Goal: Contribute content: Contribute content

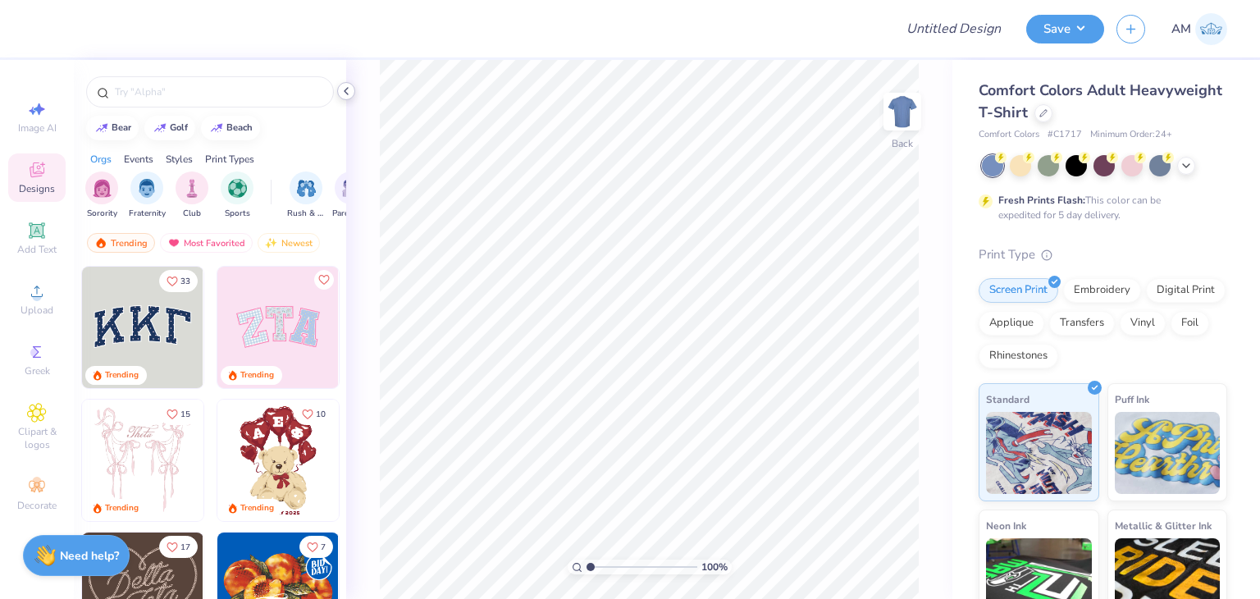
click at [348, 93] on icon at bounding box center [346, 90] width 13 height 13
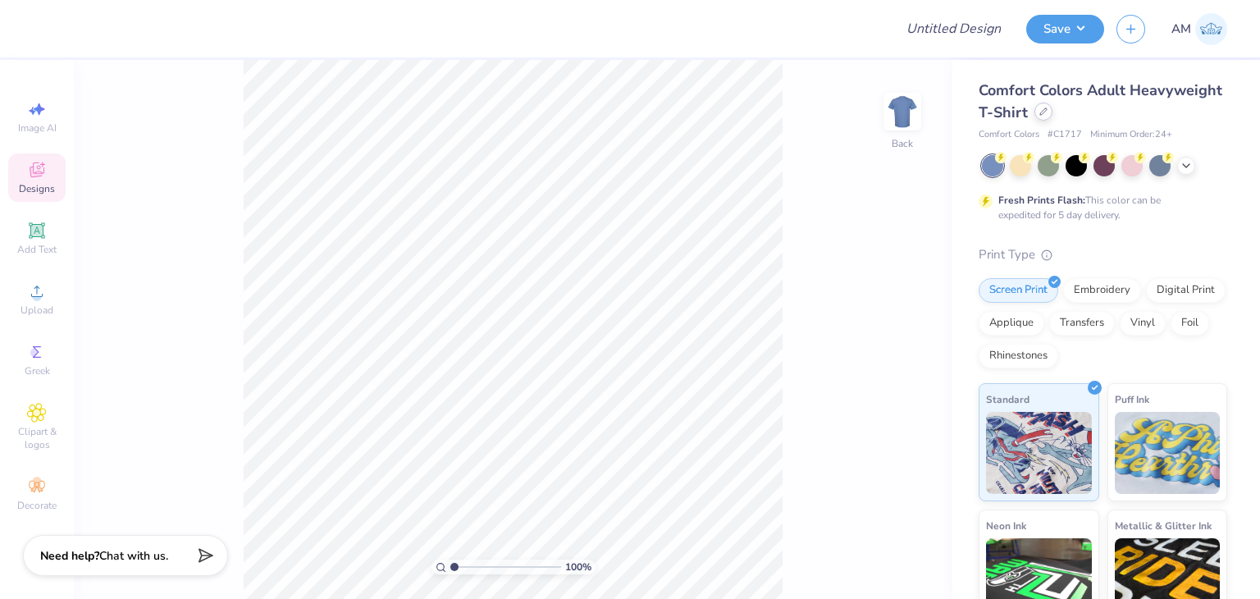
click at [1052, 116] on div at bounding box center [1043, 112] width 18 height 18
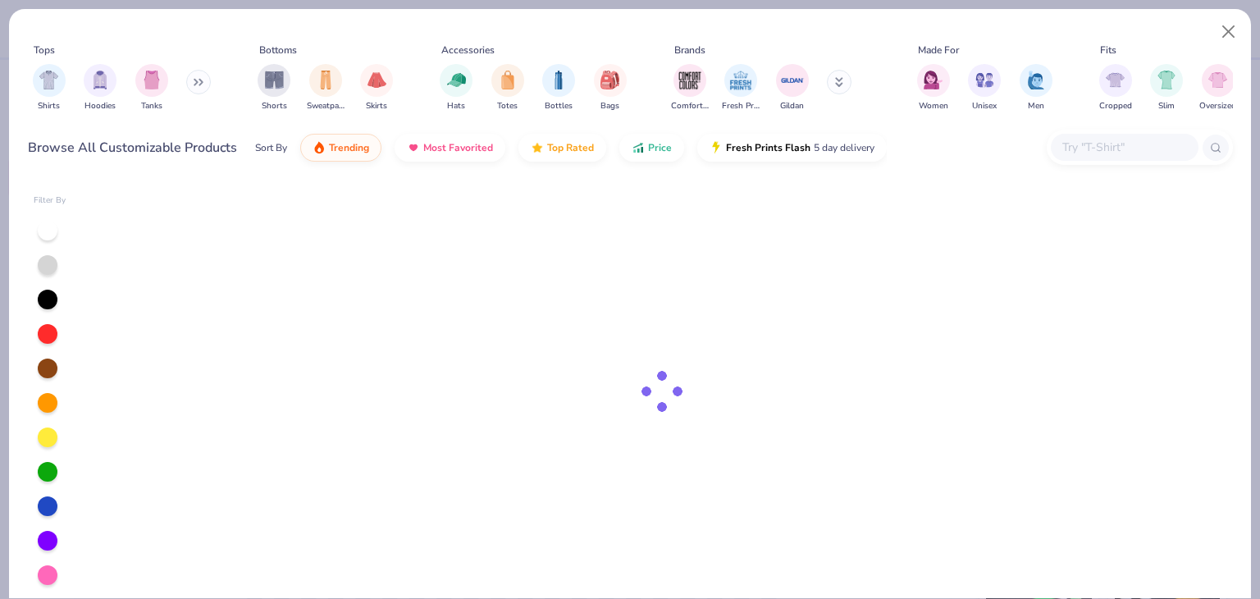
click at [1104, 144] on input "text" at bounding box center [1123, 147] width 126 height 19
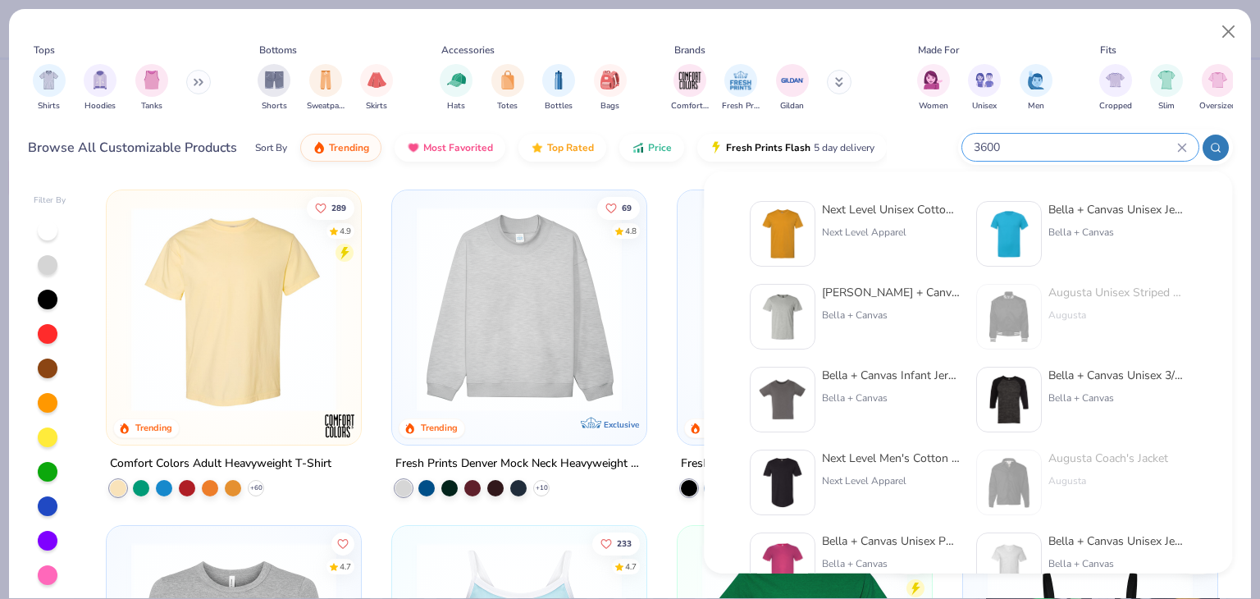
type input "3600"
click at [897, 211] on div "Next Level Unisex Cotton T-Shirt" at bounding box center [891, 209] width 138 height 17
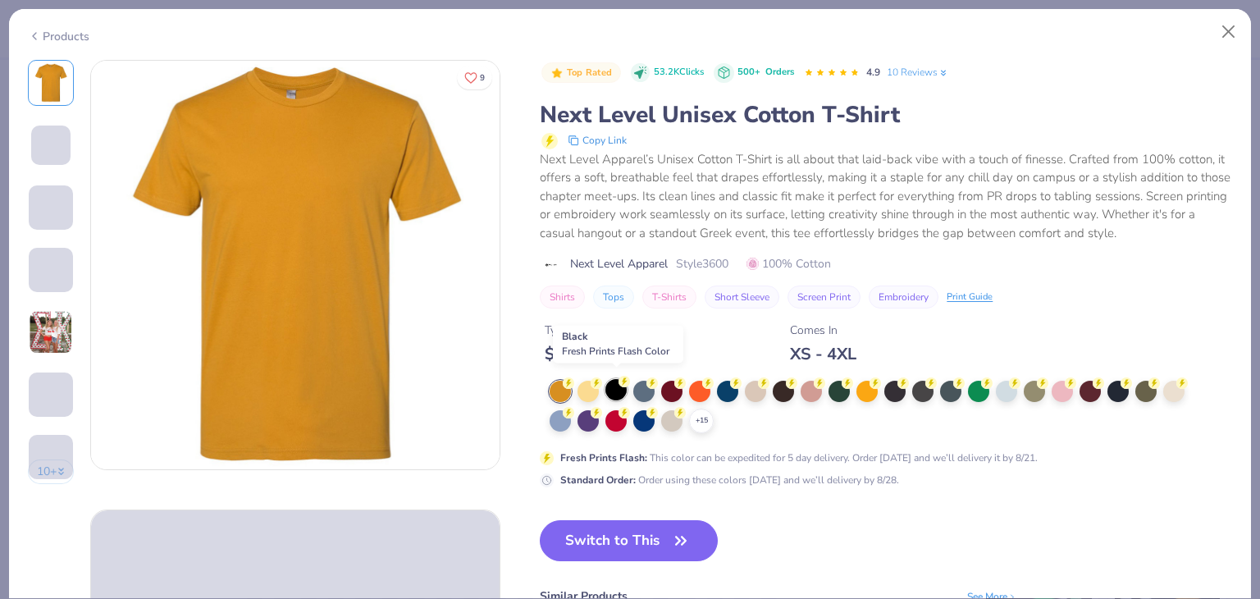
click at [613, 385] on div at bounding box center [615, 389] width 21 height 21
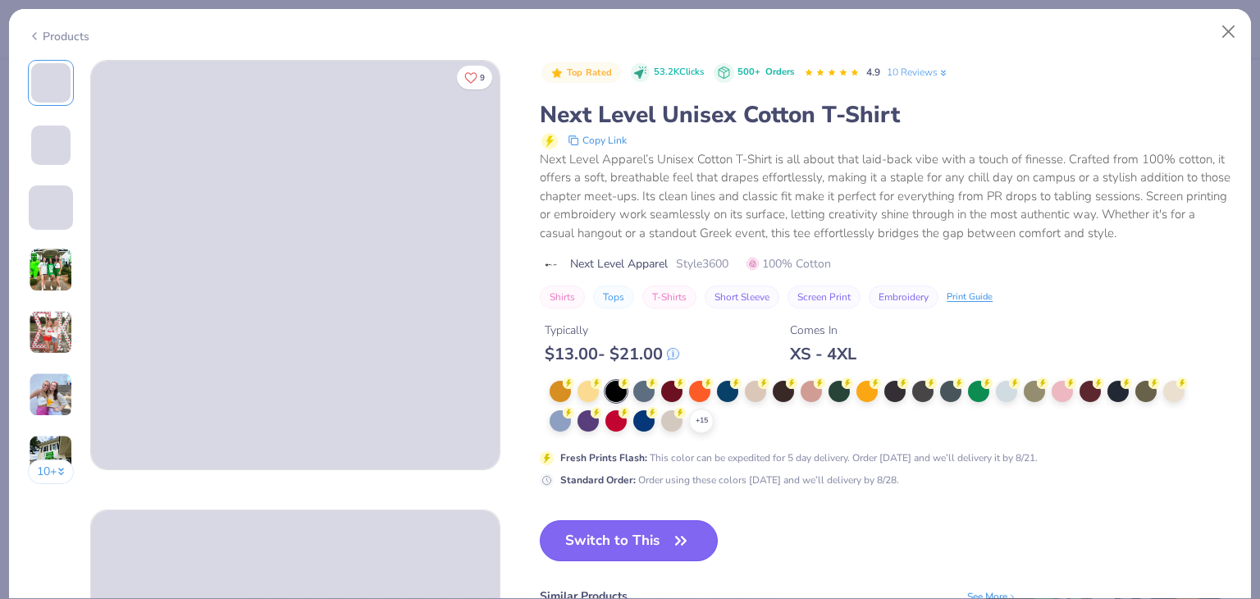
click at [635, 531] on button "Switch to This" at bounding box center [629, 540] width 178 height 41
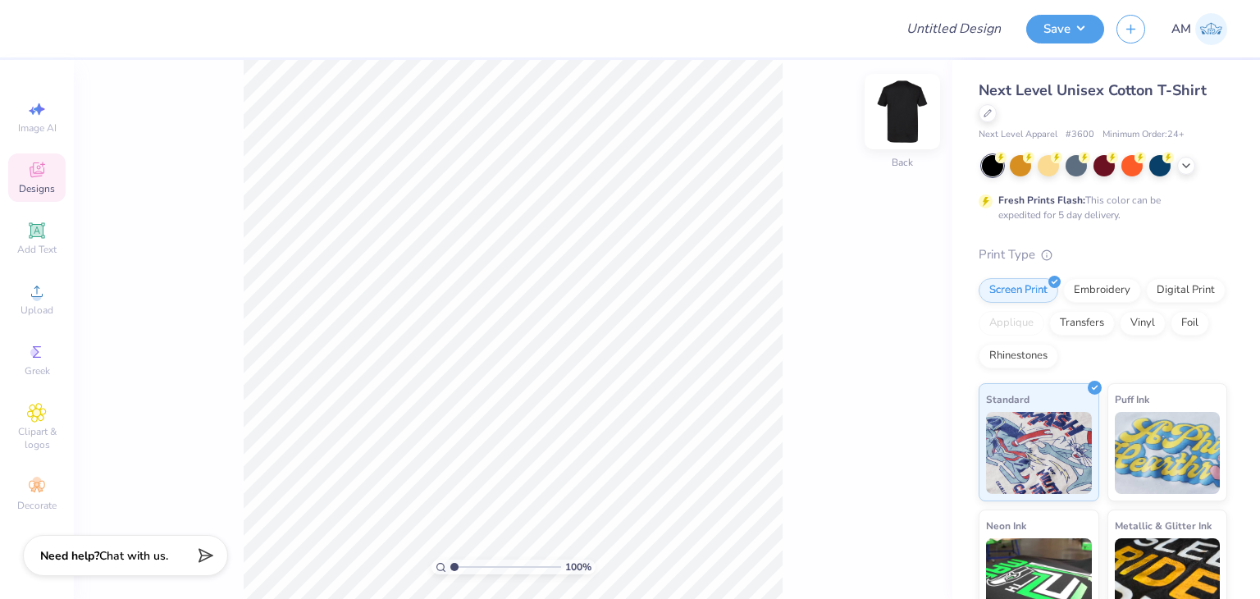
click at [899, 106] on img at bounding box center [902, 112] width 66 height 66
click at [4, 304] on div "Image AI Designs Add Text Upload Greek Clipart & logos Decorate" at bounding box center [37, 329] width 74 height 539
click at [34, 298] on circle at bounding box center [36, 296] width 9 height 9
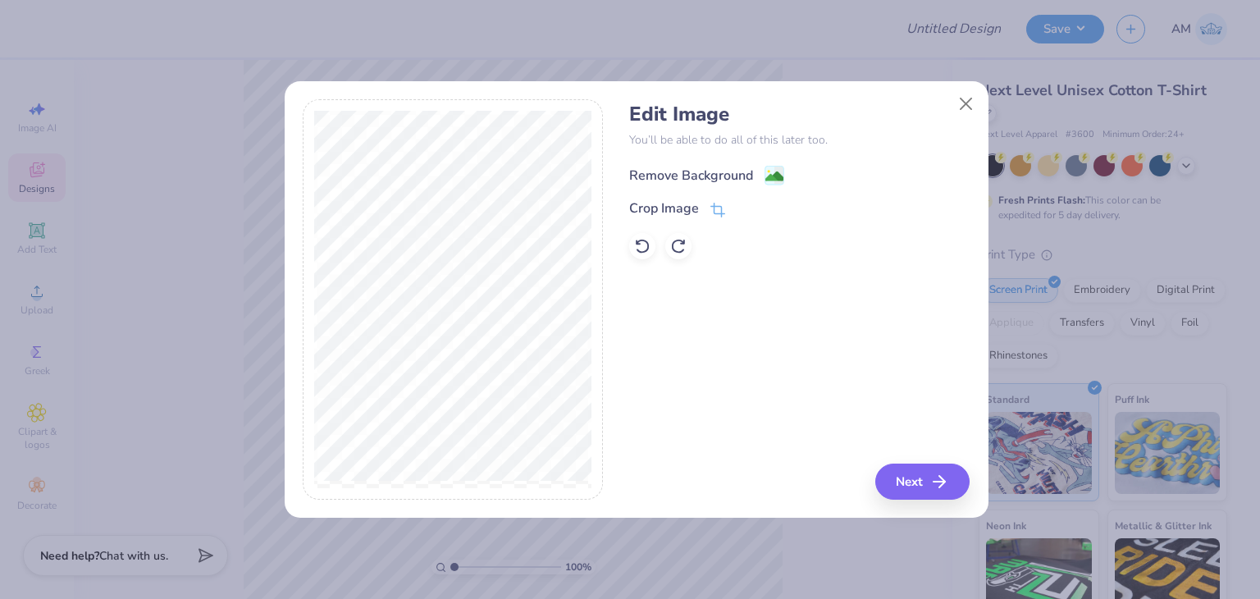
click at [659, 181] on div "Remove Background" at bounding box center [691, 176] width 124 height 20
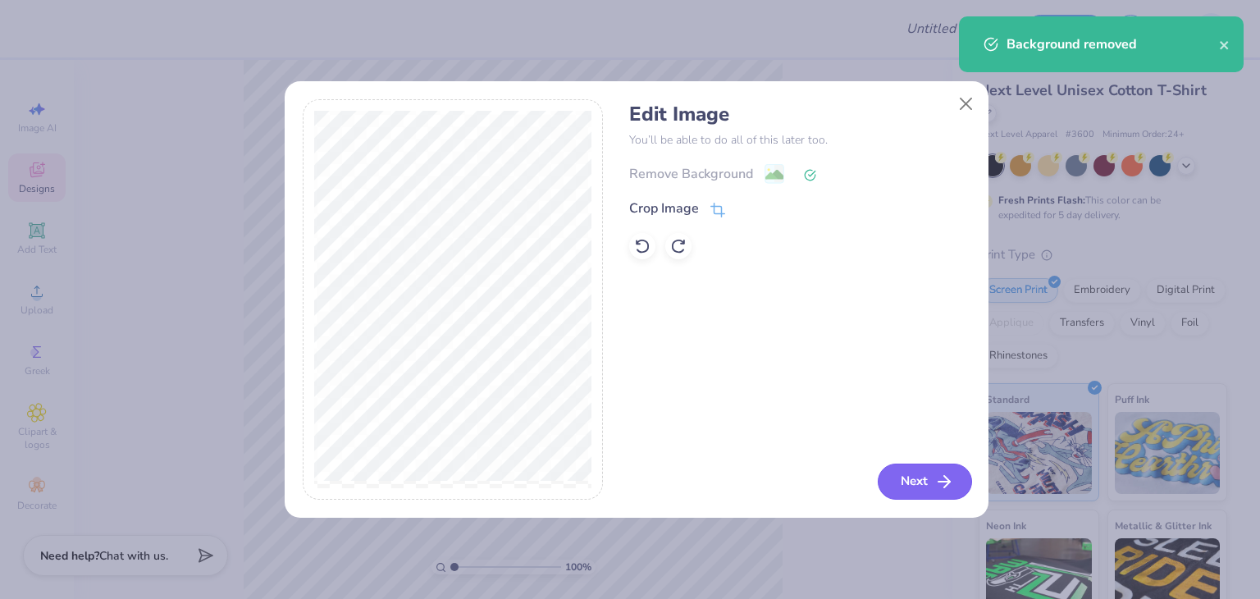
click at [904, 473] on button "Next" at bounding box center [925, 481] width 94 height 36
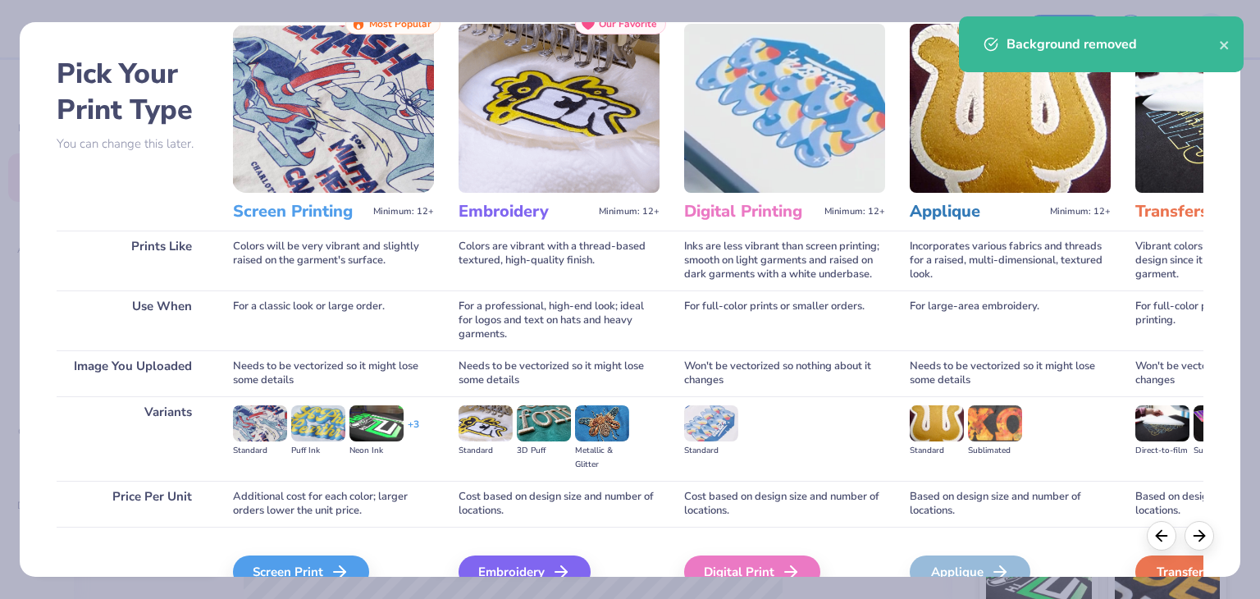
scroll to position [137, 0]
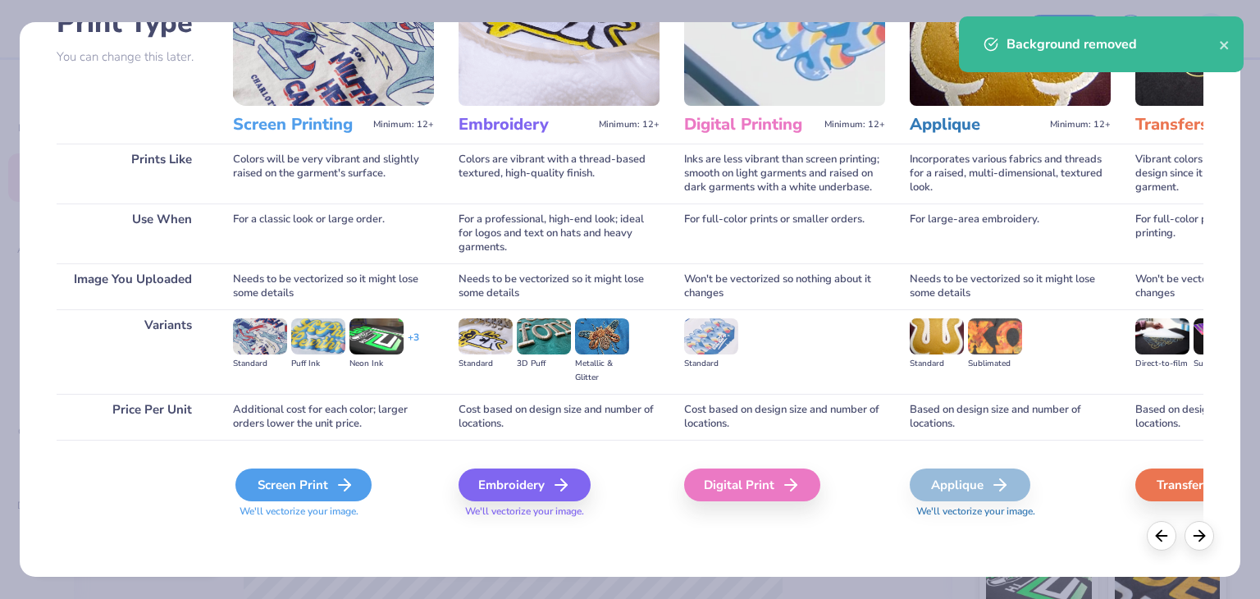
click at [344, 492] on icon at bounding box center [345, 485] width 20 height 20
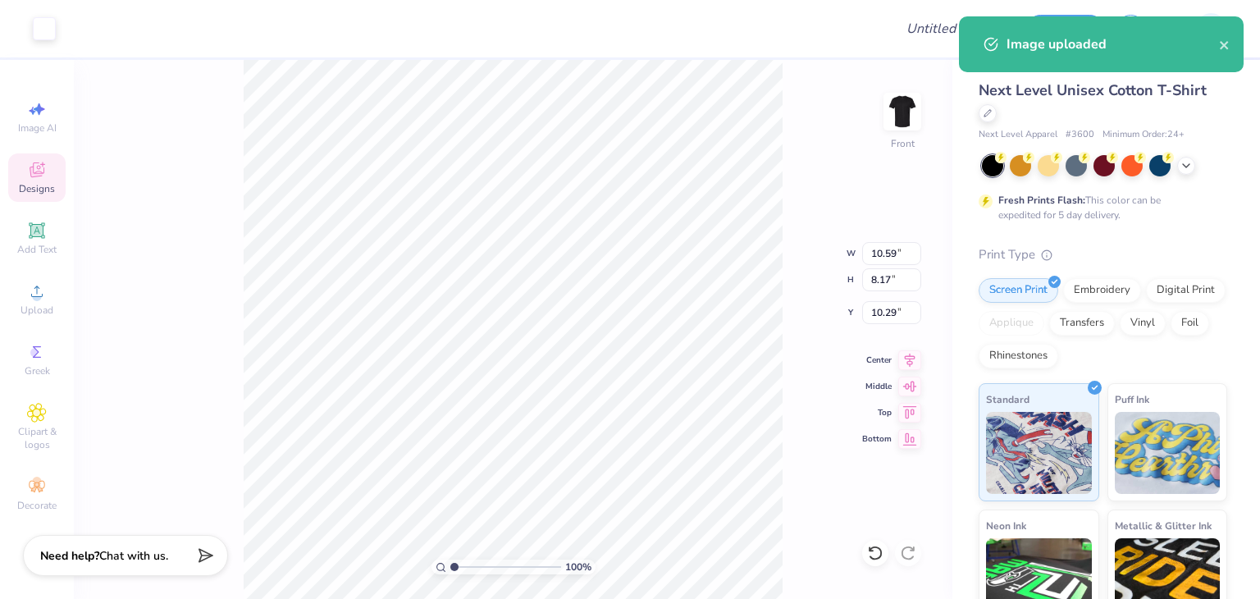
type input "11.37"
type input "8.77"
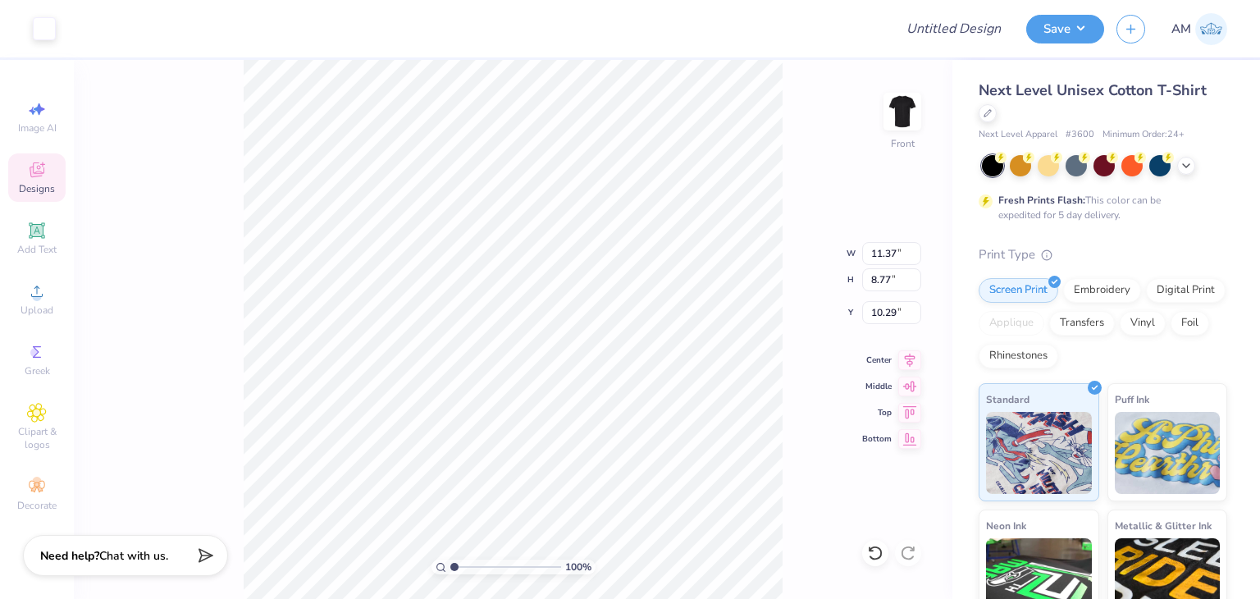
type input "3.00"
click at [899, 106] on img at bounding box center [902, 112] width 66 height 66
click at [39, 301] on div "Upload" at bounding box center [36, 299] width 57 height 48
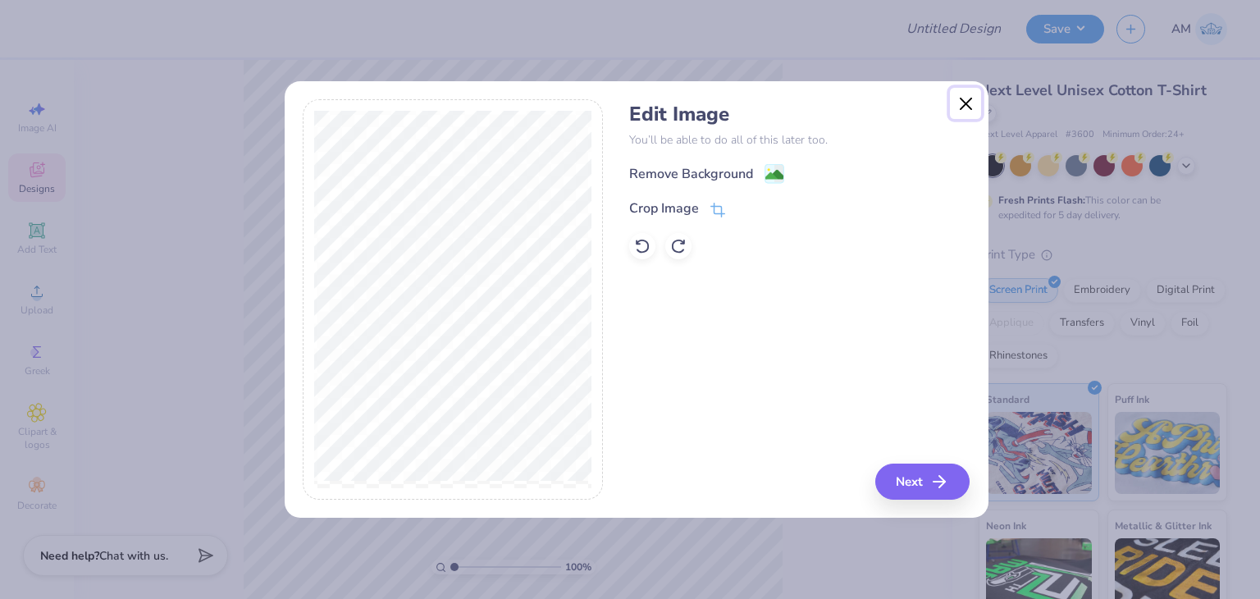
click at [963, 106] on button "Close" at bounding box center [965, 103] width 31 height 31
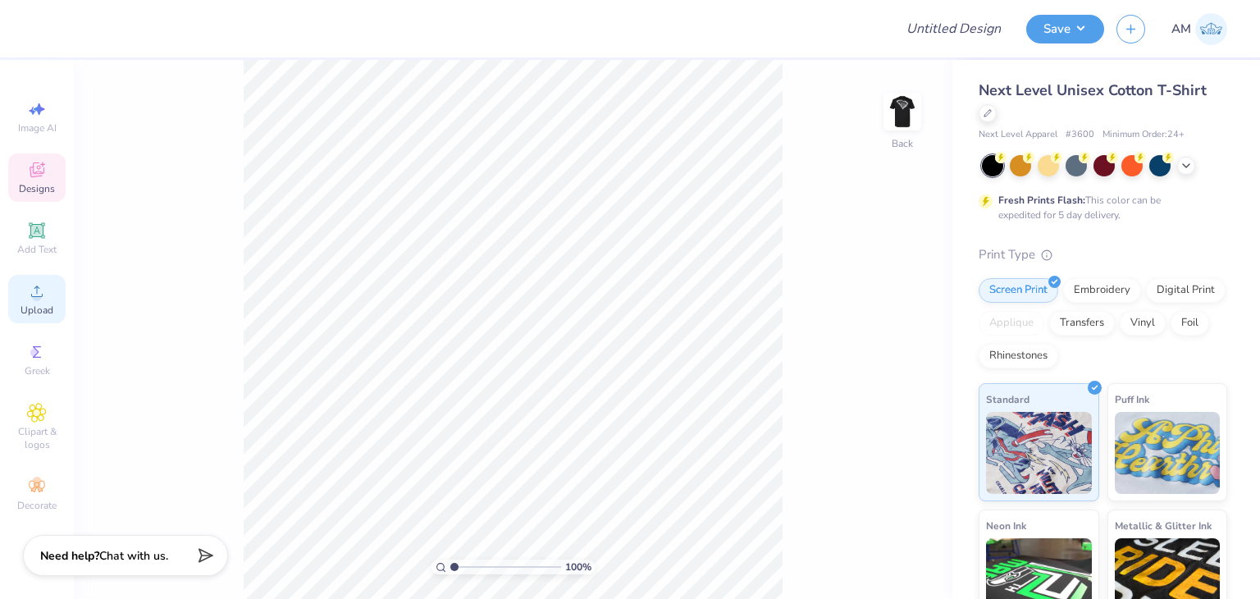
click at [44, 311] on span "Upload" at bounding box center [37, 309] width 33 height 13
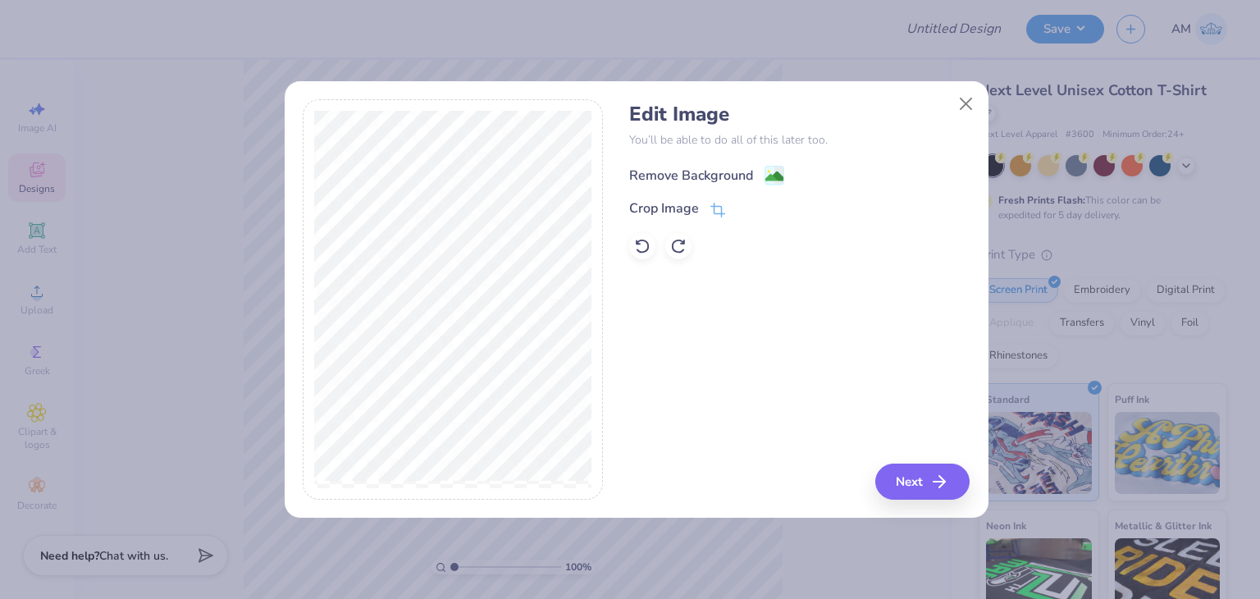
click at [650, 176] on div "Remove Background" at bounding box center [691, 176] width 124 height 20
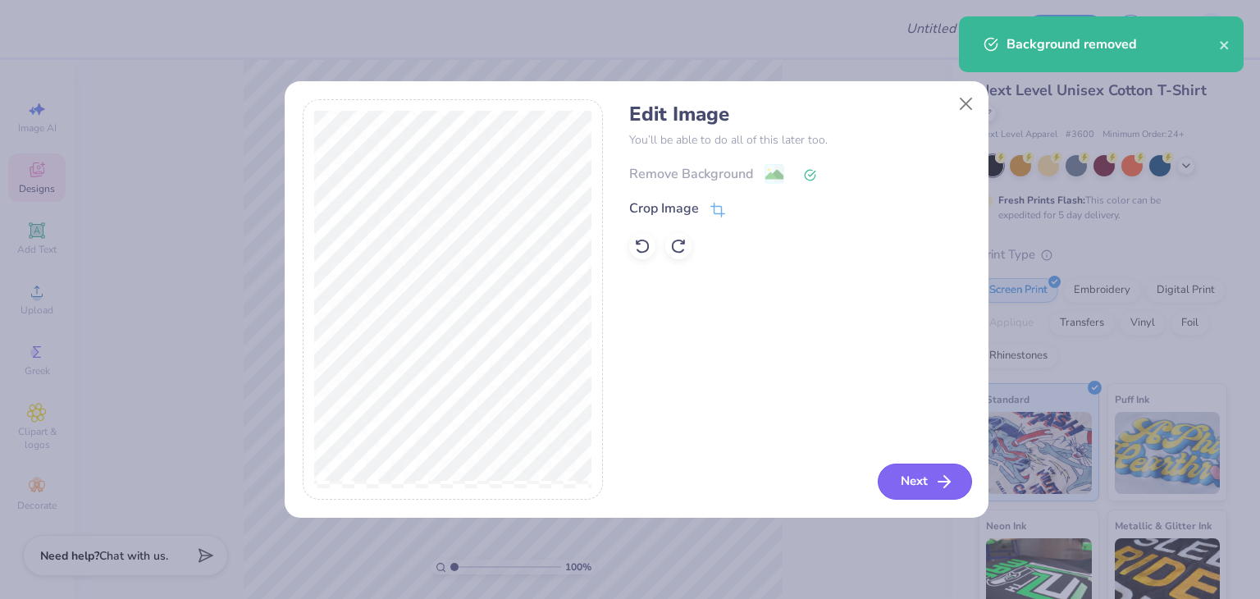
click at [902, 476] on button "Next" at bounding box center [925, 481] width 94 height 36
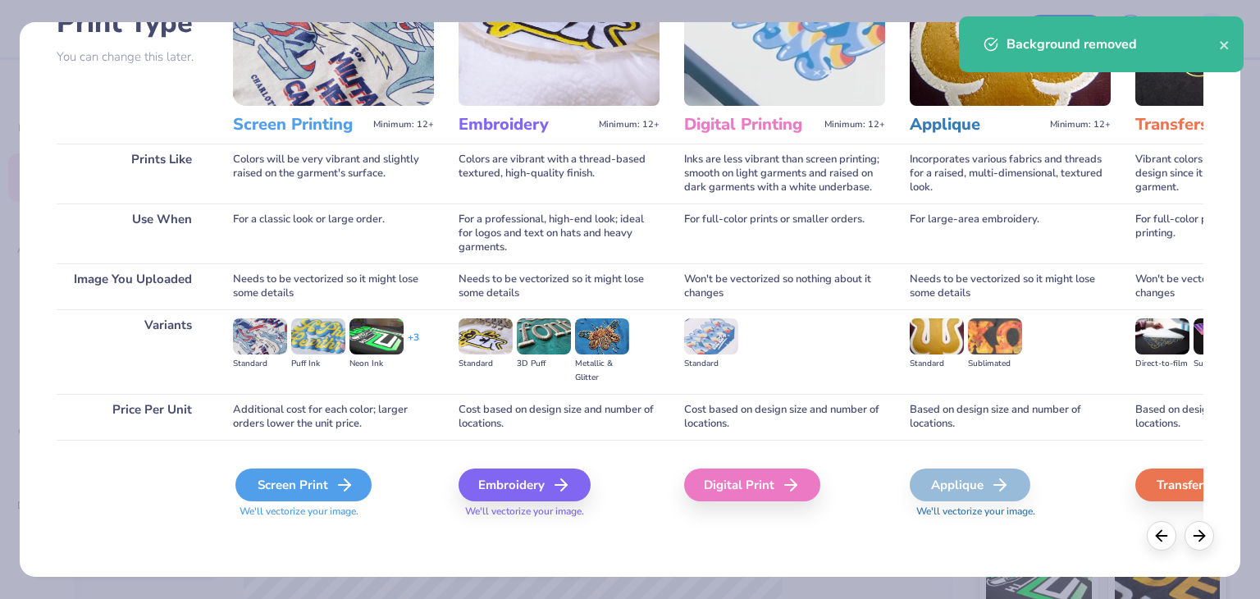
click at [342, 476] on icon at bounding box center [345, 485] width 20 height 20
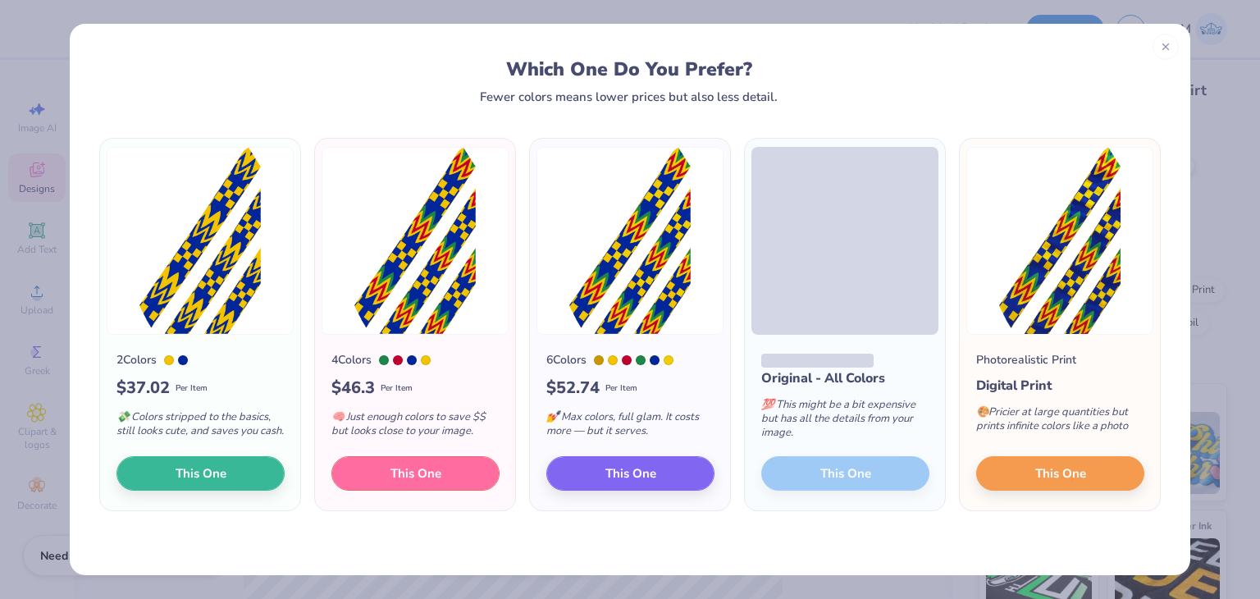
click at [344, 473] on button "This One" at bounding box center [415, 473] width 168 height 34
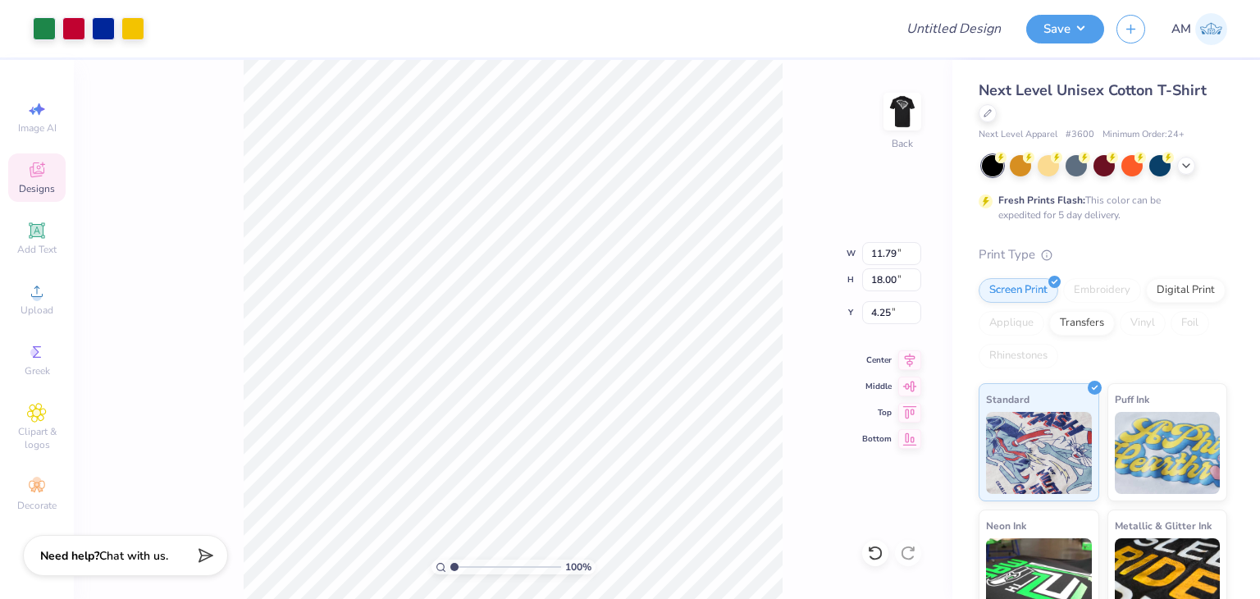
type input "10.51"
type input "16.05"
type input "9.95"
click at [837, 398] on div "100 % Back W 10.51 10.51 " H 16.05 16.05 " Y 9.95 9.95 " Center Middle Top Bott…" at bounding box center [513, 329] width 878 height 539
type input "7.58"
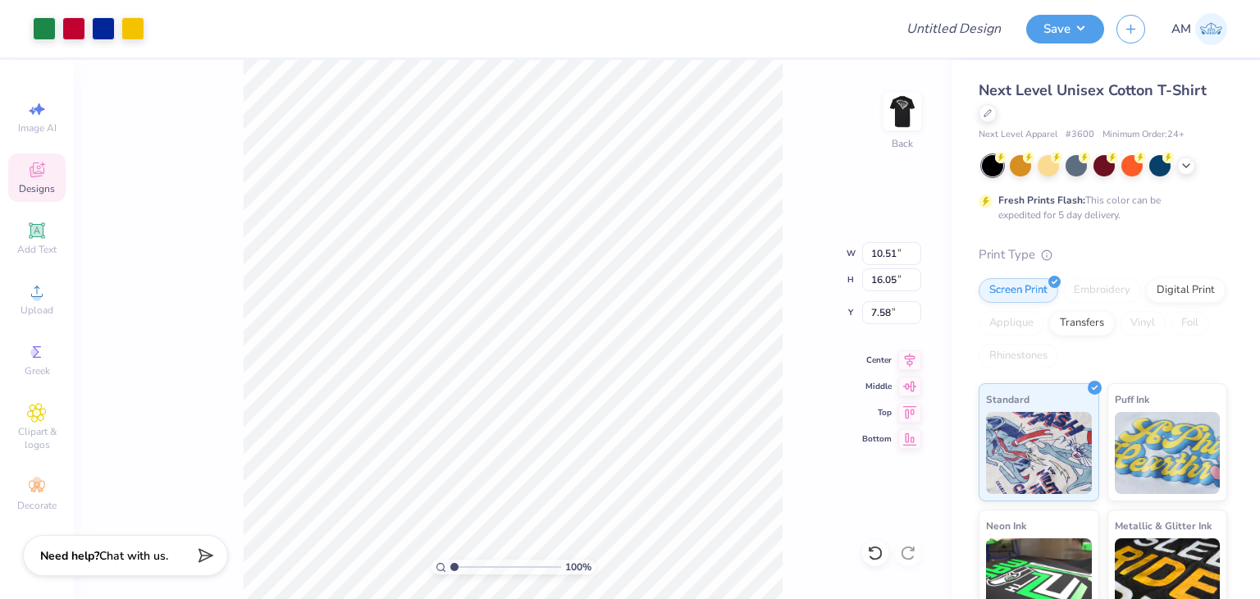
type input "13.38"
type input "14.95"
type input "11.05"
type input "10.40"
type input "16.42"
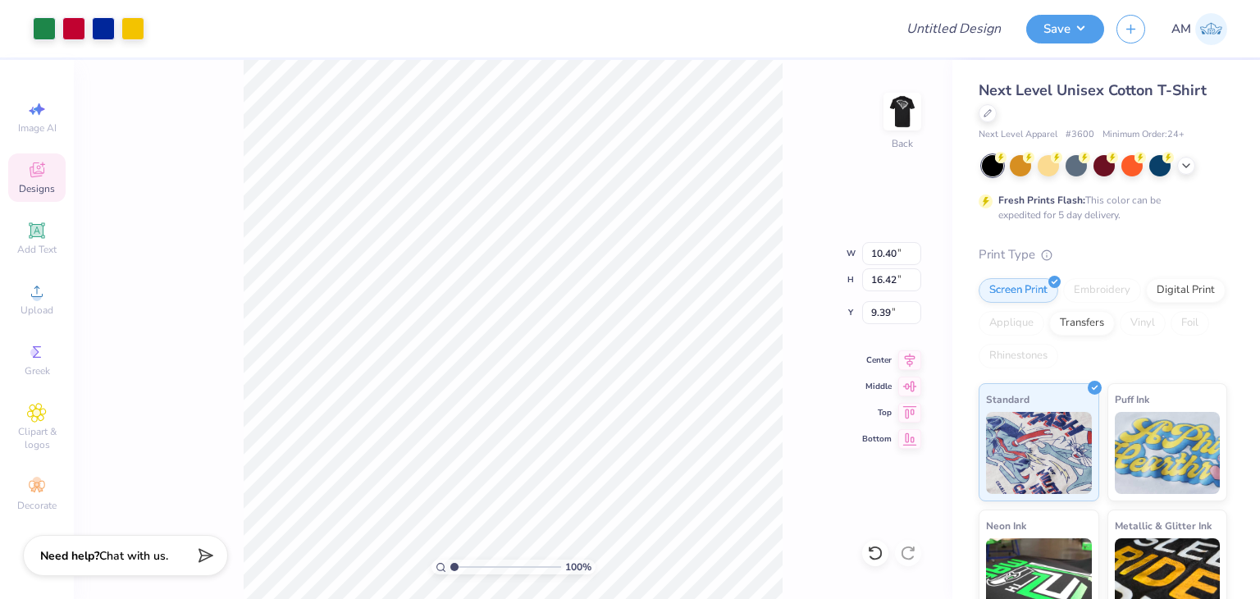
type input "1.36"
type input "10.24"
type input "16.77"
type input "1.35"
type input "10.71"
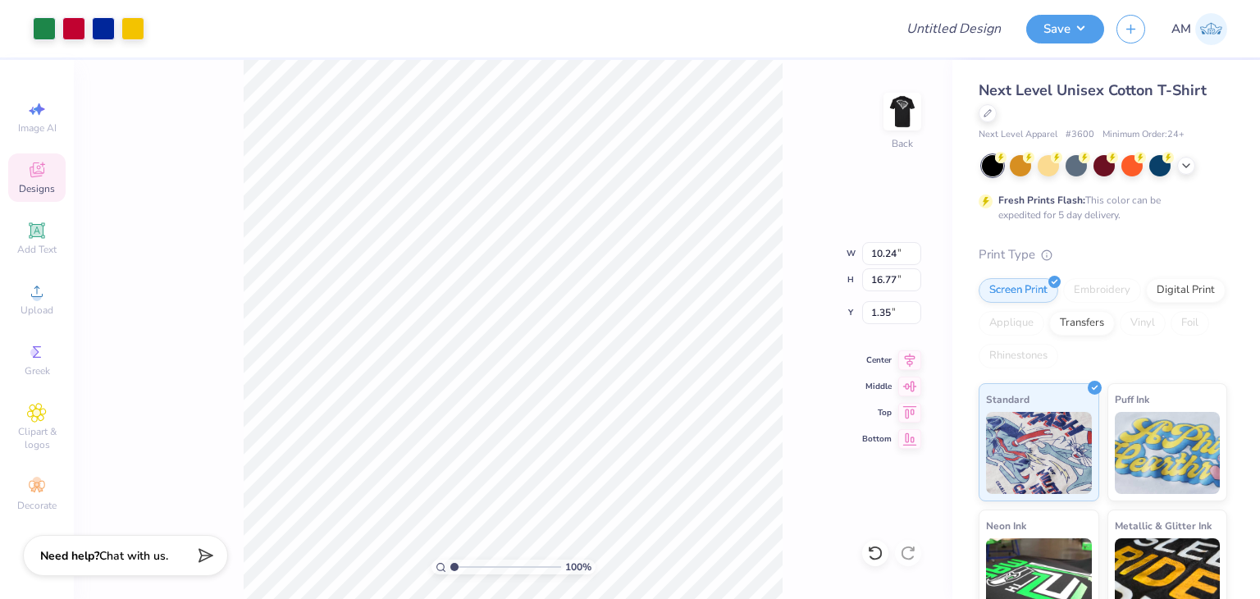
type input "16.02"
type input "1.84"
type input "11.41"
type input "17.08"
type input "8.92"
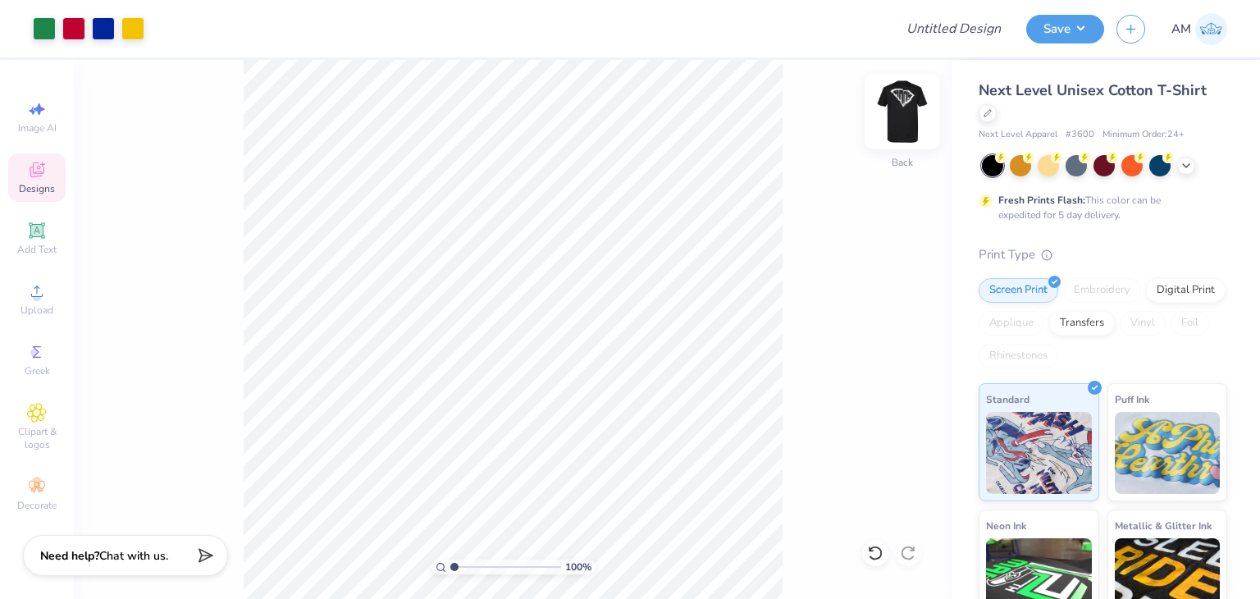
click at [906, 119] on img at bounding box center [902, 112] width 66 height 66
click at [899, 116] on img at bounding box center [902, 112] width 66 height 66
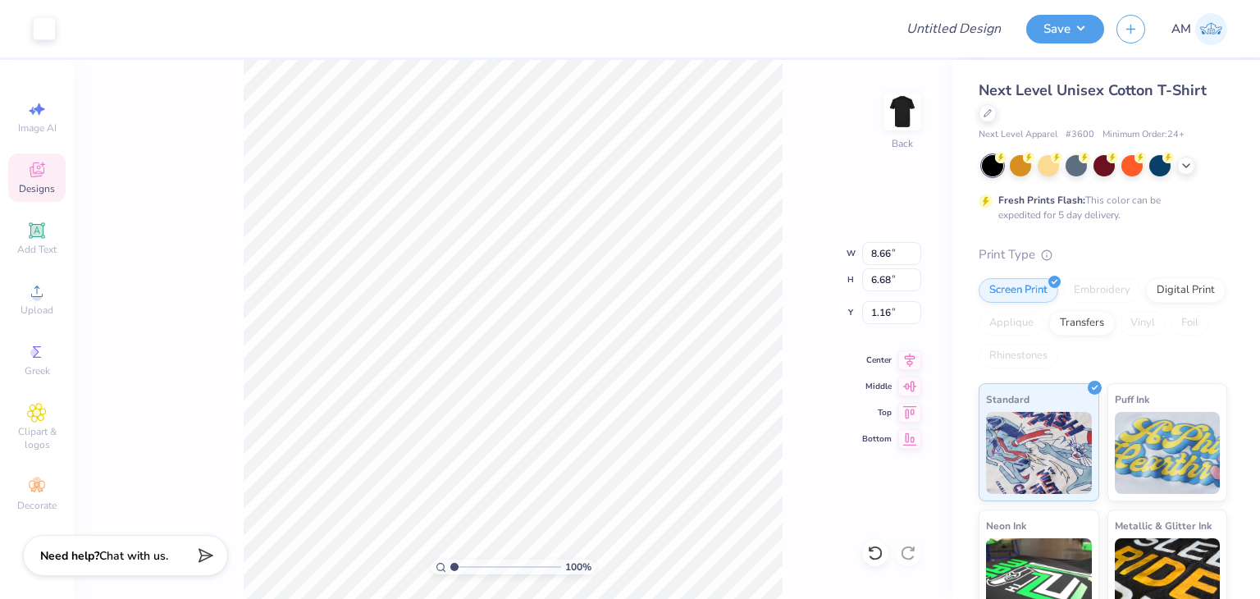
type input "8.66"
type input "6.68"
type input "3.00"
type input "11.41"
type input "17.08"
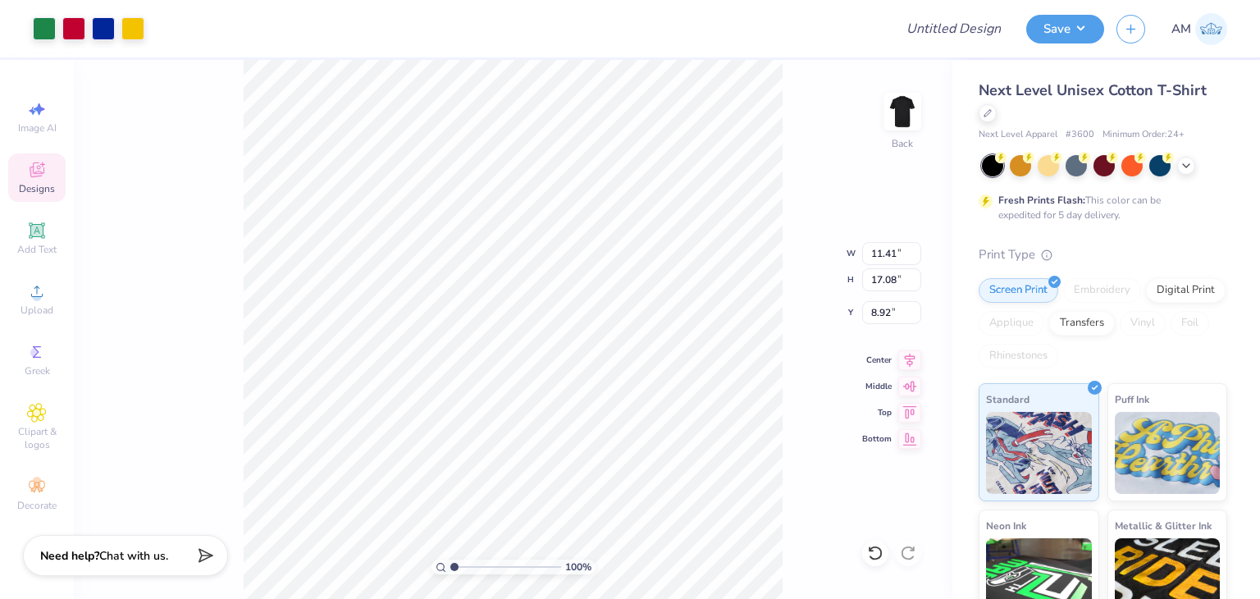
type input "8.92"
type input "9.28"
type input "13.89"
type input "12.08"
type input "14.01"
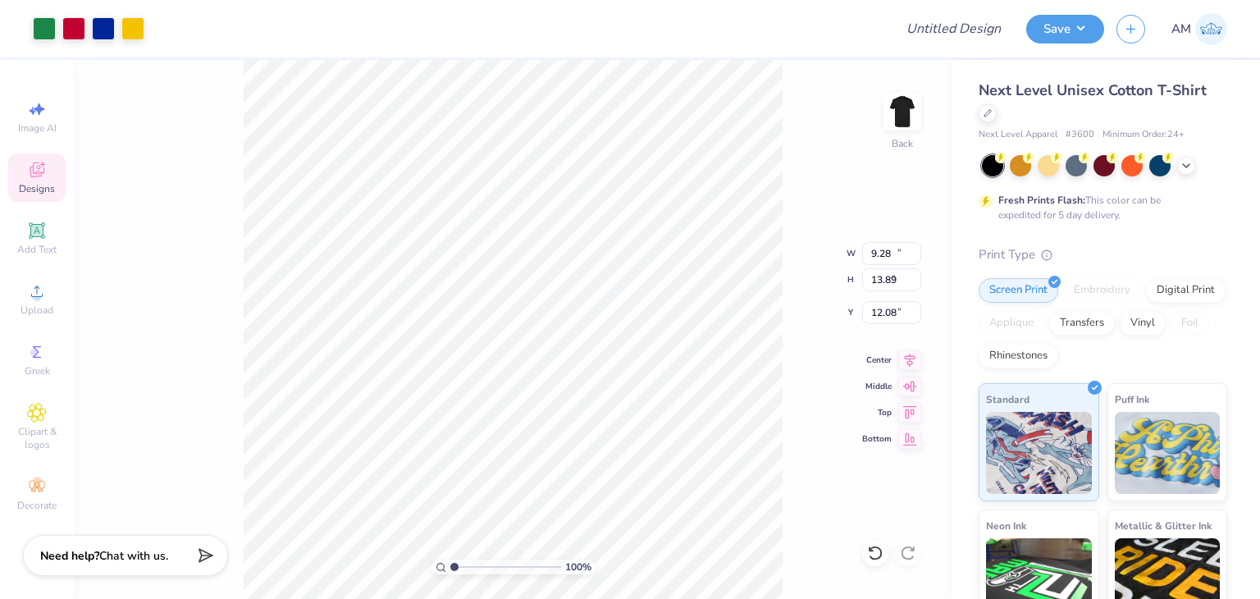
type input "9.09"
type input "16.91"
type input "10.54"
type input "8.13"
type input "2.62"
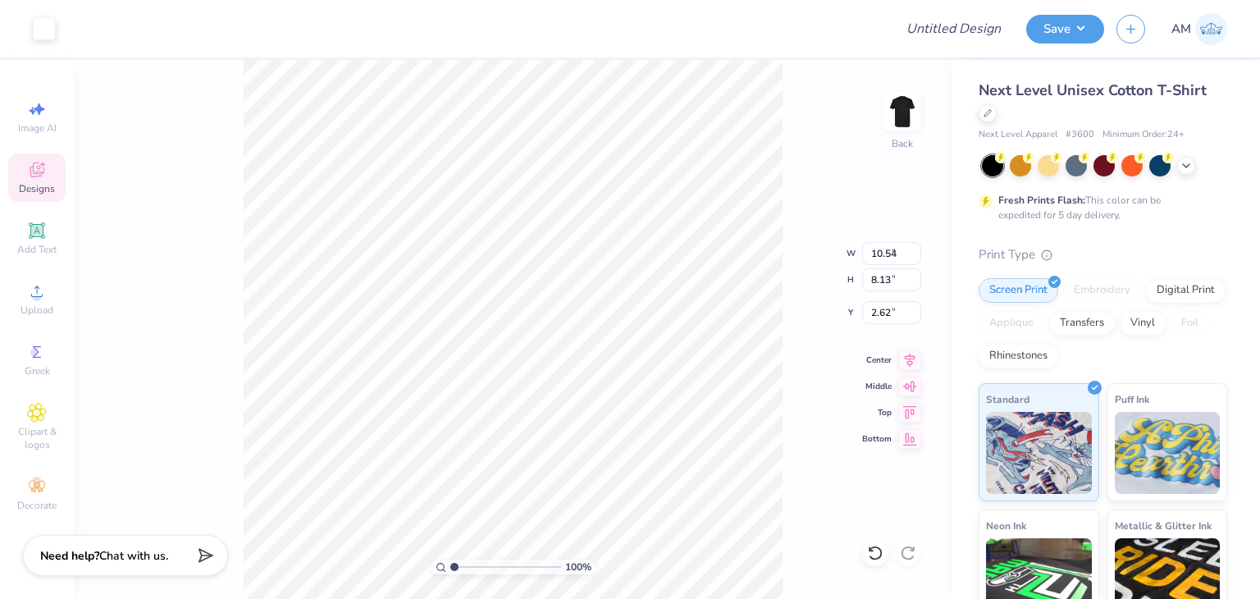
type input "6.90"
type input "5.32"
type input "3.00"
type input "14.01"
type input "9.09"
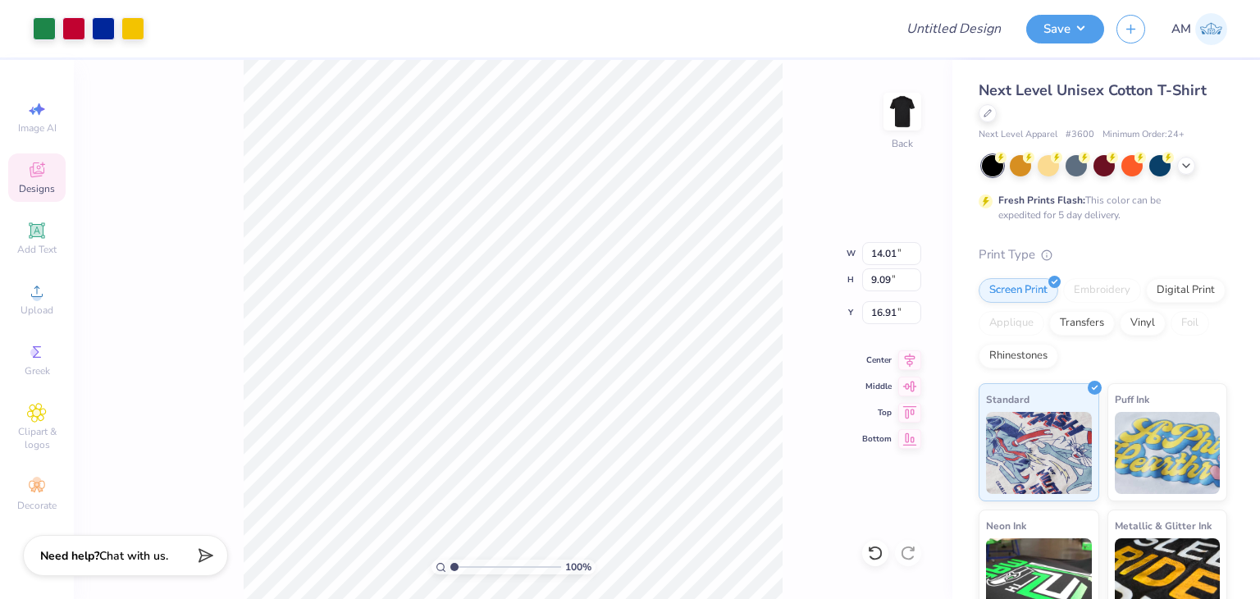
type input "11.36"
type input "9.50"
type input "13.85"
type input "9.03"
type input "10.95"
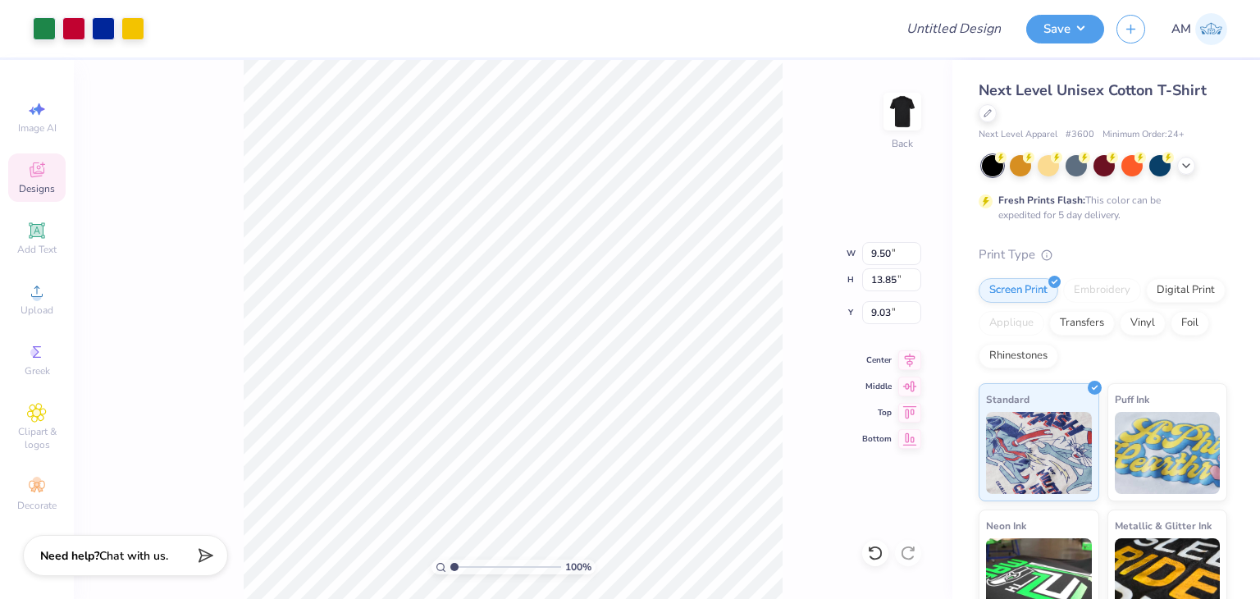
type input "15.97"
type input "10.03"
type input "10.58"
type input "16.04"
type input "9.89"
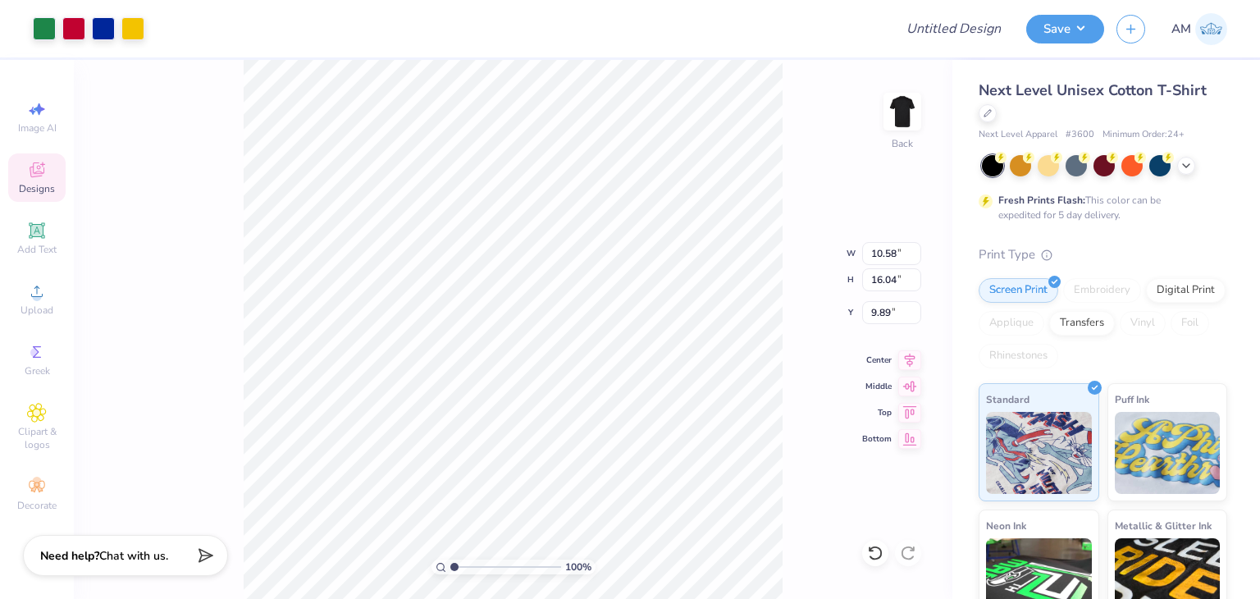
type input "11.17"
type input "16.94"
type input "8.99"
type input "7.49"
type input "5.77"
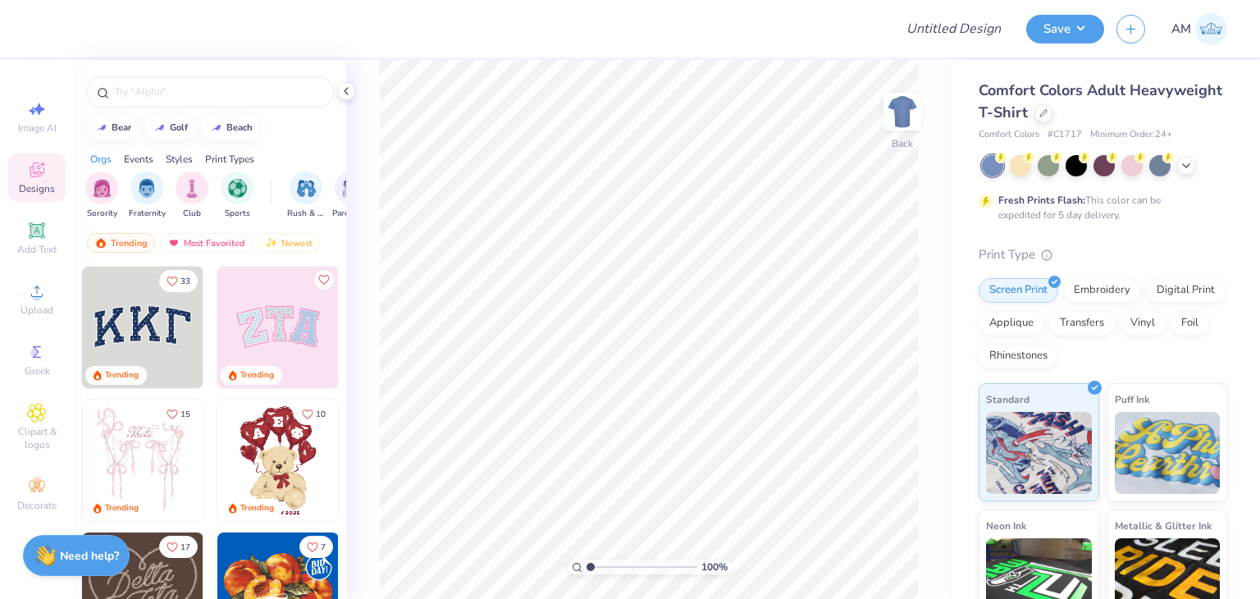
click at [342, 99] on div at bounding box center [346, 91] width 18 height 18
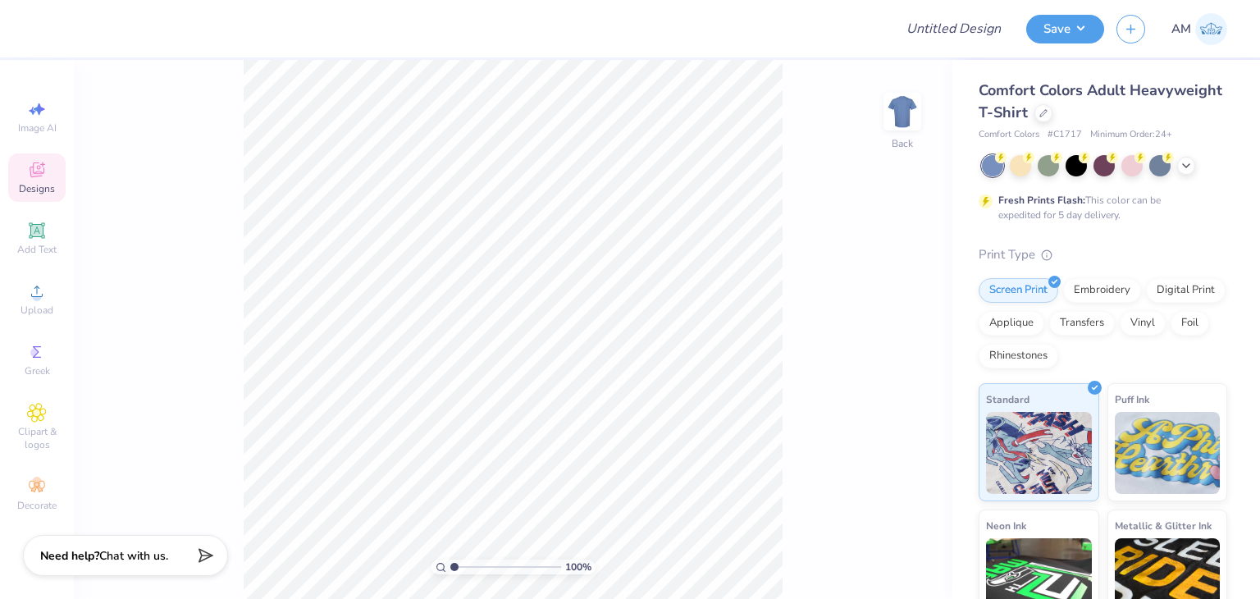
click at [341, 84] on div "Design Title Save AM Image AI Designs Add Text Upload Greek Clipart & logos Dec…" at bounding box center [630, 299] width 1260 height 599
click at [1138, 103] on div "Comfort Colors Adult Heavyweight T-Shirt" at bounding box center [1102, 102] width 248 height 44
click at [1052, 107] on div at bounding box center [1043, 112] width 18 height 18
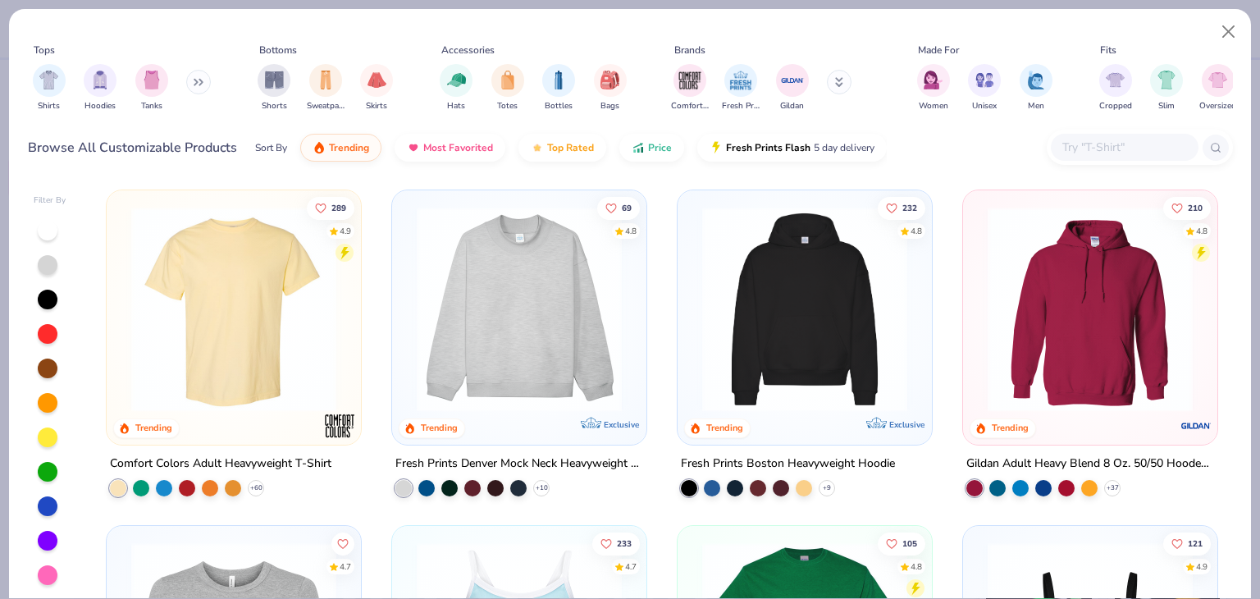
click at [1108, 155] on input "text" at bounding box center [1123, 147] width 126 height 19
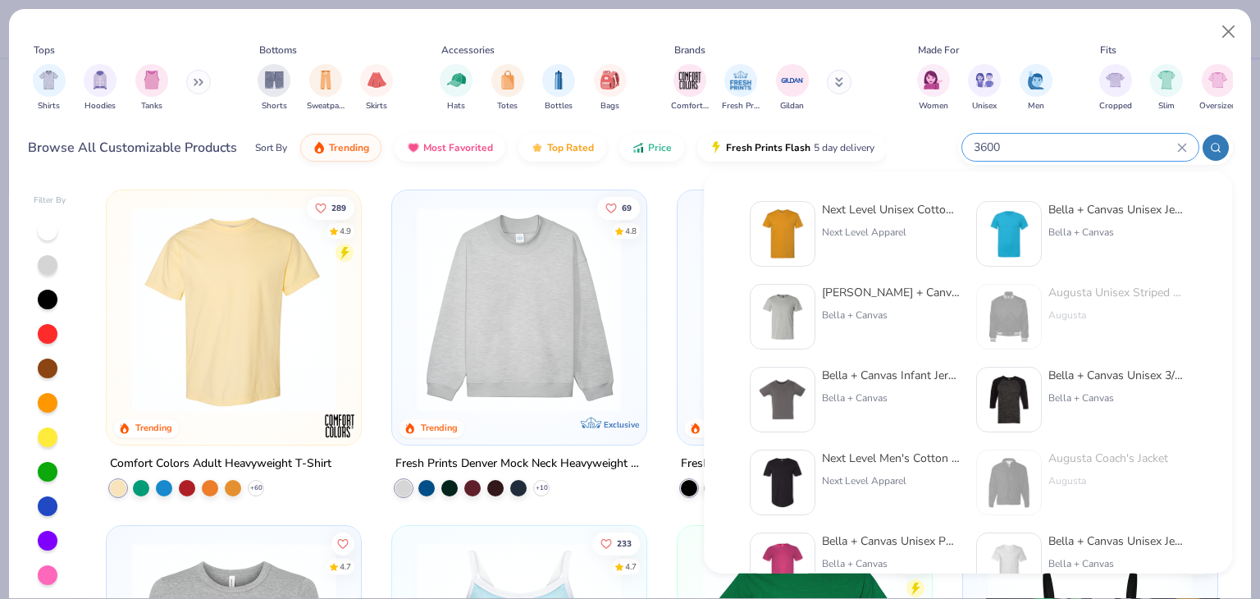
type input "3600"
click at [936, 221] on div "Next Level Unisex Cotton T-Shirt Next Level Apparel" at bounding box center [891, 234] width 138 height 66
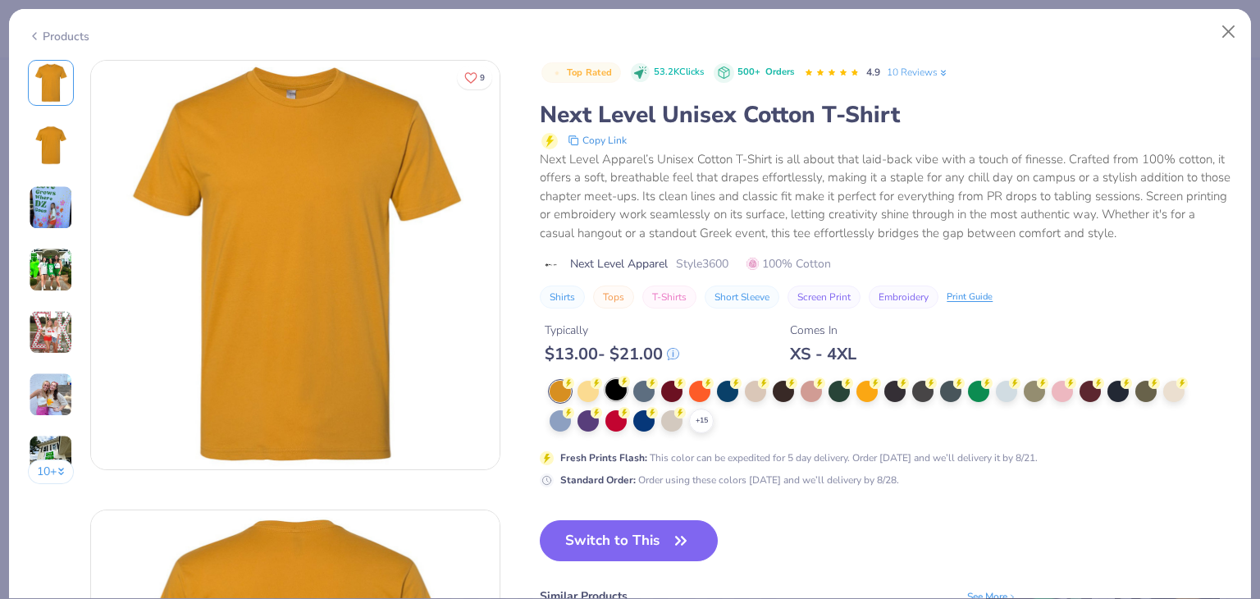
click at [616, 386] on div at bounding box center [615, 389] width 21 height 21
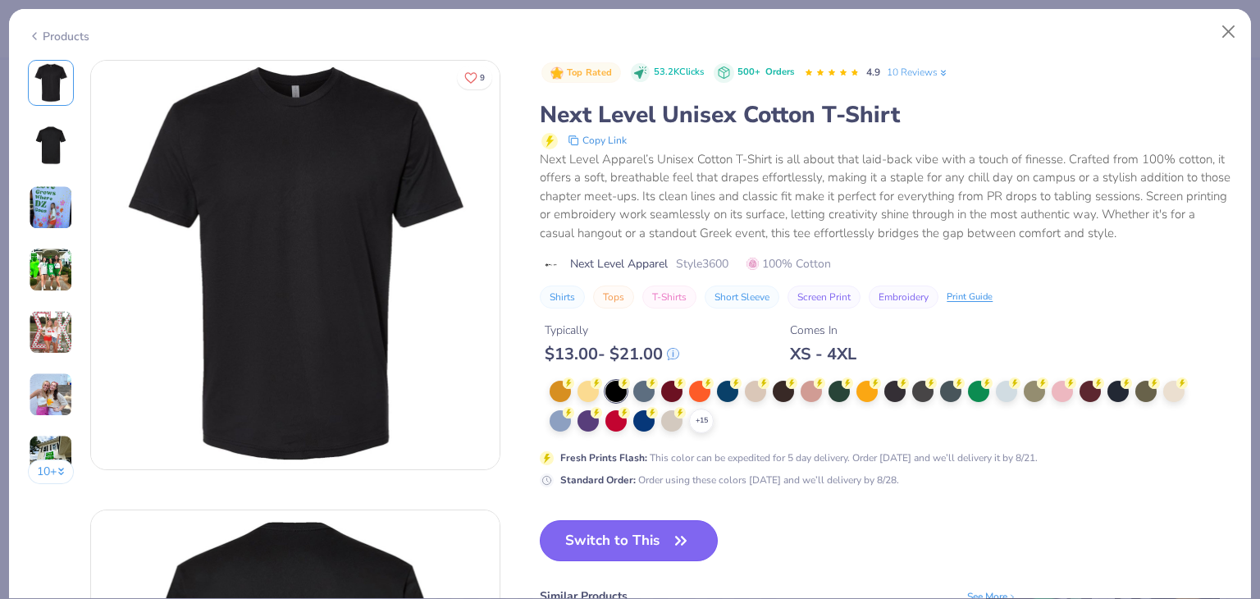
click at [656, 549] on button "Switch to This" at bounding box center [629, 540] width 178 height 41
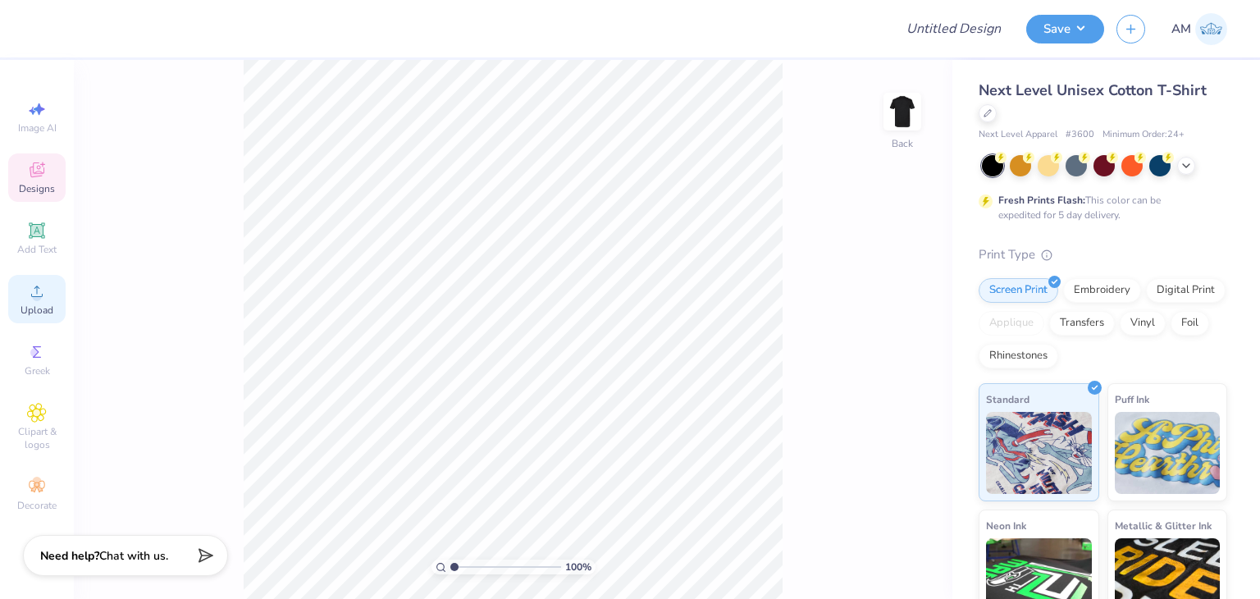
click at [49, 292] on div "Upload" at bounding box center [36, 299] width 57 height 48
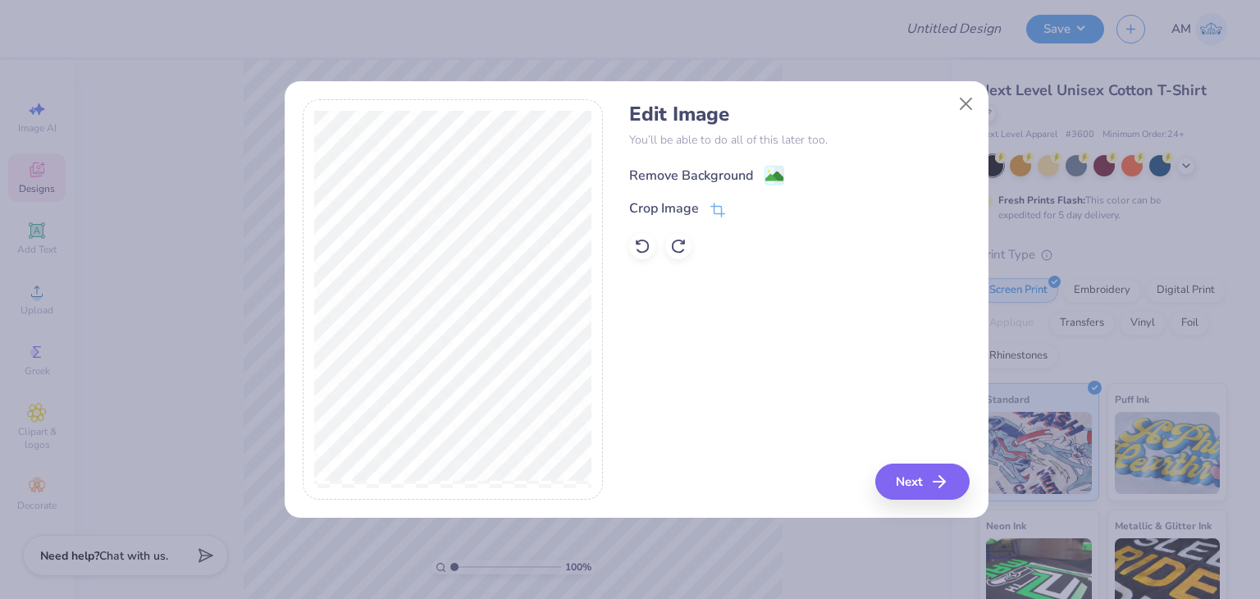
click at [696, 181] on div "Remove Background" at bounding box center [691, 176] width 124 height 20
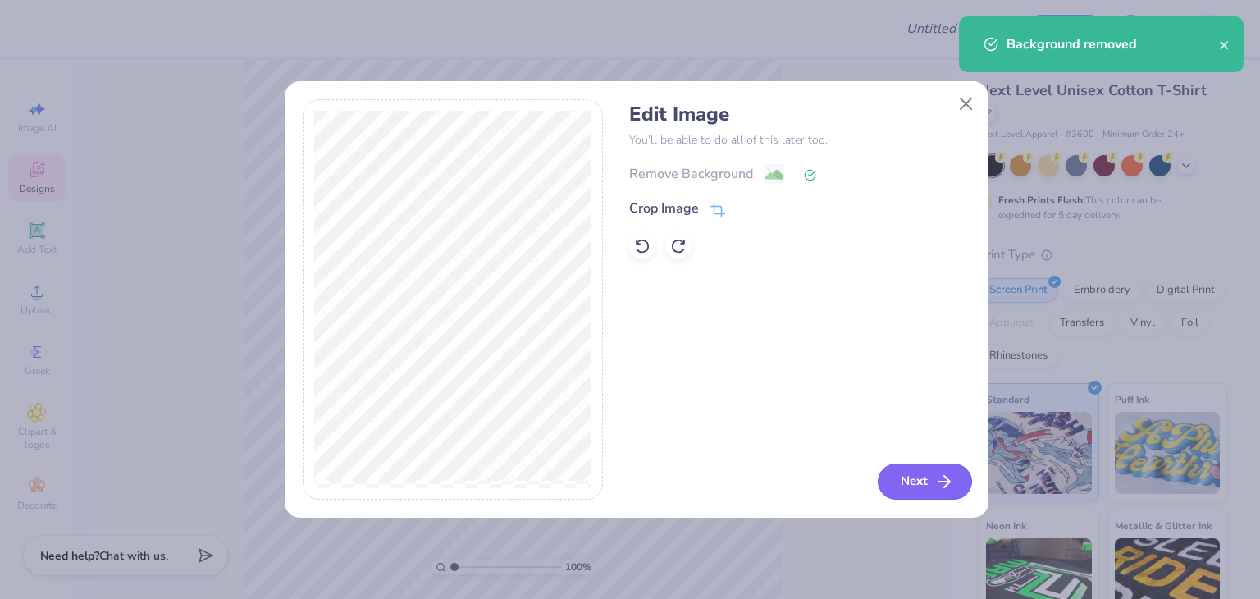
click at [883, 495] on button "Next" at bounding box center [925, 481] width 94 height 36
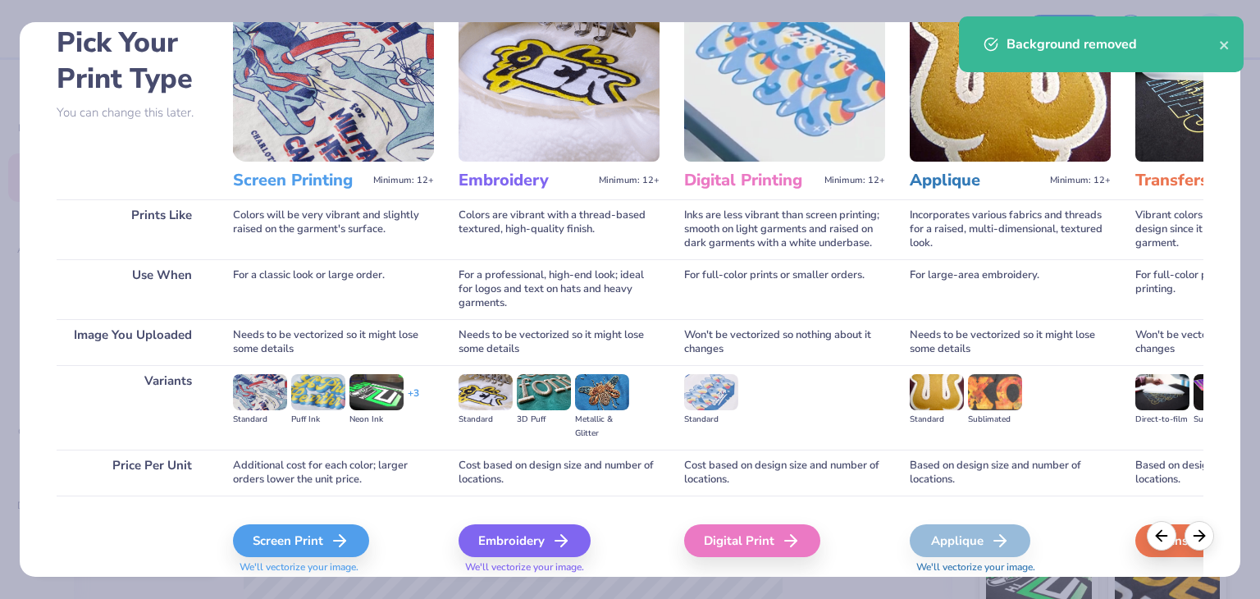
scroll to position [82, 0]
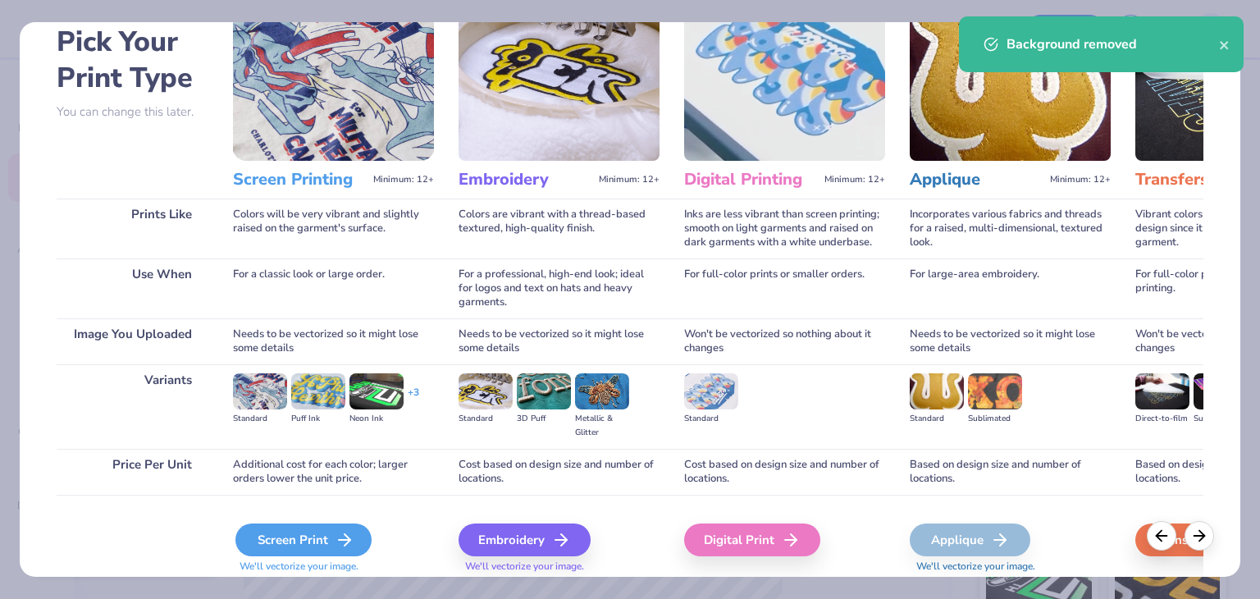
click at [335, 536] on icon at bounding box center [345, 540] width 20 height 20
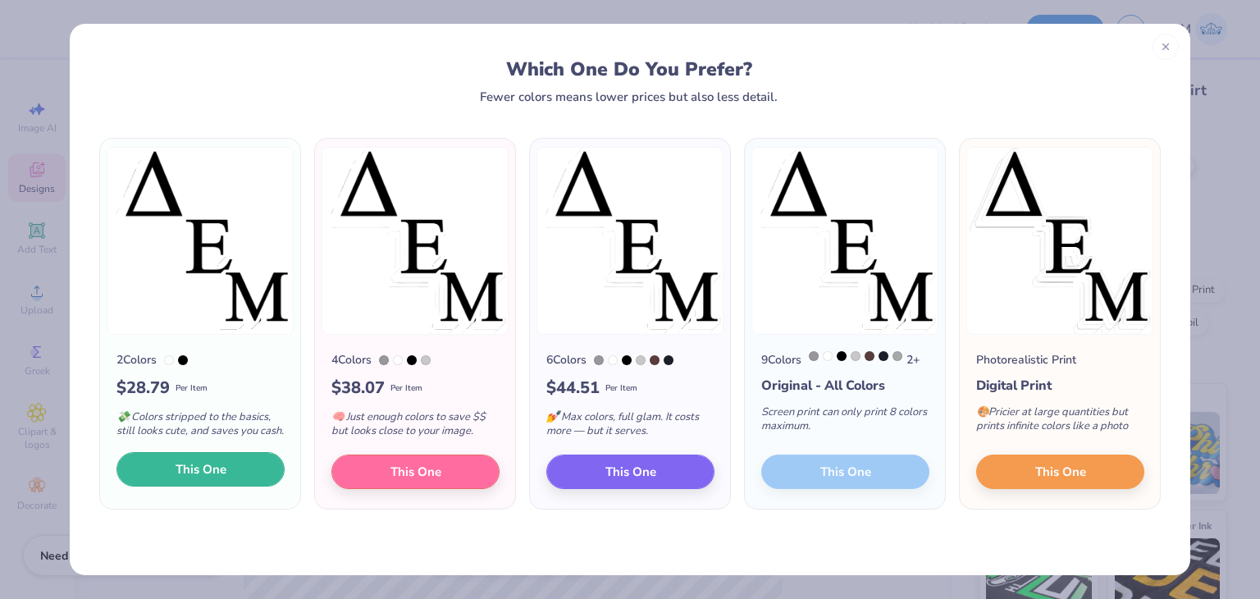
click at [239, 472] on button "This One" at bounding box center [200, 469] width 168 height 34
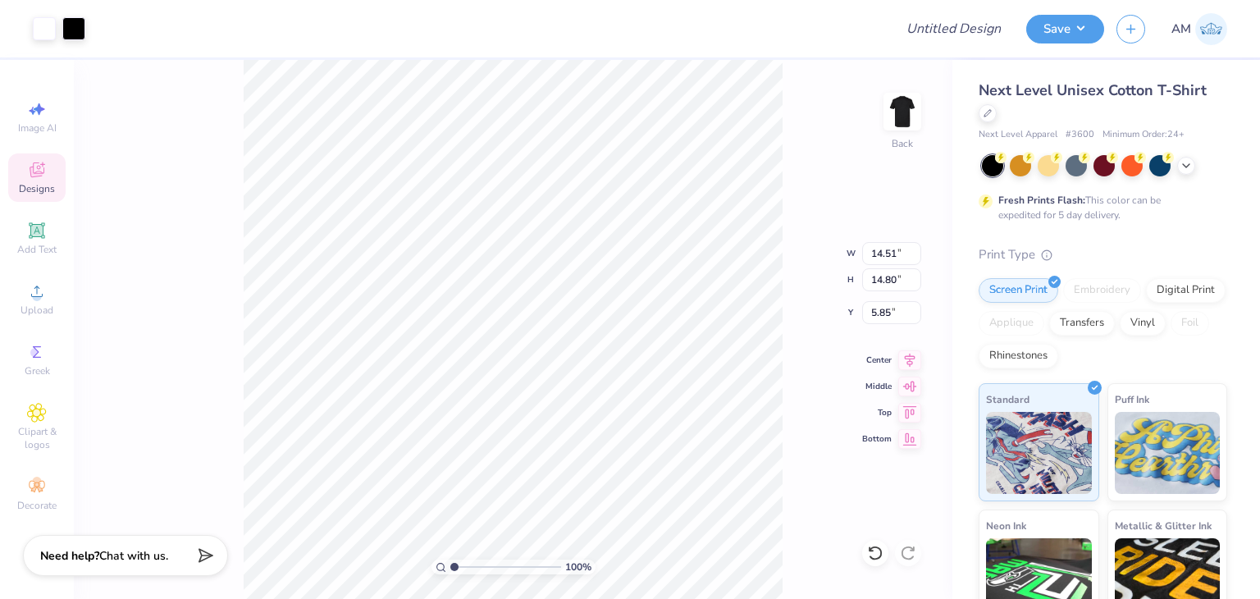
type input "9.04"
type input "9.22"
type input "3.00"
click at [887, 121] on img at bounding box center [902, 112] width 66 height 66
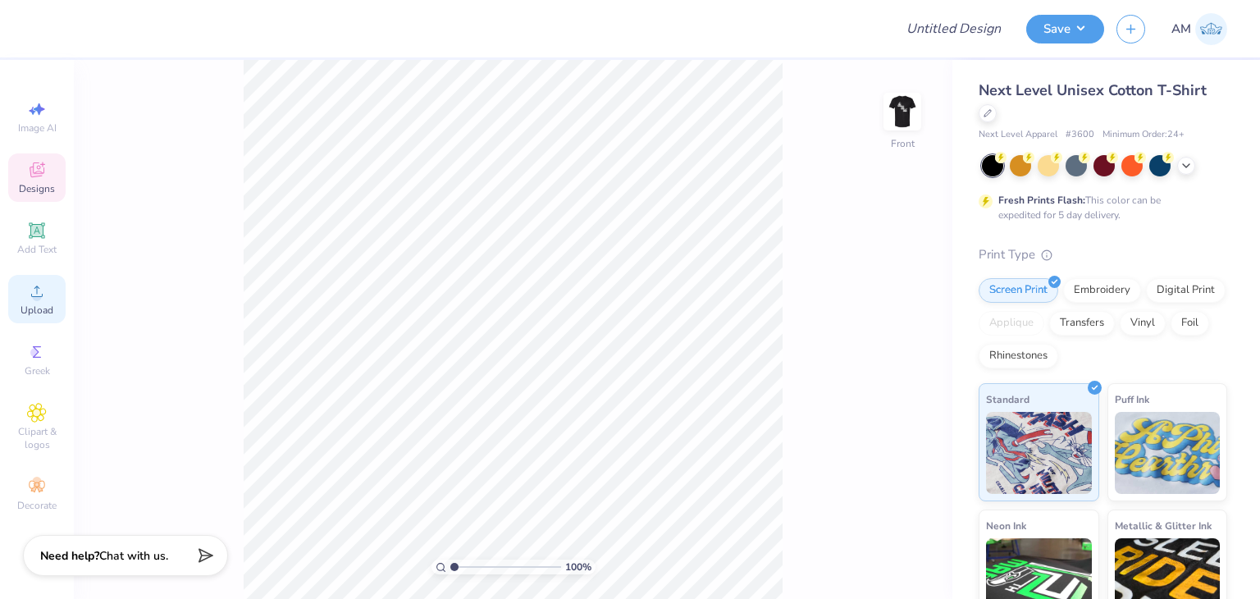
click at [58, 301] on div "Upload" at bounding box center [36, 299] width 57 height 48
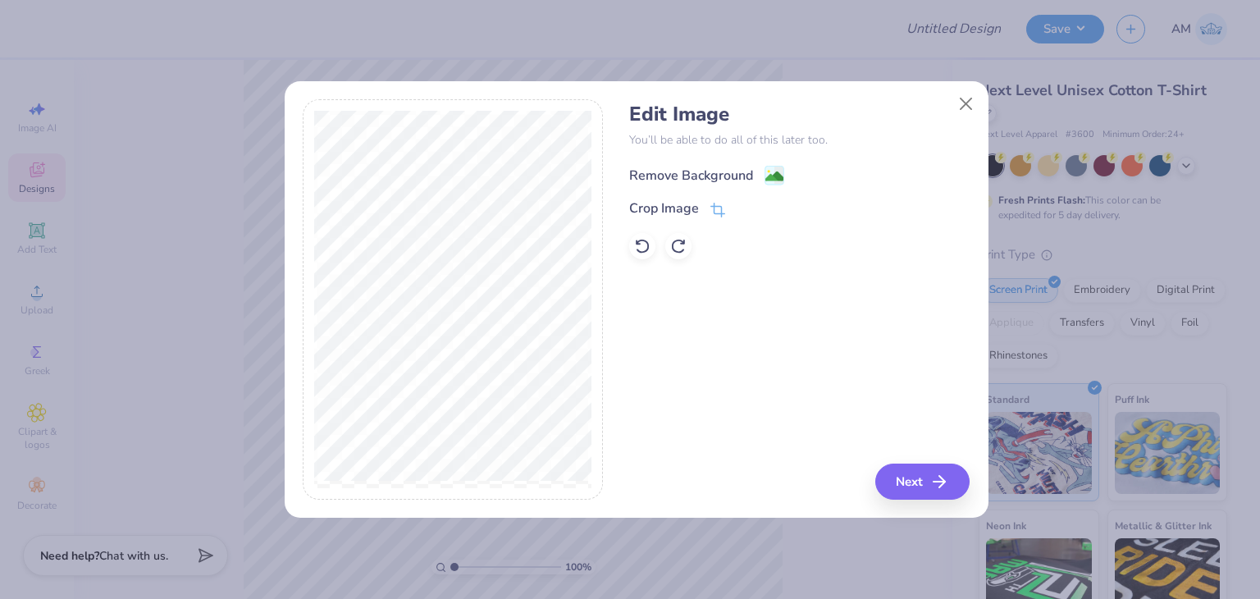
click at [643, 172] on div "Remove Background" at bounding box center [691, 176] width 124 height 20
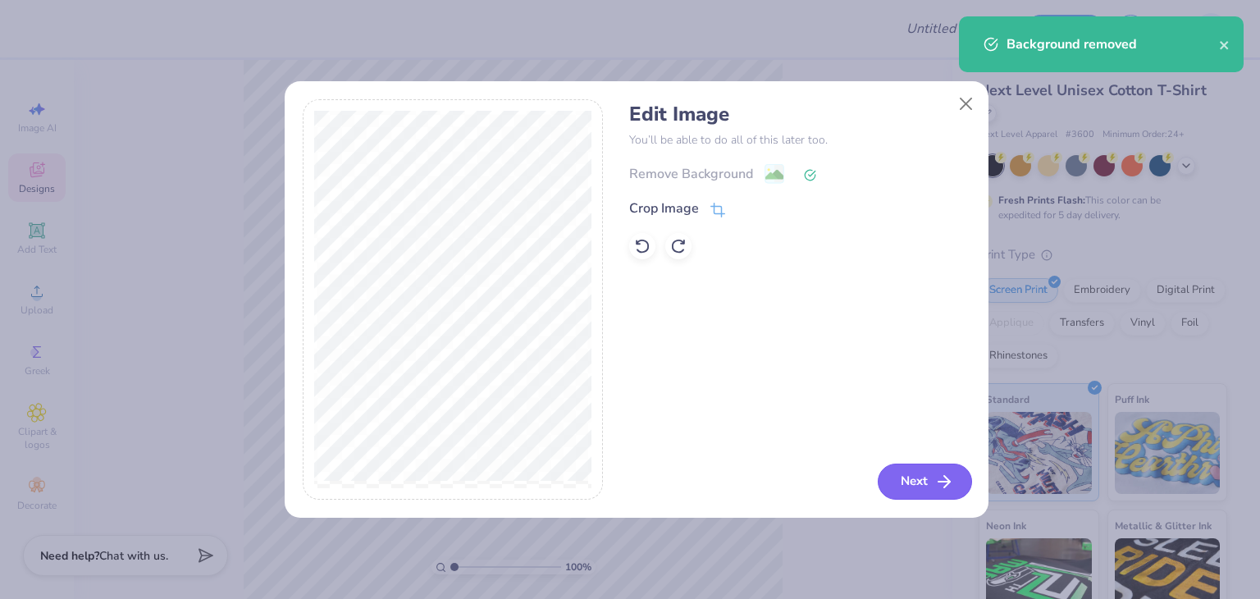
click at [905, 479] on button "Next" at bounding box center [925, 481] width 94 height 36
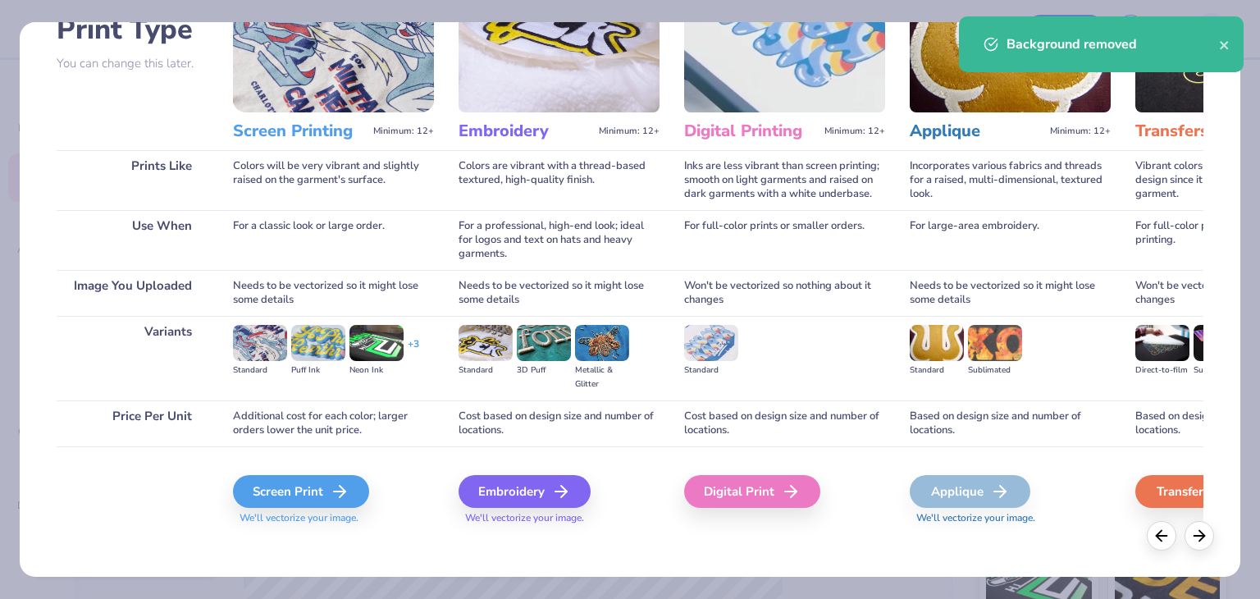
scroll to position [137, 0]
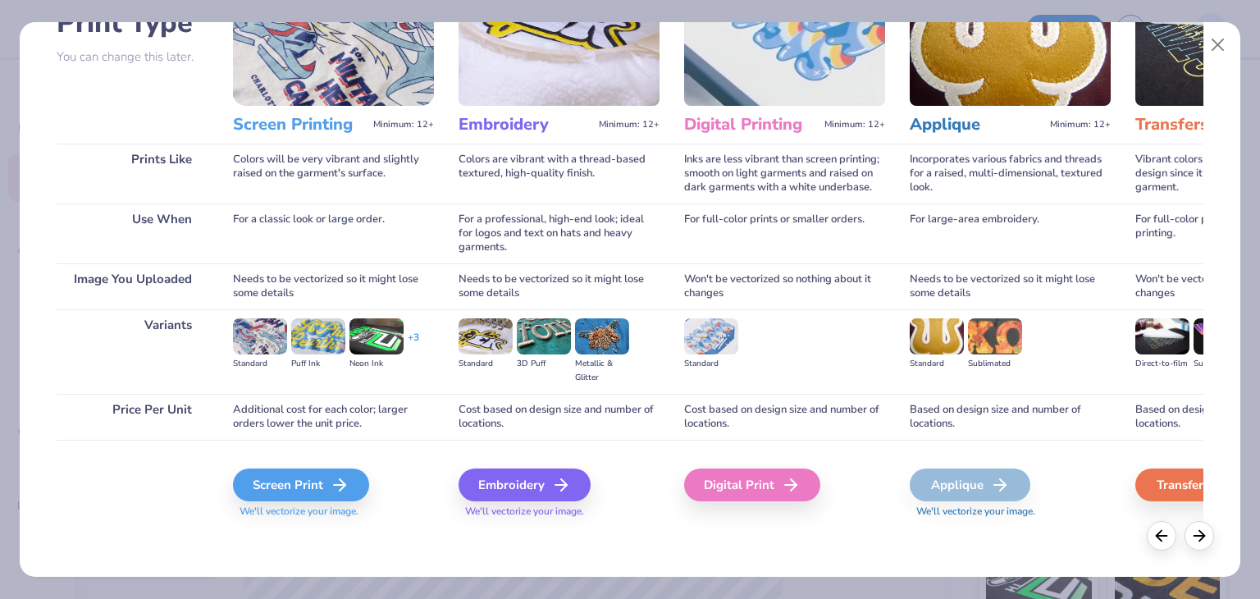
click at [325, 501] on div "Screen Print We'll vectorize your image." at bounding box center [333, 493] width 201 height 50
click at [327, 483] on div "Screen Print" at bounding box center [303, 484] width 136 height 33
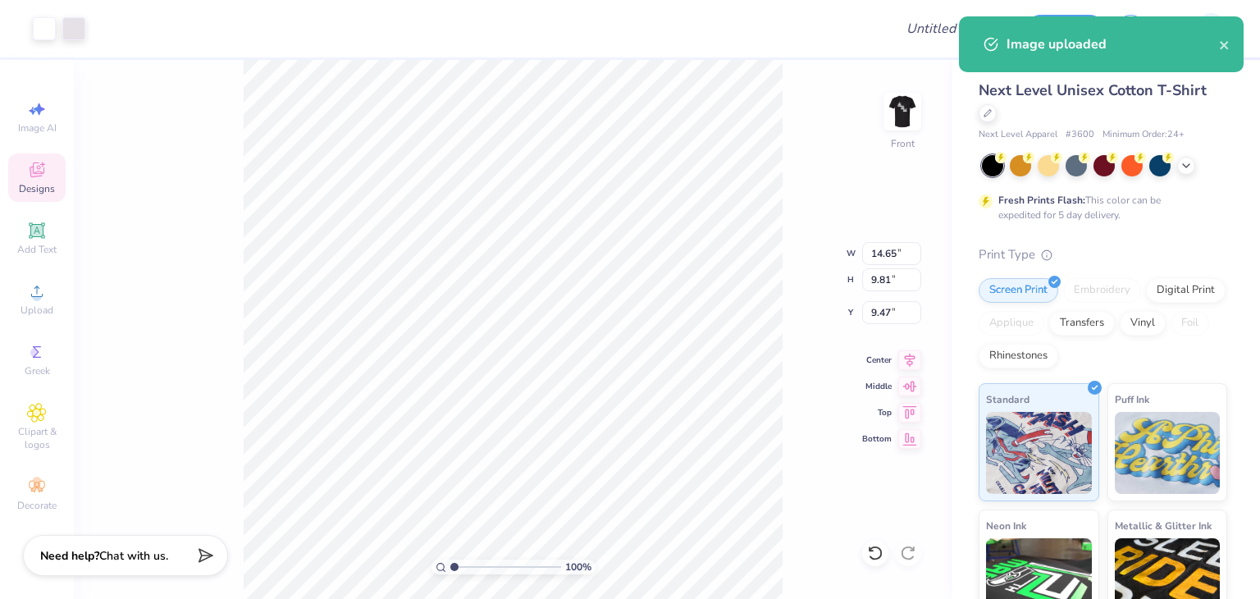
type input "12.29"
type input "8.23"
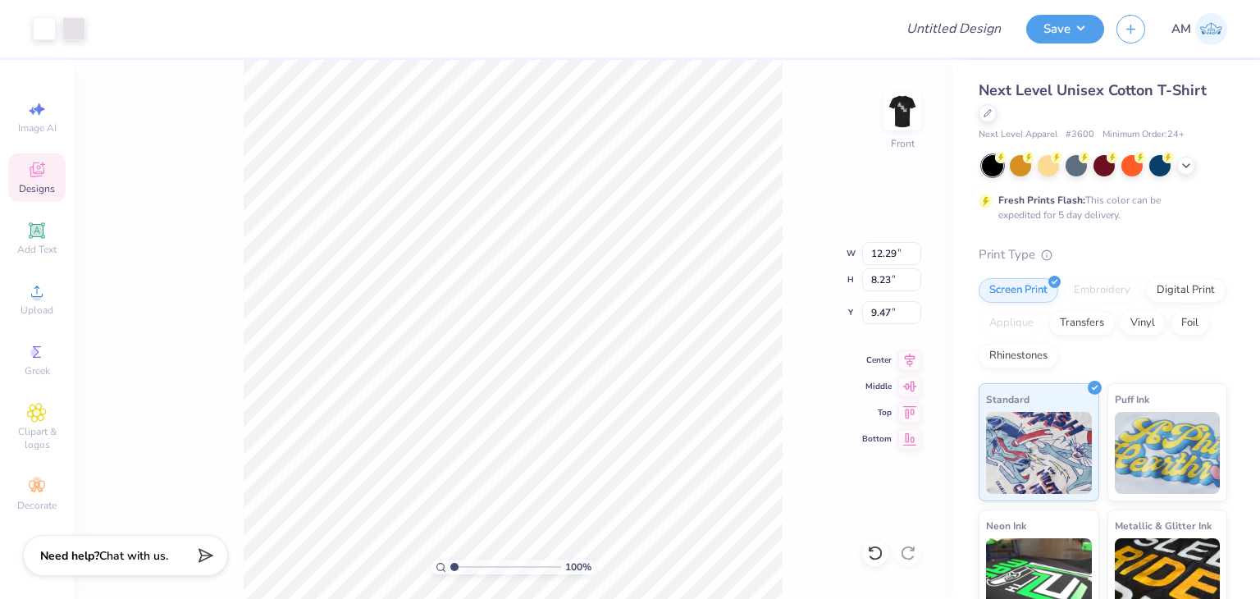
type input "3.00"
type input "4.00"
type input "11.98"
type input "8.02"
type input "4.04"
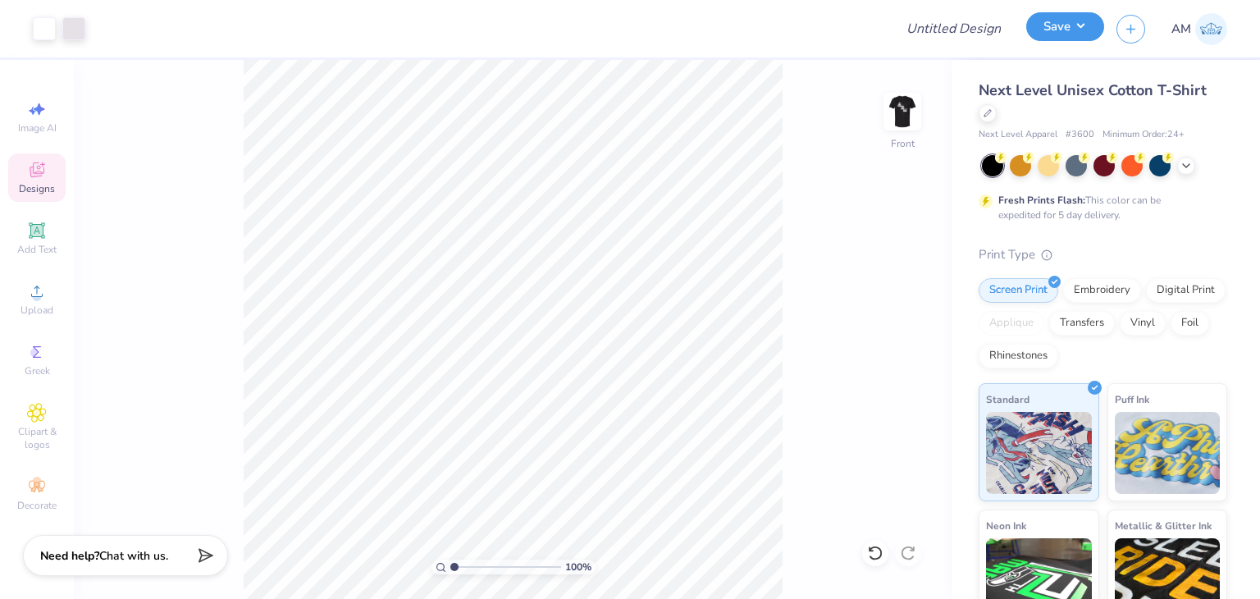
click at [1073, 30] on button "Save" at bounding box center [1065, 26] width 78 height 29
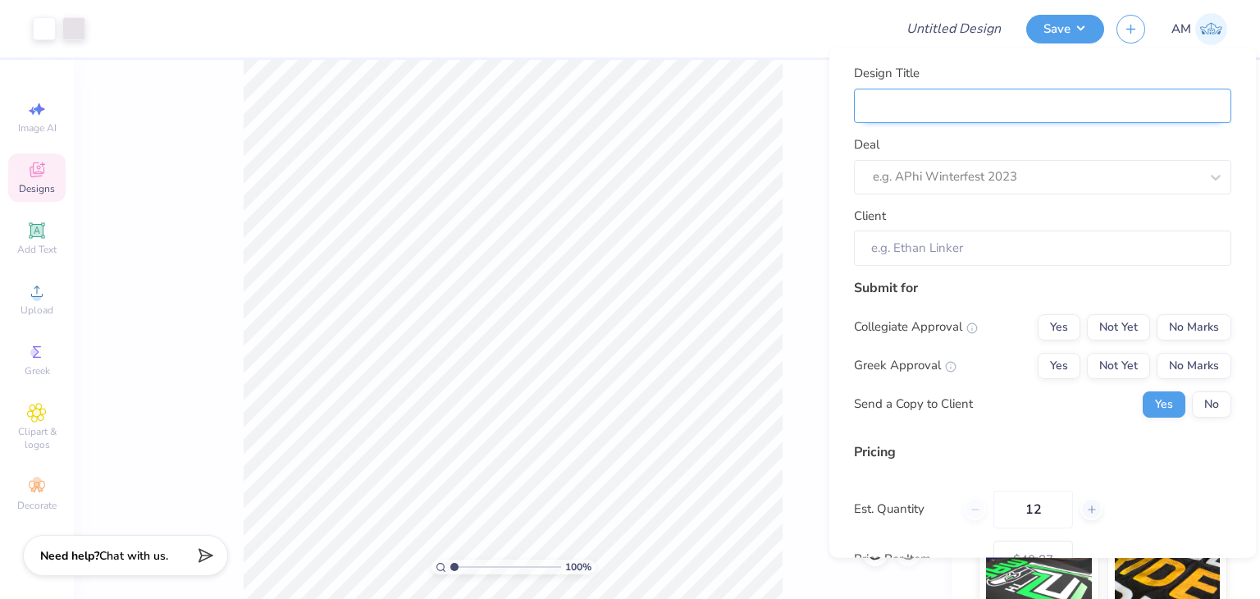
click at [1005, 112] on input "Design Title" at bounding box center [1042, 106] width 377 height 34
type input "D"
type input "DE"
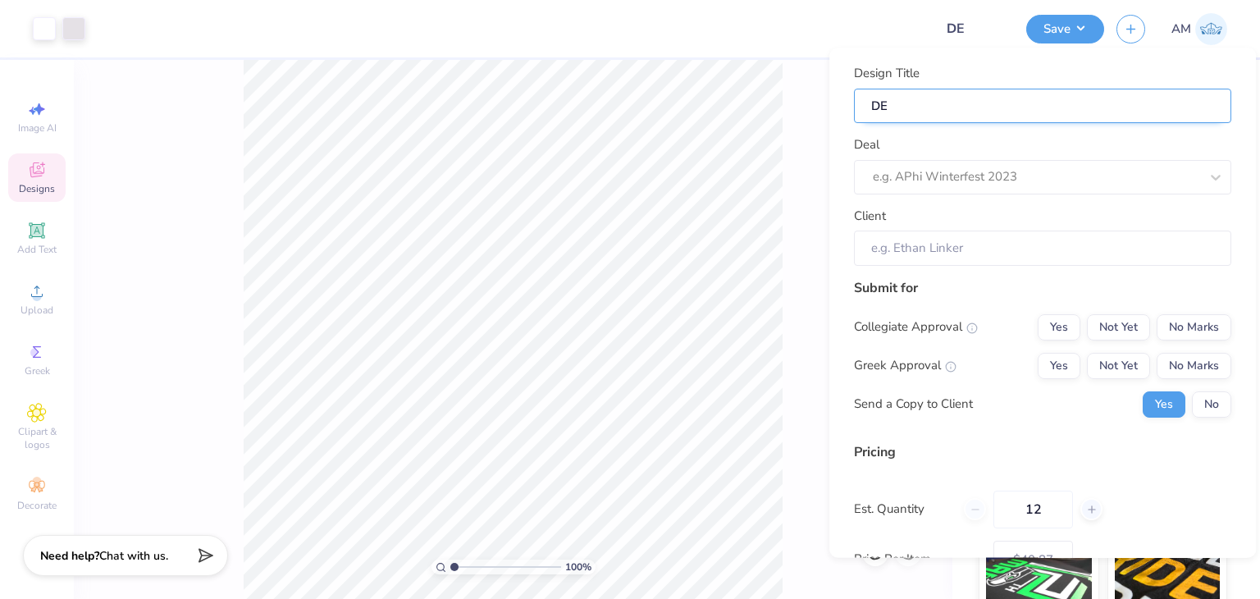
type input "DEM"
type input "DEM f"
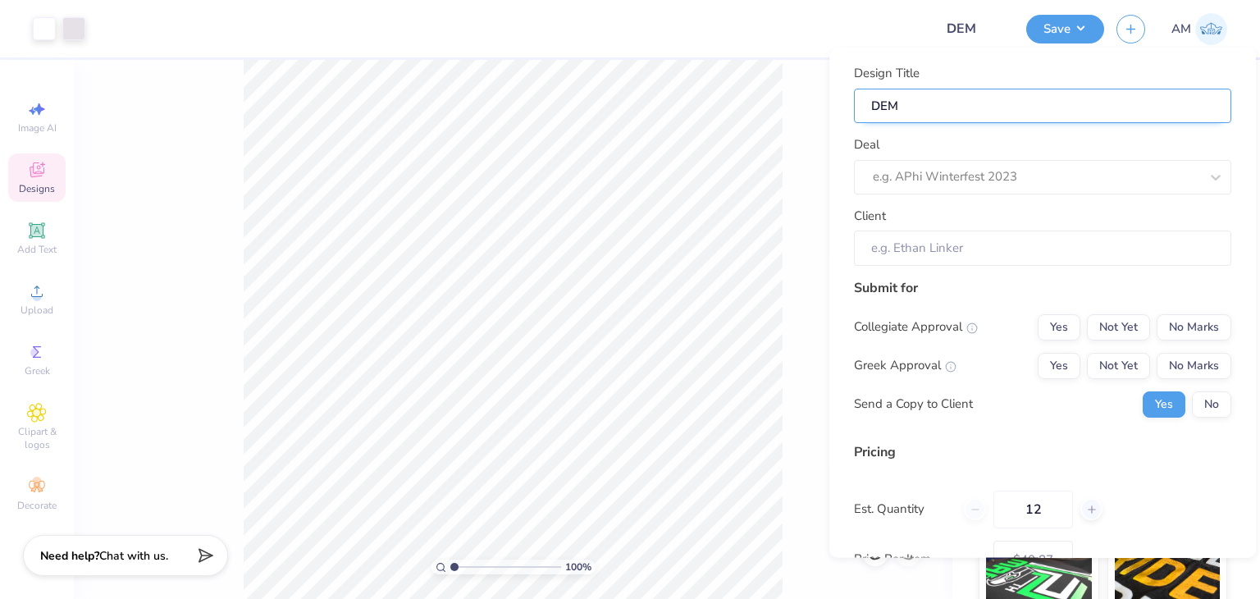
type input "DEM f"
type input "DEM fa"
type input "DEM fal"
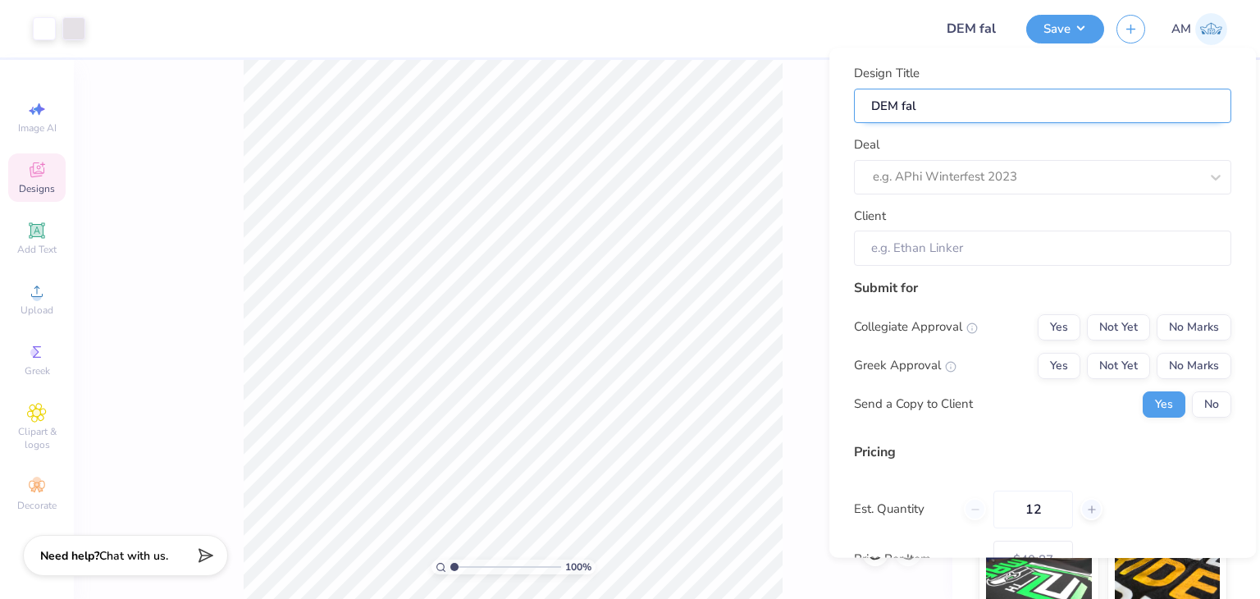
type input "DEM fall"
click at [1017, 169] on div at bounding box center [1036, 177] width 326 height 22
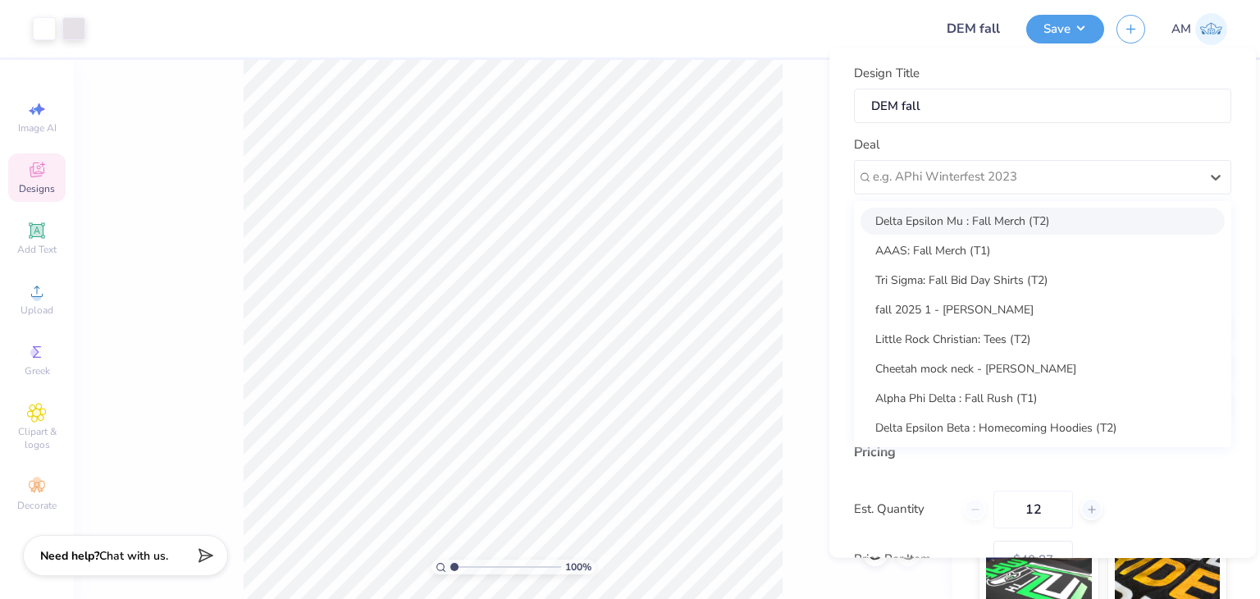
click at [1003, 212] on div "Delta Epsilon Mu : Fall Merch (T2)" at bounding box center [1042, 220] width 364 height 27
type input "Amisha Singh"
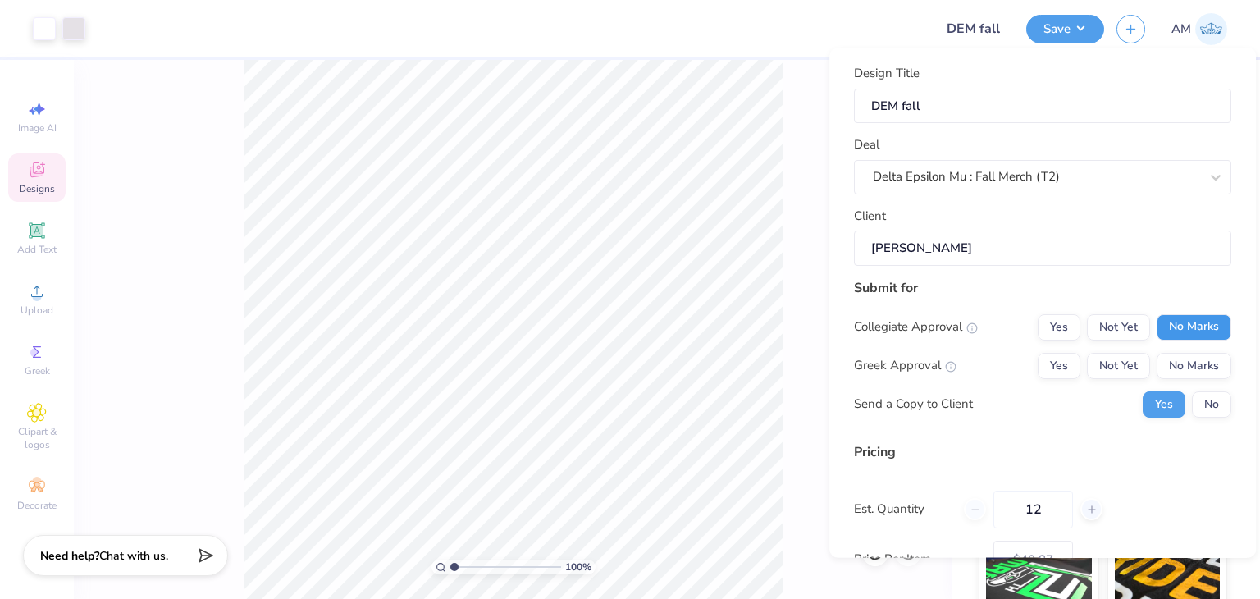
click at [1165, 329] on button "No Marks" at bounding box center [1193, 327] width 75 height 26
click at [1129, 385] on div "Collegiate Approval Yes Not Yet No Marks Greek Approval Yes Not Yet No Marks Se…" at bounding box center [1042, 365] width 377 height 103
click at [1117, 372] on button "Not Yet" at bounding box center [1118, 366] width 63 height 26
type input "$40.87"
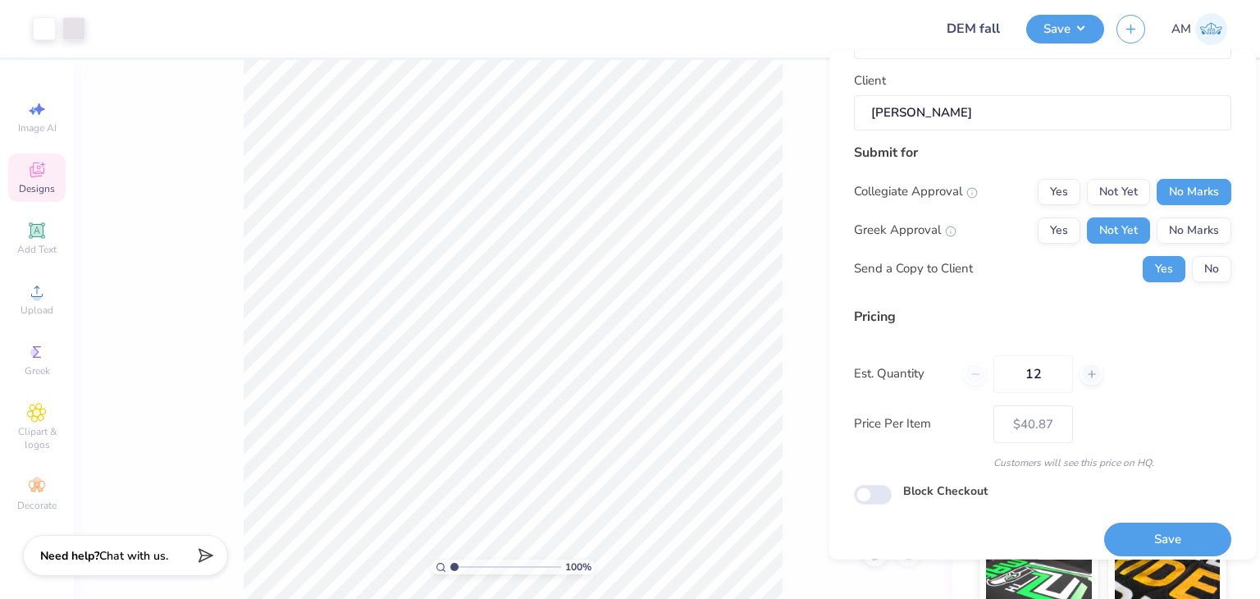
scroll to position [150, 0]
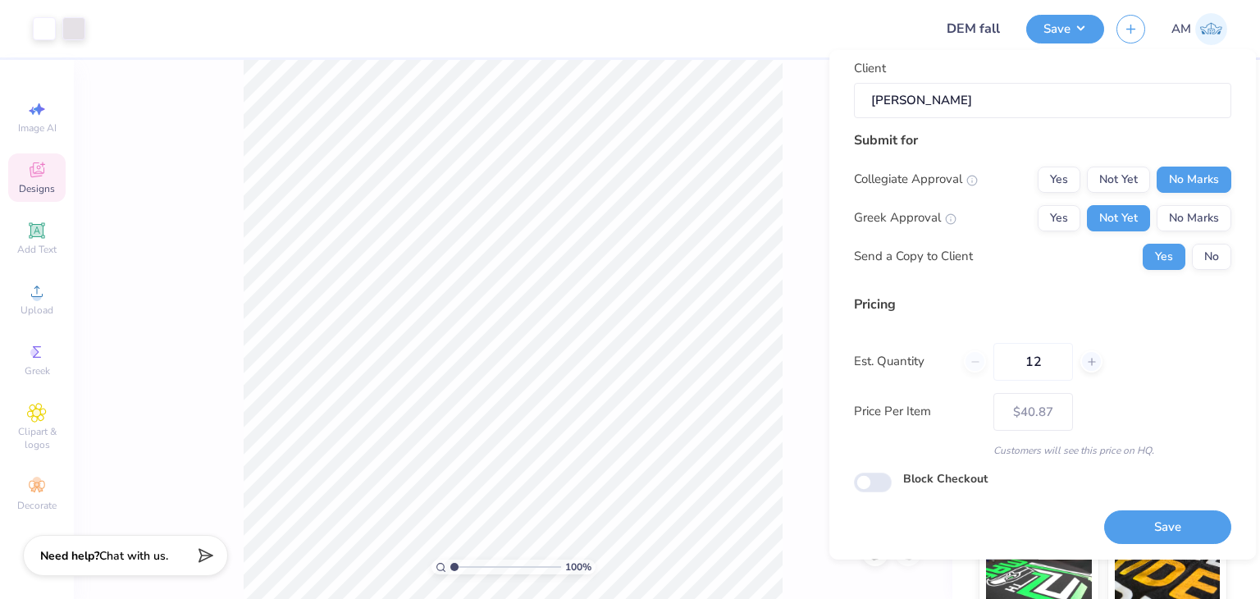
click at [1145, 499] on div "Save" at bounding box center [1167, 518] width 127 height 52
drag, startPoint x: 1050, startPoint y: 355, endPoint x: 1006, endPoint y: 353, distance: 43.5
click at [1006, 353] on input "12" at bounding box center [1033, 361] width 80 height 38
type input "30"
type input "$22.80"
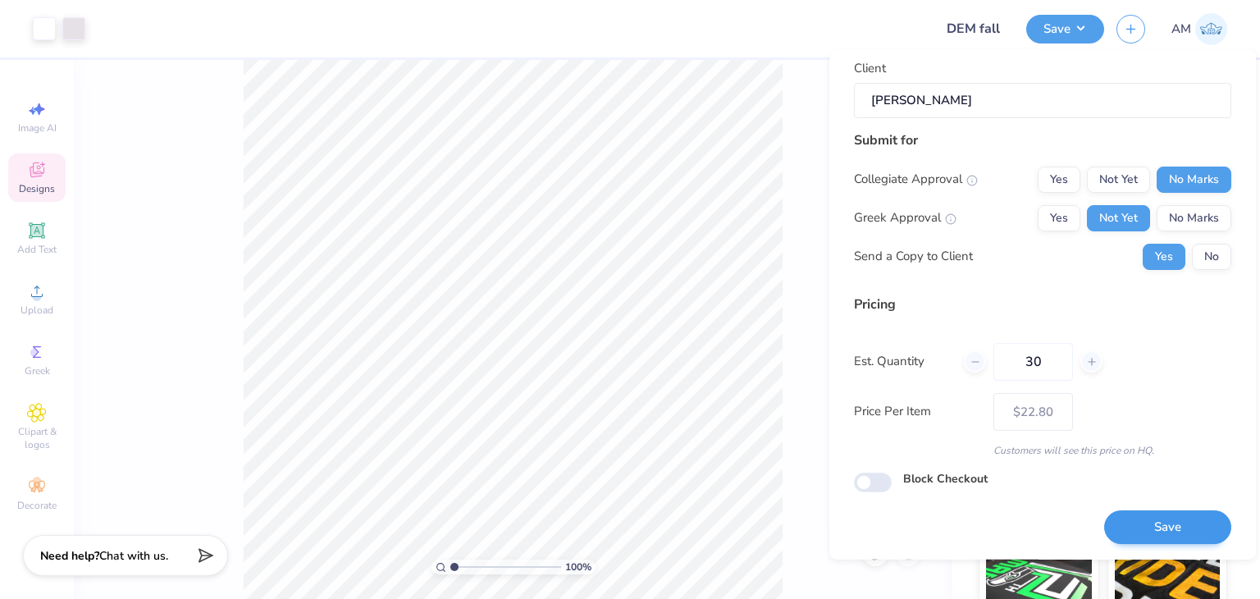
type input "30"
click at [1119, 526] on button "Save" at bounding box center [1167, 527] width 127 height 34
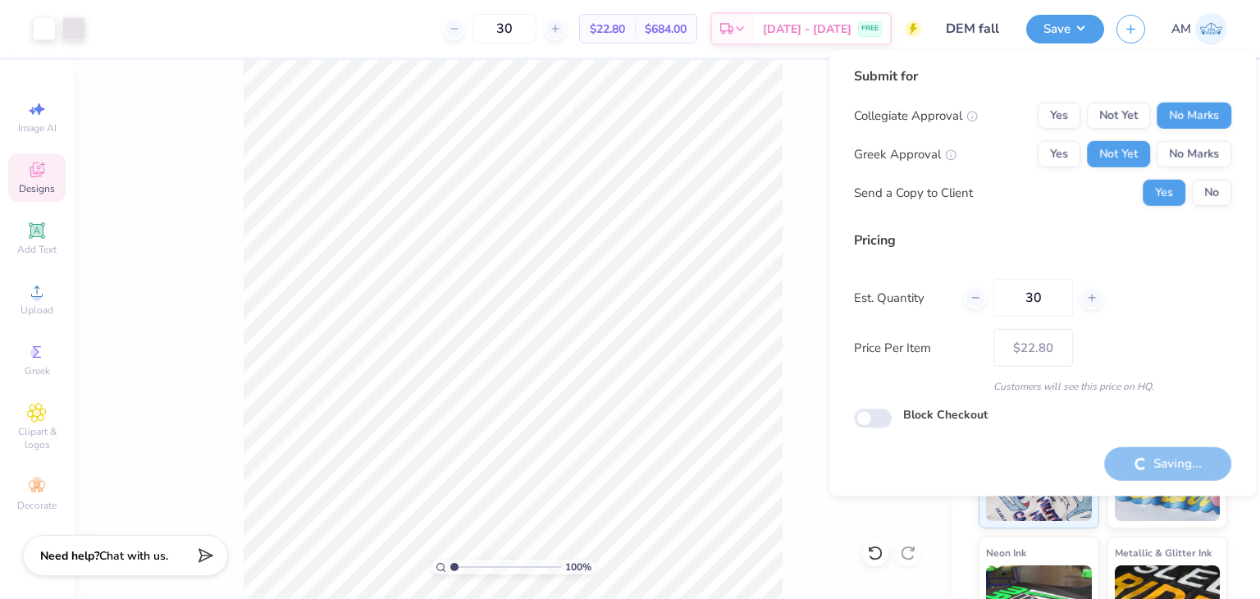
type input "– –"
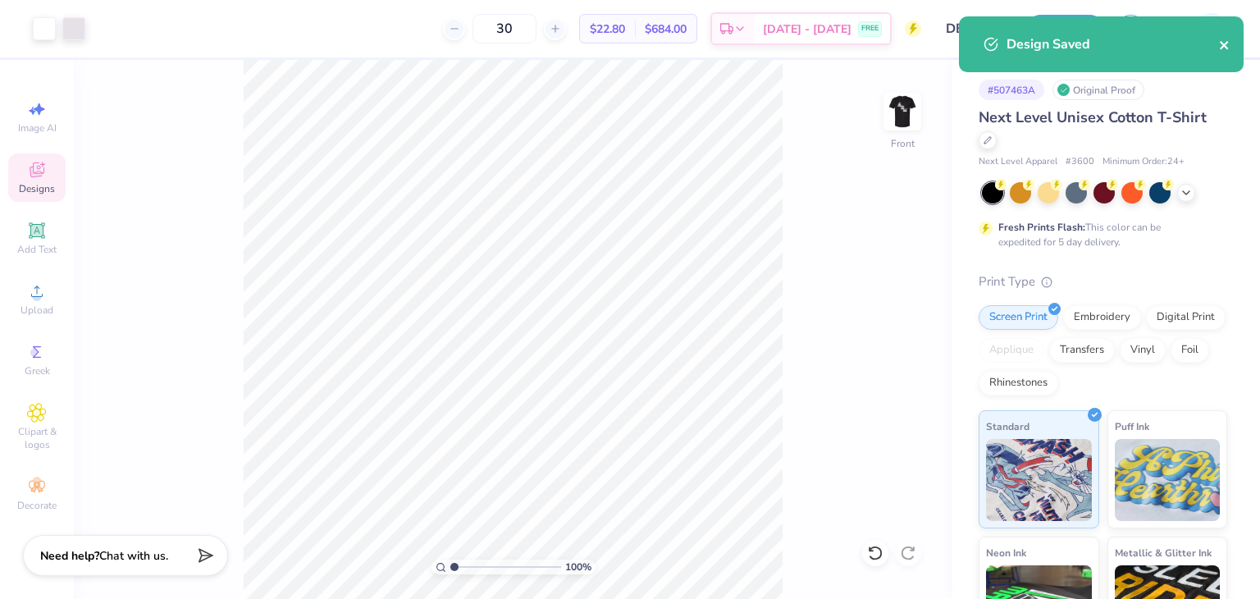
click at [1226, 46] on icon "close" at bounding box center [1224, 45] width 11 height 13
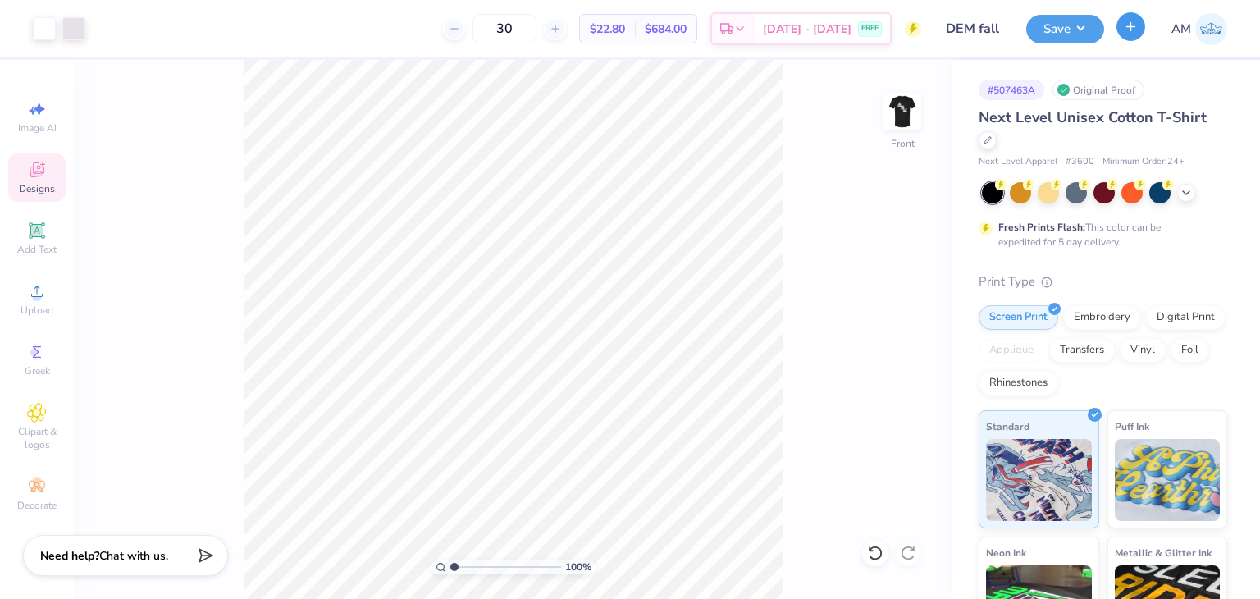
click at [1129, 27] on icon "button" at bounding box center [1131, 27] width 14 height 14
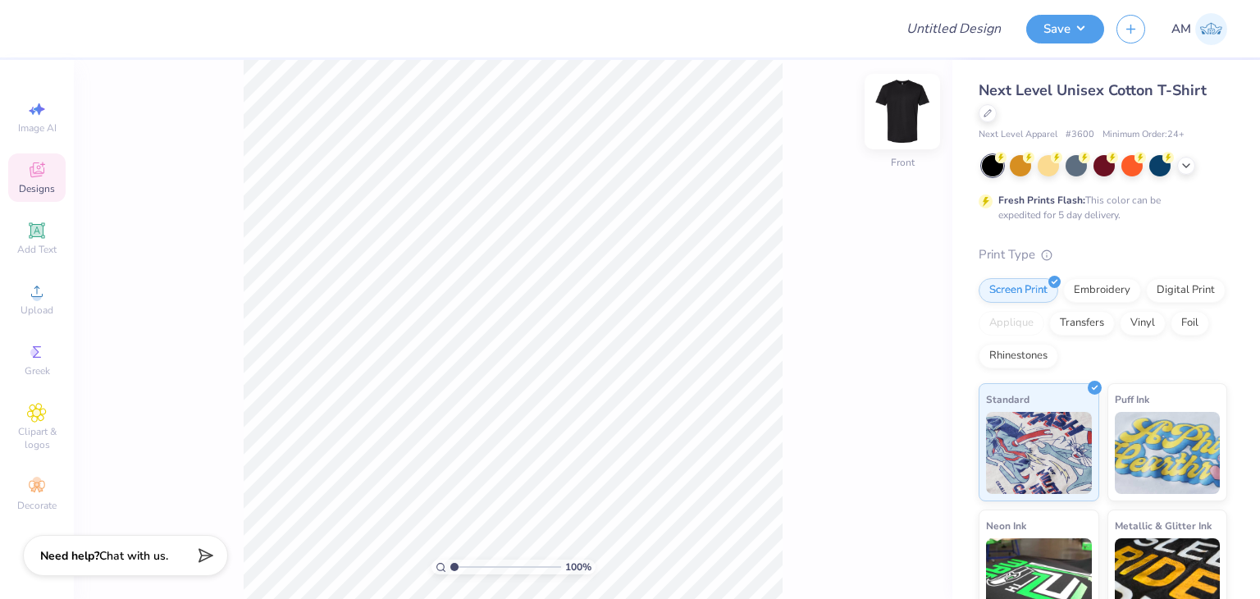
click at [906, 108] on img at bounding box center [902, 112] width 66 height 66
click at [44, 296] on icon at bounding box center [37, 291] width 20 height 20
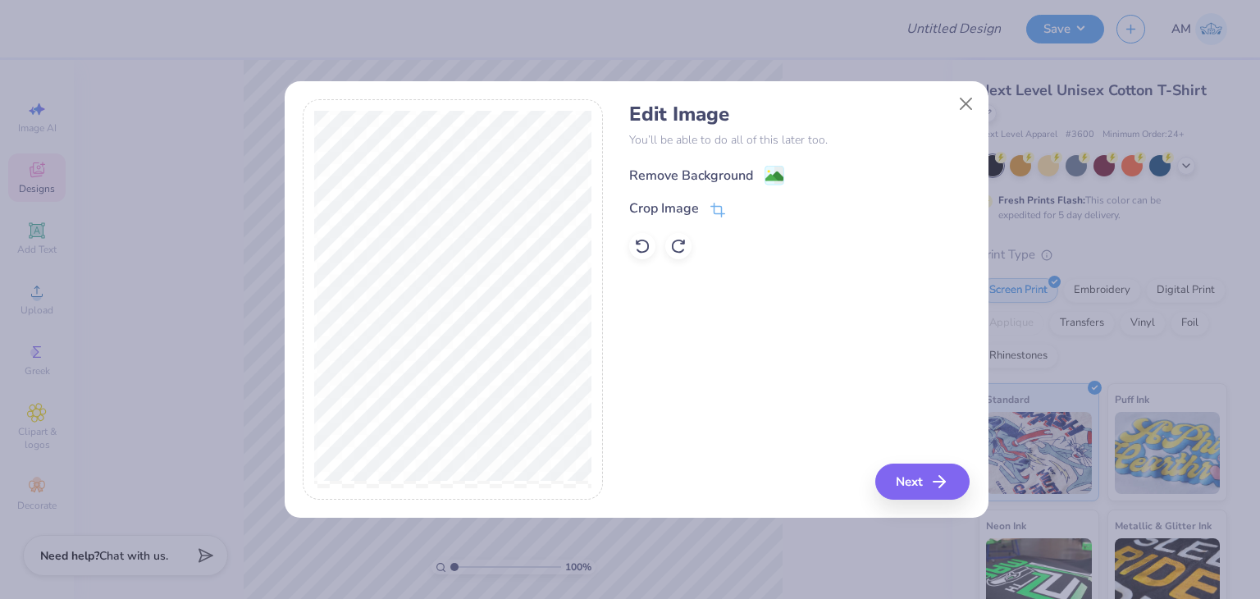
click at [677, 175] on div "Remove Background" at bounding box center [691, 176] width 124 height 20
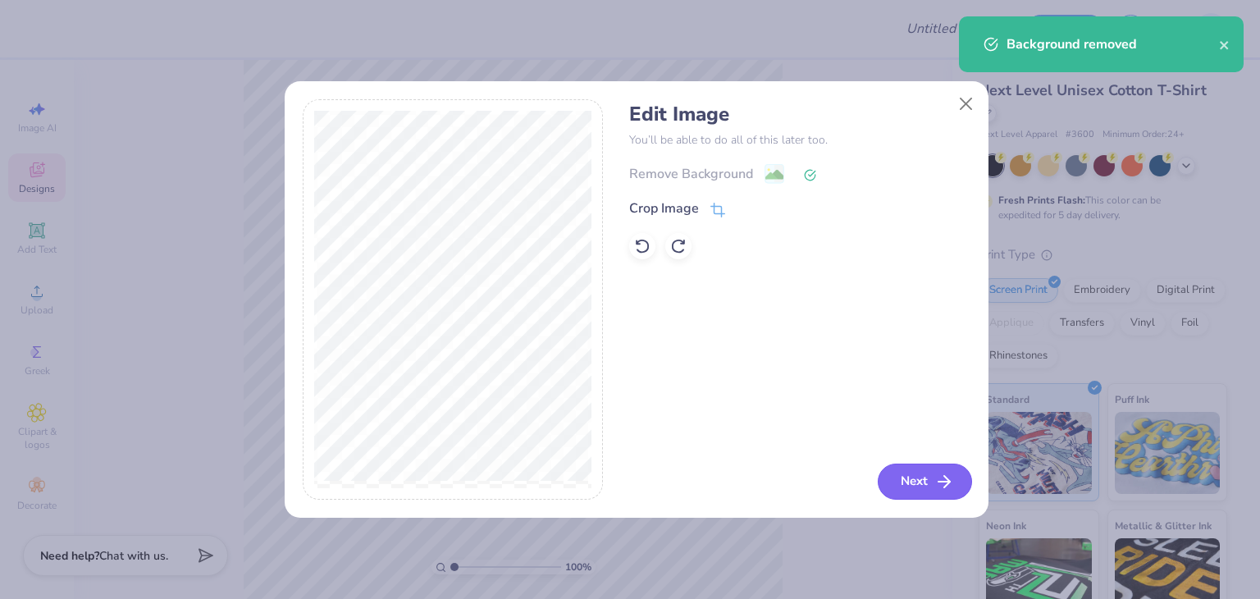
click at [932, 494] on button "Next" at bounding box center [925, 481] width 94 height 36
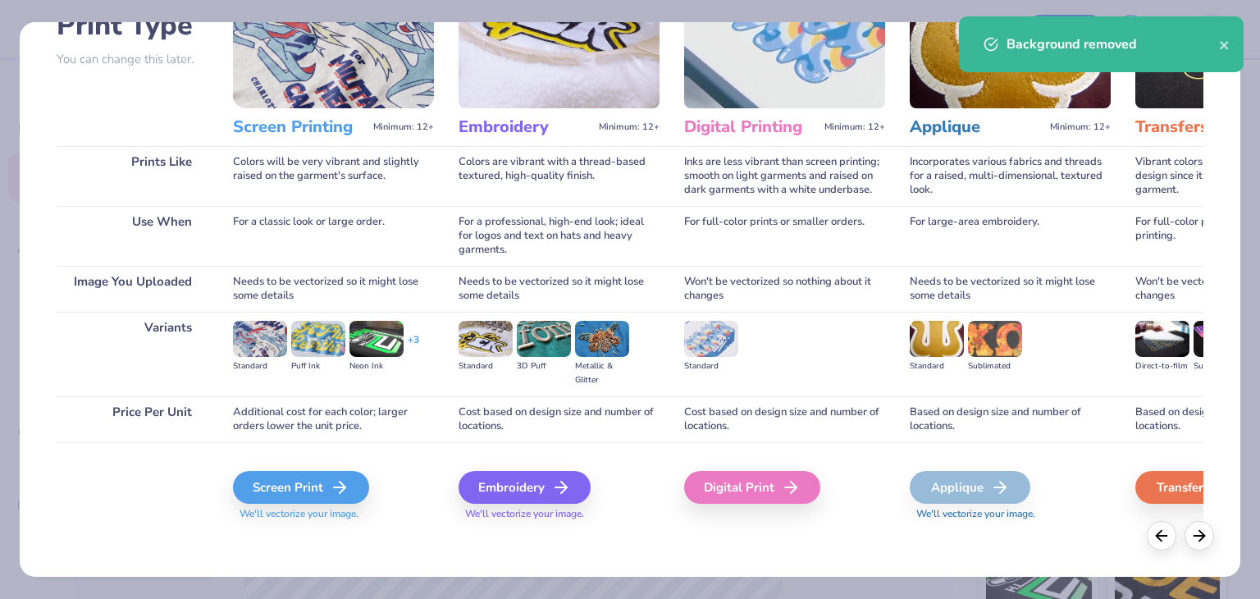
scroll to position [137, 0]
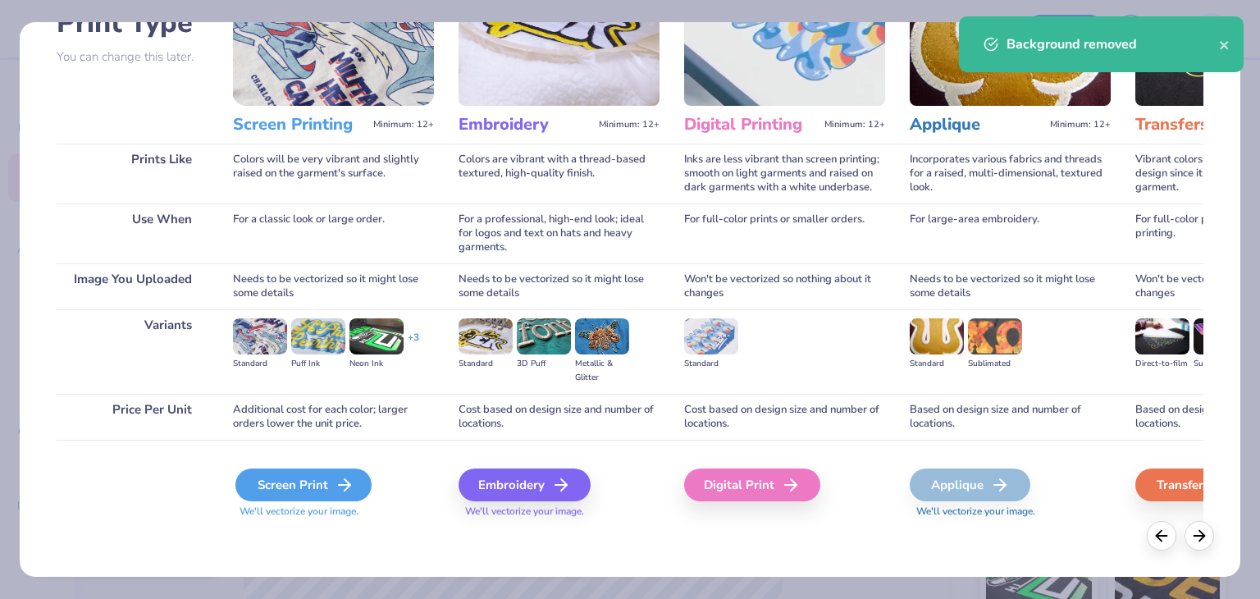
click at [344, 476] on icon at bounding box center [345, 485] width 20 height 20
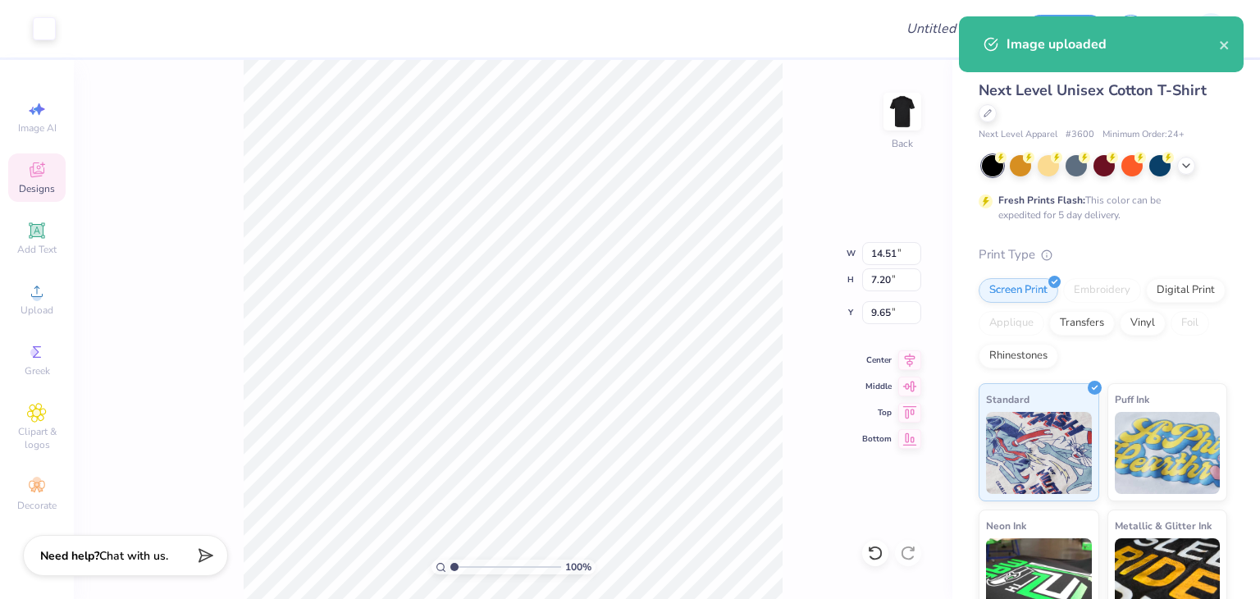
type input "5.02"
type input "2.49"
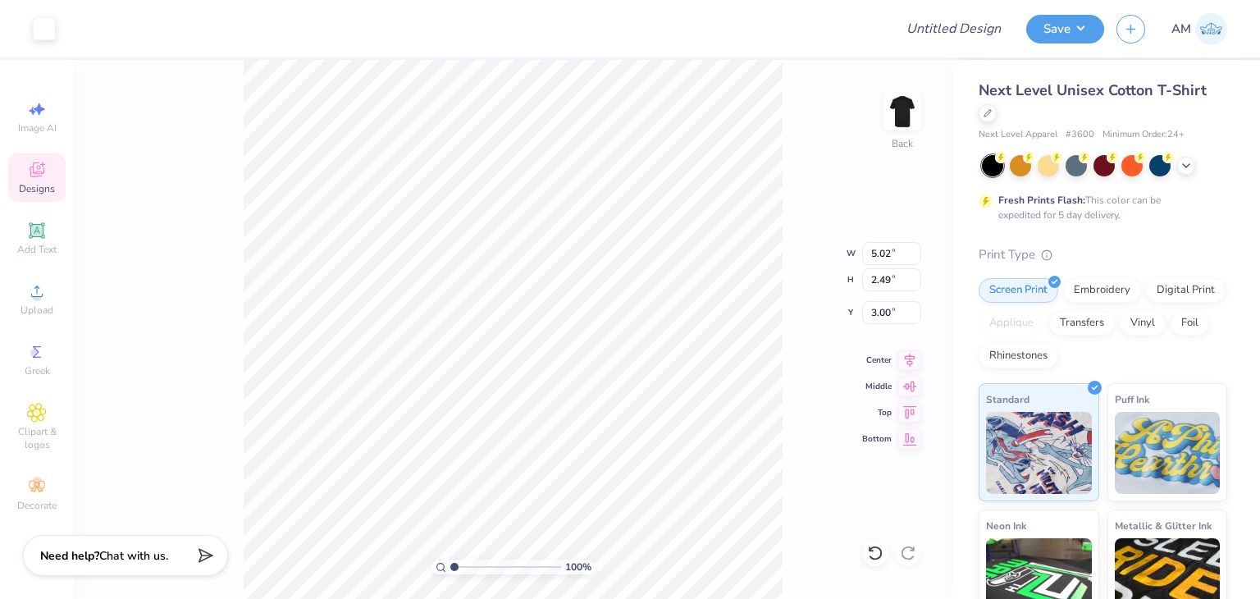
type input "3.00"
type input "4.22"
type input "2.10"
click at [904, 112] on img at bounding box center [902, 112] width 66 height 66
click at [44, 303] on div "Upload" at bounding box center [36, 299] width 57 height 48
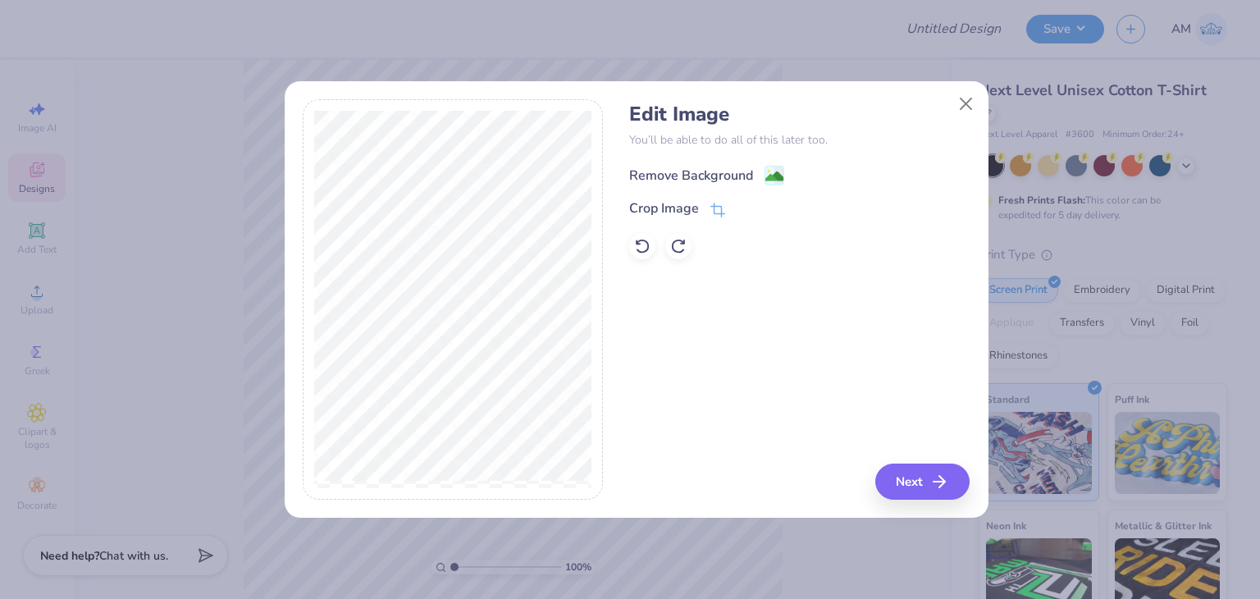
click at [661, 168] on div "Remove Background" at bounding box center [691, 176] width 124 height 20
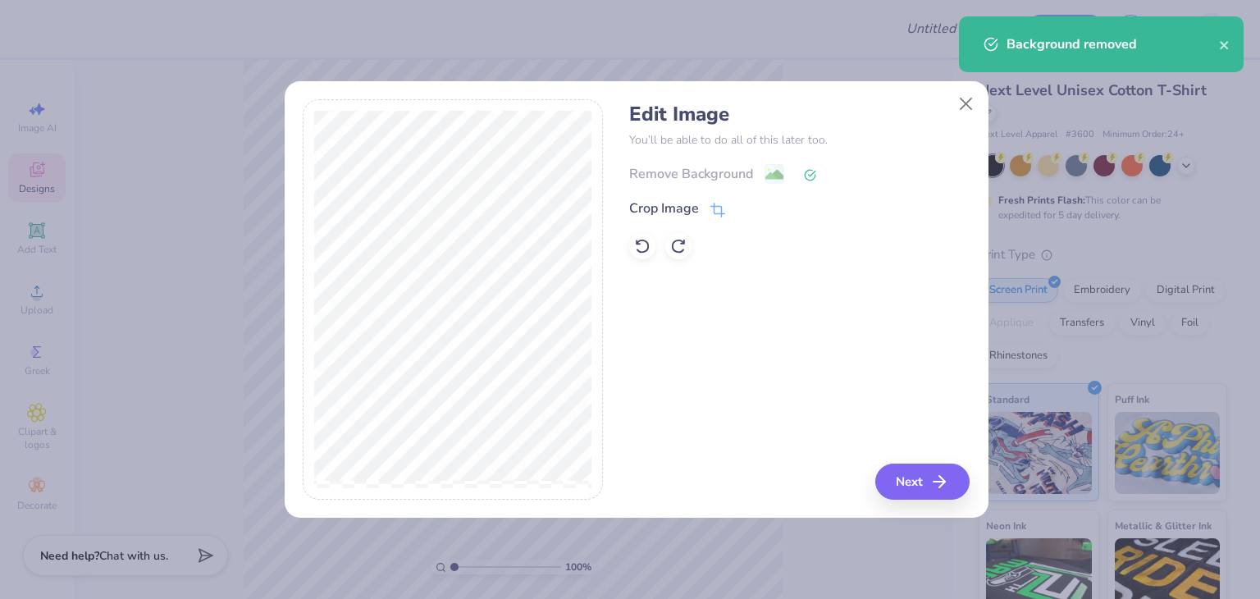
click at [900, 453] on div "Edit Image You’ll be able to do all of this later too. Remove Background Crop I…" at bounding box center [799, 299] width 340 height 400
click at [901, 466] on button "Next" at bounding box center [925, 481] width 94 height 36
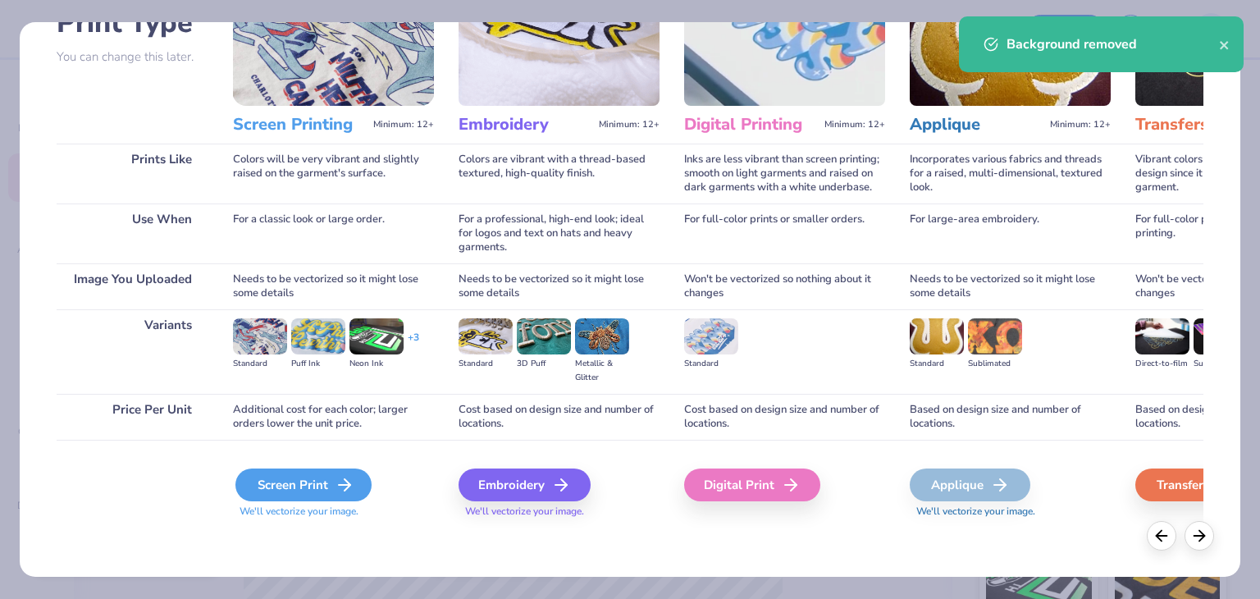
click at [334, 473] on div "Screen Print" at bounding box center [303, 484] width 136 height 33
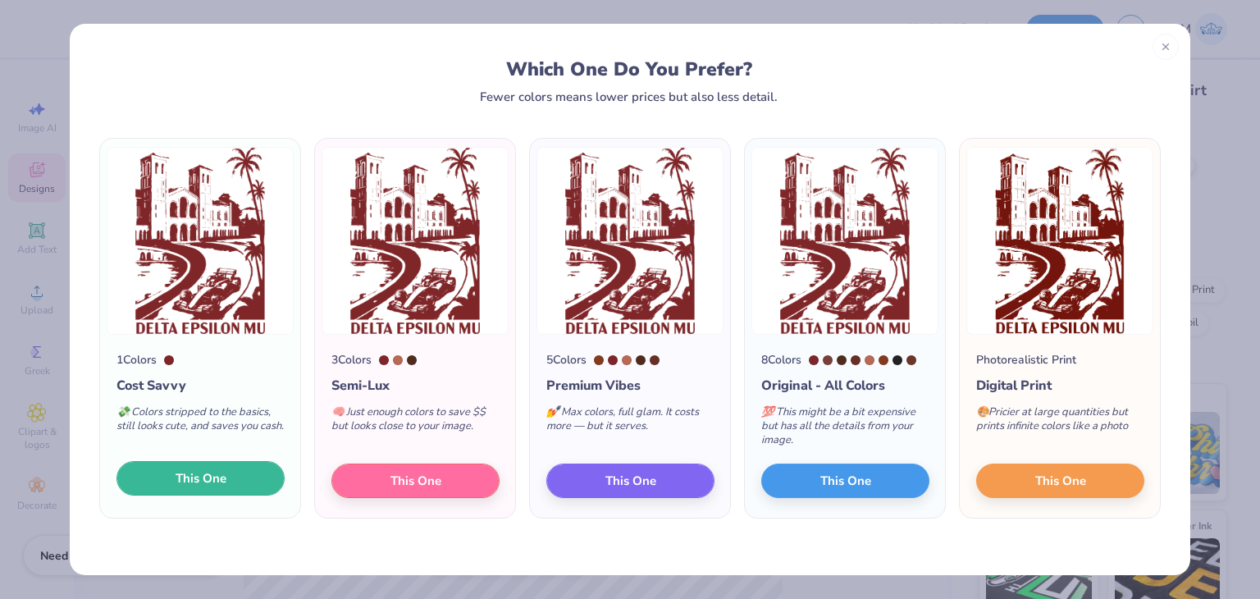
click at [212, 473] on span "This One" at bounding box center [201, 478] width 51 height 19
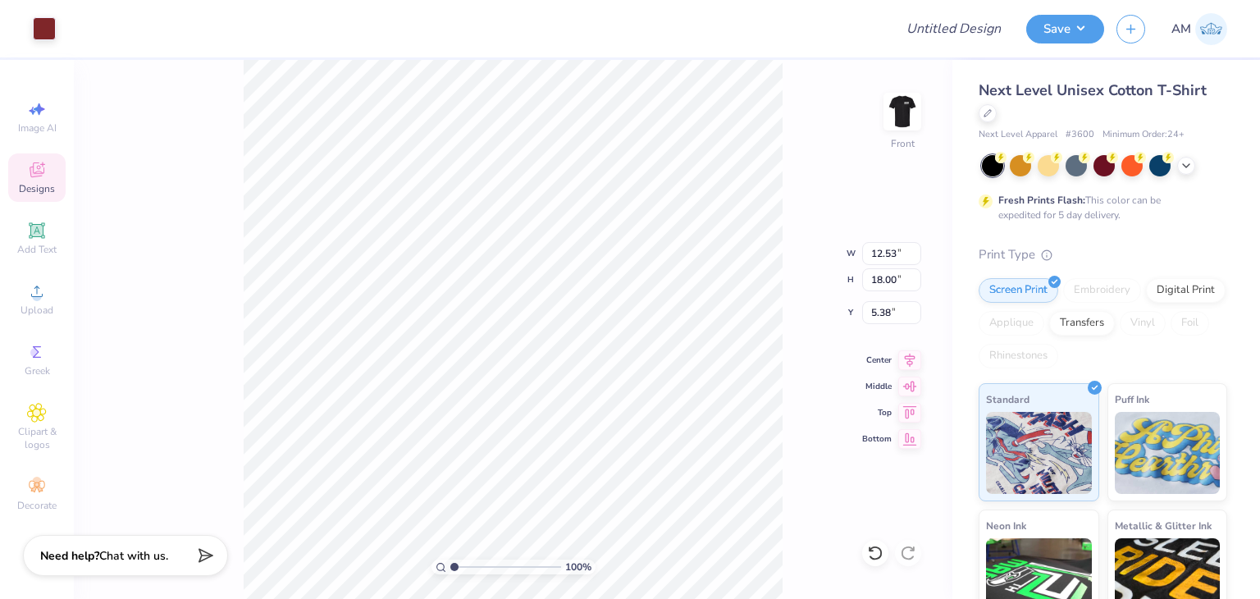
type input "10.80"
type input "15.50"
type input "3.00"
click at [39, 28] on div at bounding box center [44, 27] width 23 height 23
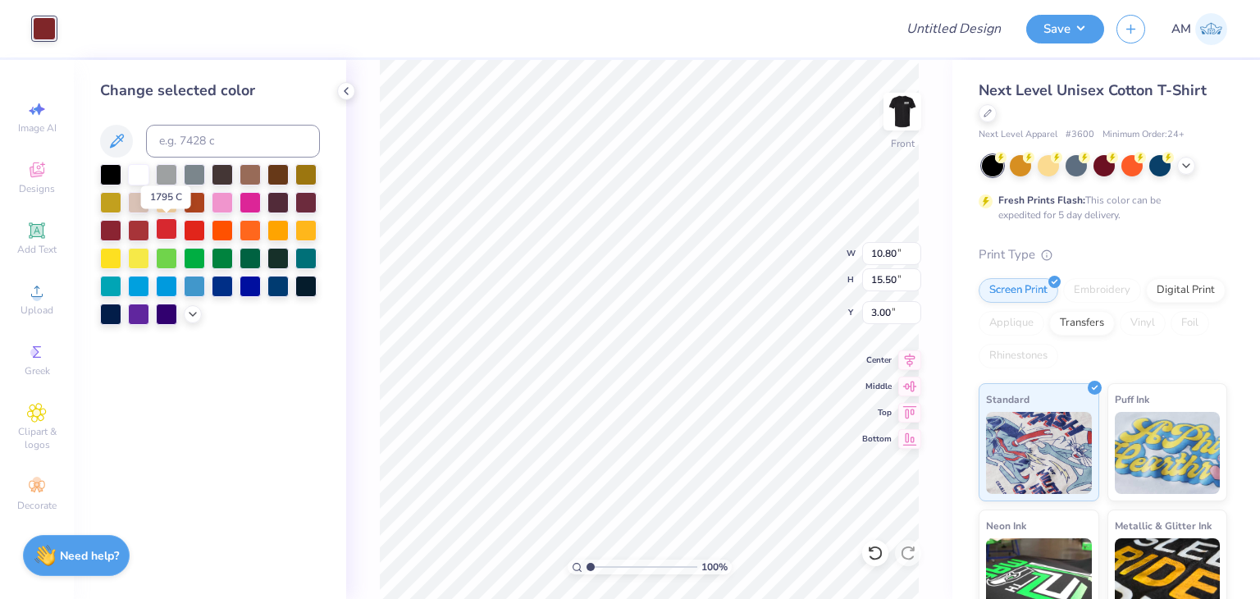
click at [171, 224] on div at bounding box center [166, 228] width 21 height 21
click at [367, 106] on div "100 % Front W 10.80 10.80 " H 15.50 15.50 " Y 3.00 3.00 " Center Middle Top Bot…" at bounding box center [649, 329] width 606 height 539
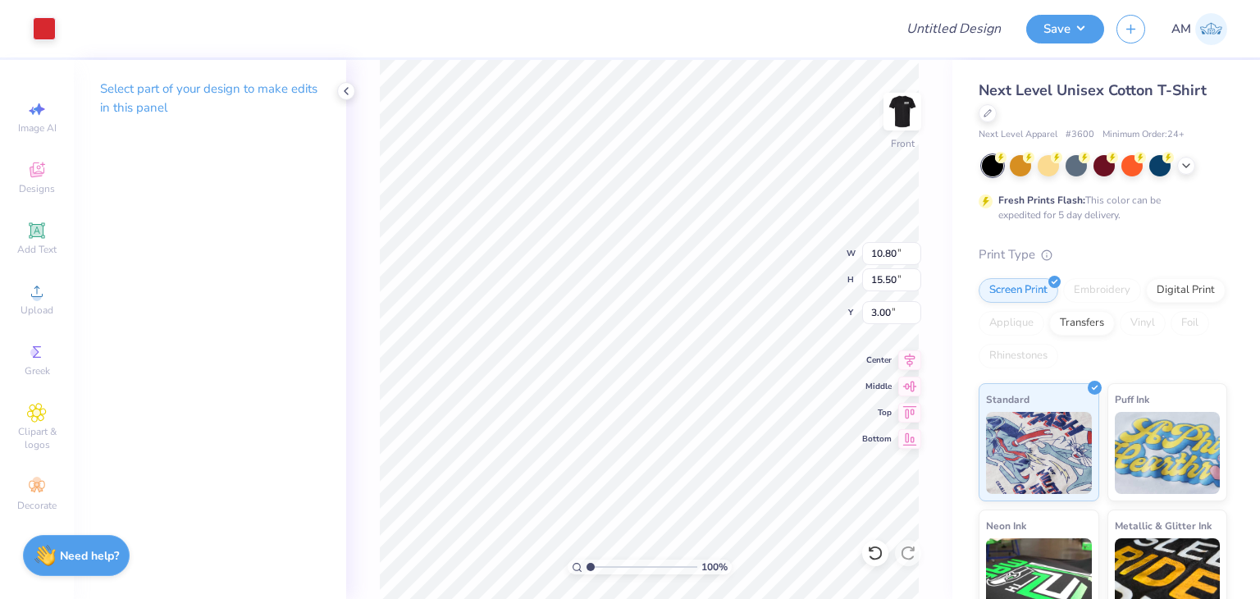
click at [29, 17] on div "Art colors" at bounding box center [28, 28] width 56 height 57
click at [37, 27] on div at bounding box center [44, 27] width 23 height 23
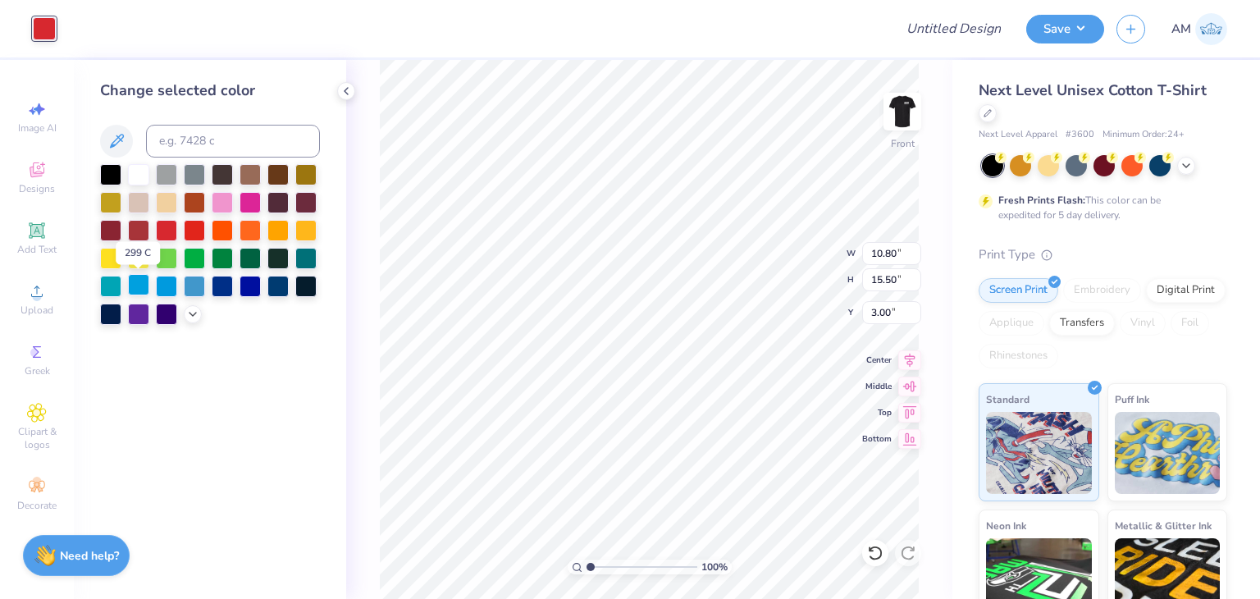
click at [138, 290] on div at bounding box center [138, 284] width 21 height 21
click at [198, 285] on div at bounding box center [194, 284] width 21 height 21
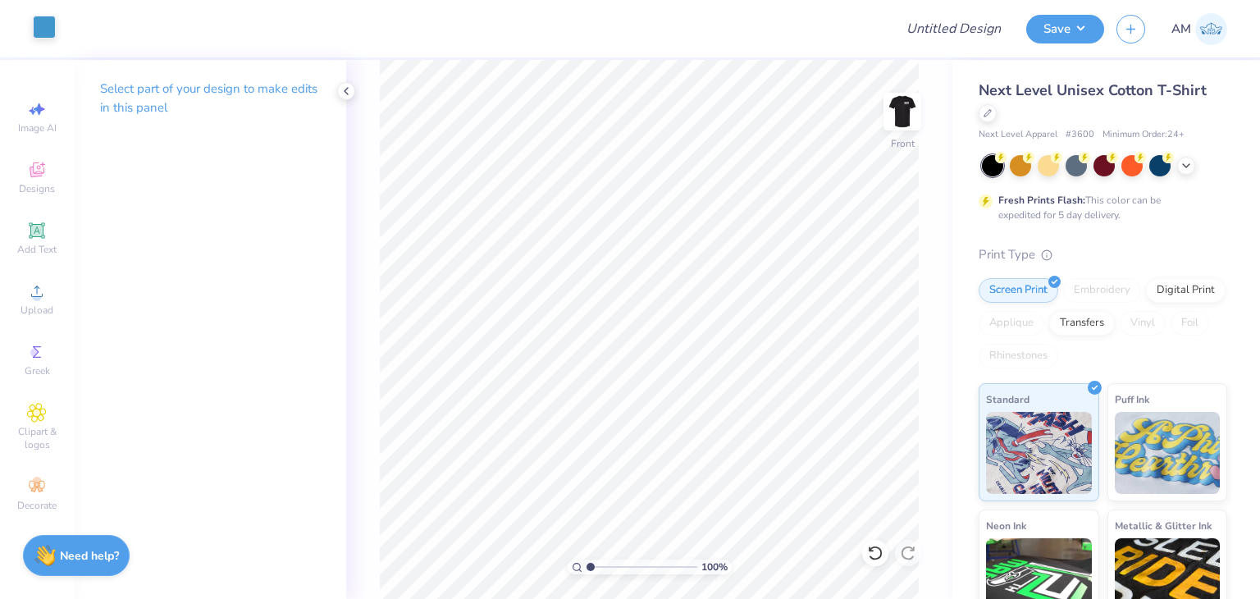
click at [43, 28] on div at bounding box center [44, 27] width 23 height 23
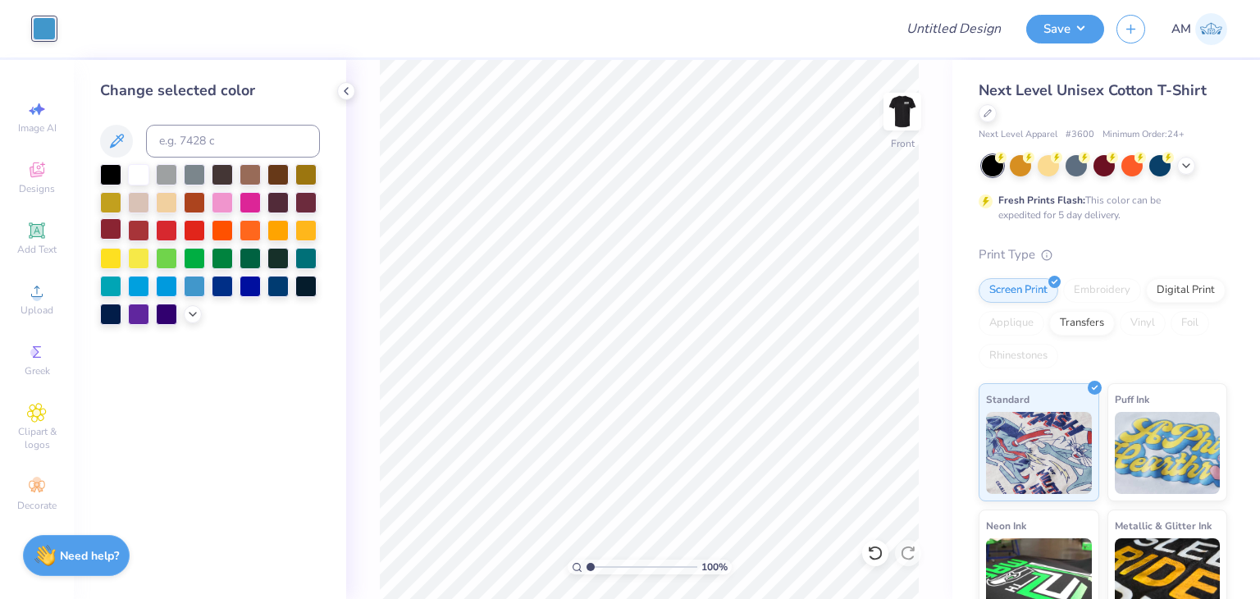
click at [108, 233] on div at bounding box center [110, 228] width 21 height 21
click at [351, 90] on icon at bounding box center [346, 90] width 13 height 13
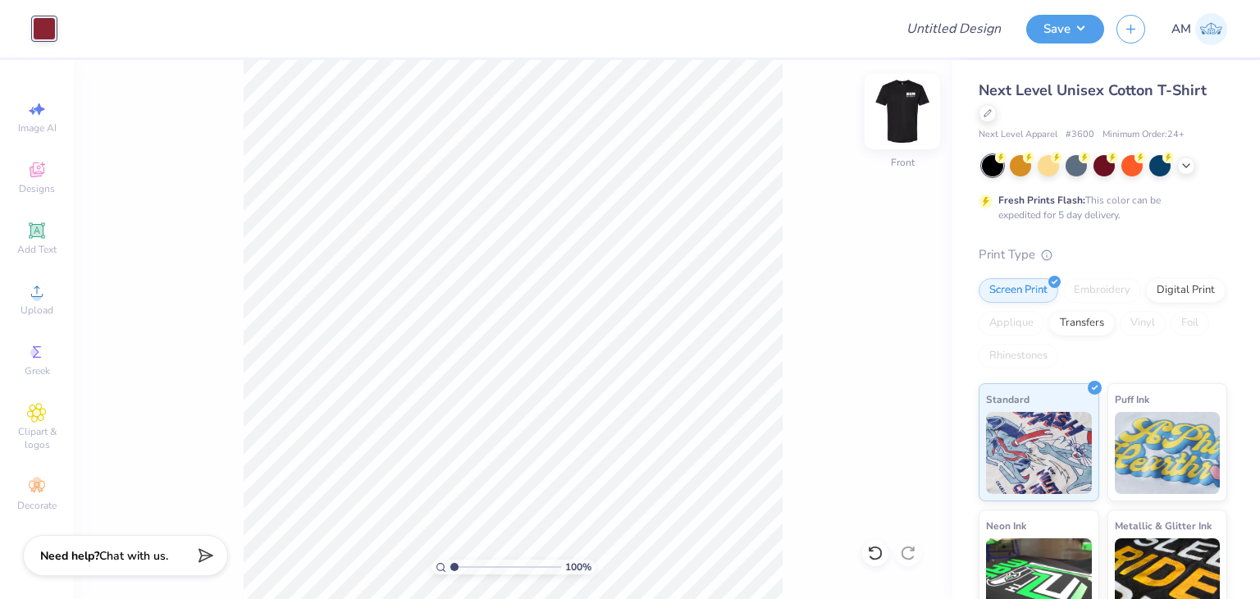
click at [894, 112] on img at bounding box center [902, 112] width 66 height 66
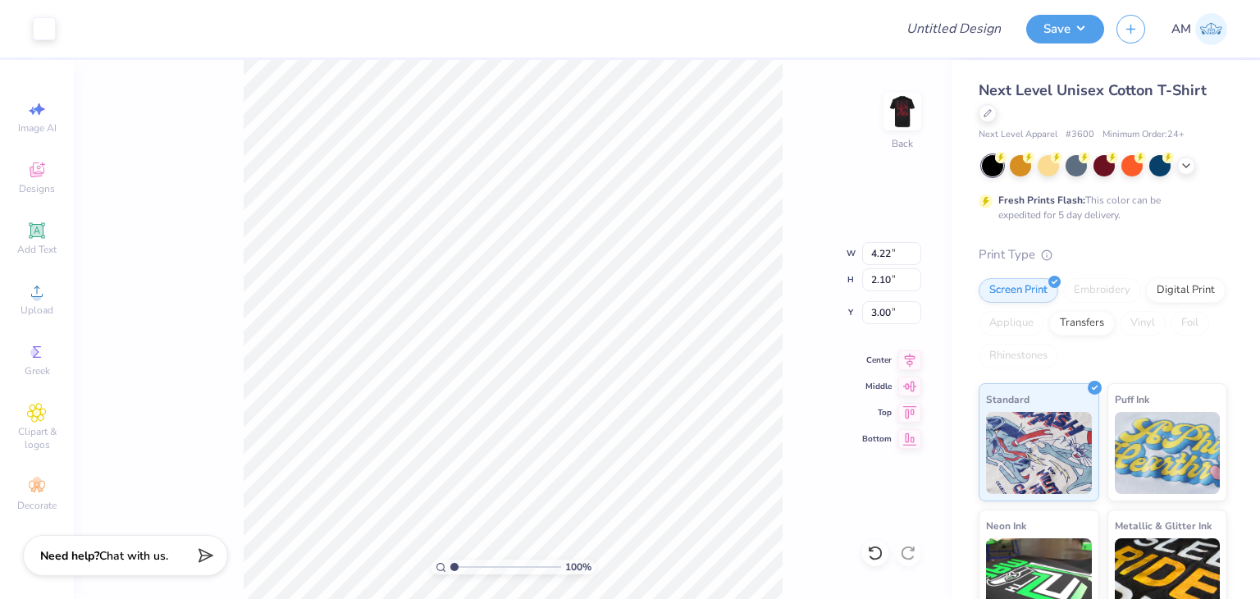
drag, startPoint x: 913, startPoint y: 116, endPoint x: 843, endPoint y: 135, distance: 72.2
click at [913, 116] on img at bounding box center [902, 111] width 33 height 33
click at [919, 122] on img at bounding box center [902, 111] width 33 height 33
click at [36, 27] on div at bounding box center [44, 27] width 23 height 23
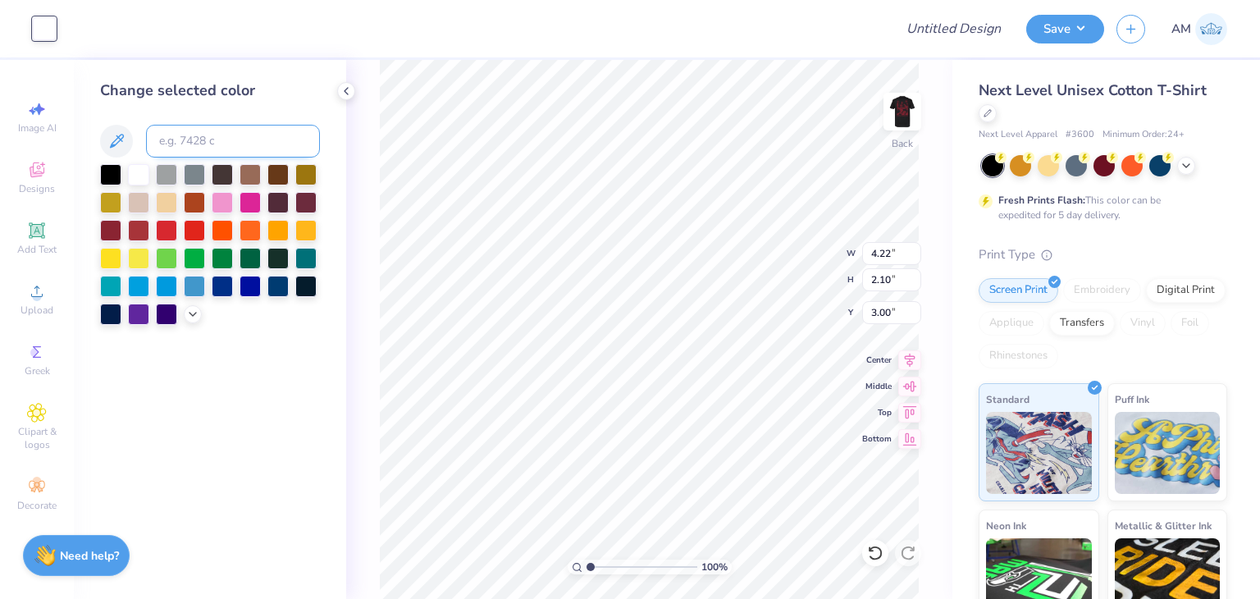
click at [181, 139] on input at bounding box center [233, 141] width 174 height 33
type input "202"
click at [352, 93] on icon at bounding box center [346, 90] width 13 height 13
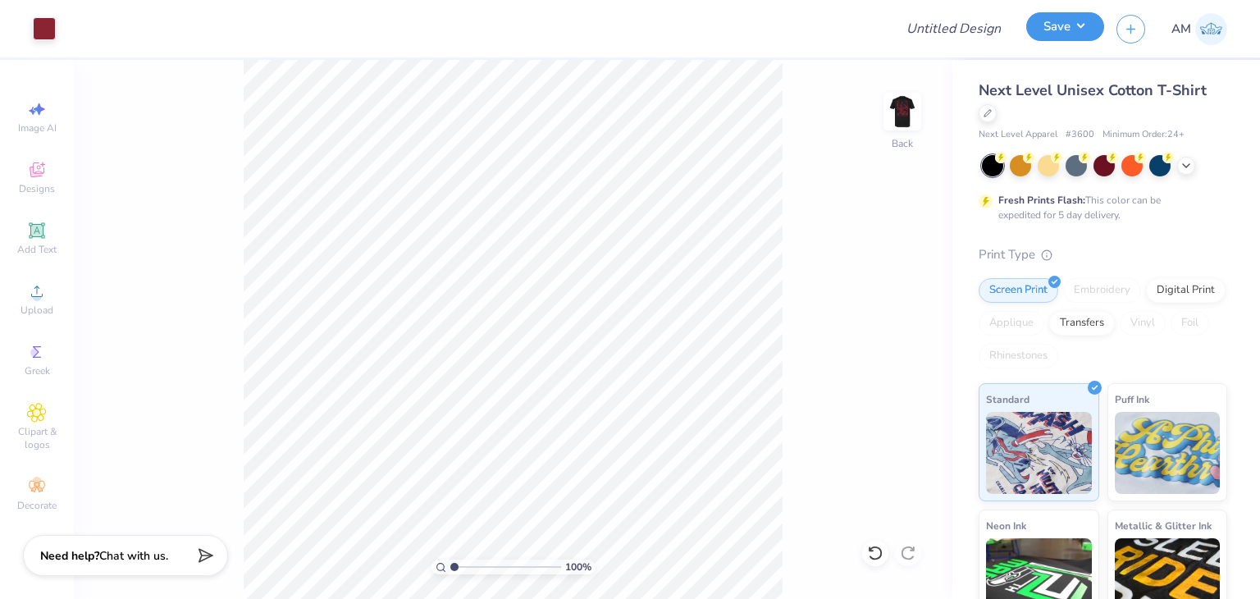
click at [1050, 30] on button "Save" at bounding box center [1065, 26] width 78 height 29
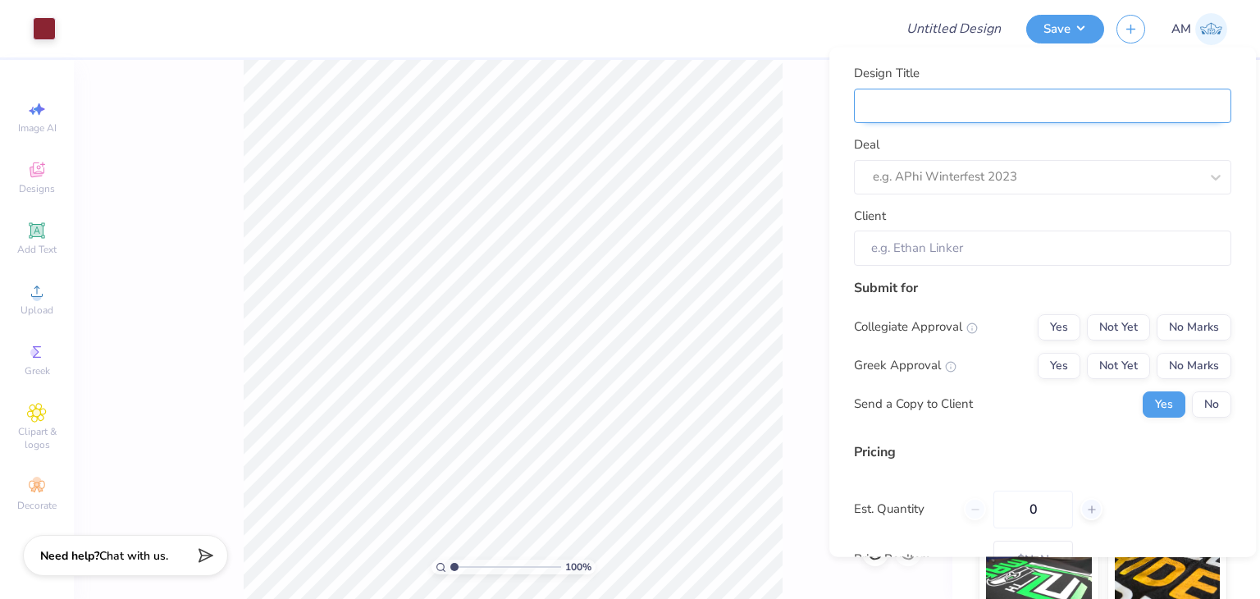
click at [1051, 112] on input "Design Title" at bounding box center [1042, 105] width 377 height 35
type input "D"
type input "DE"
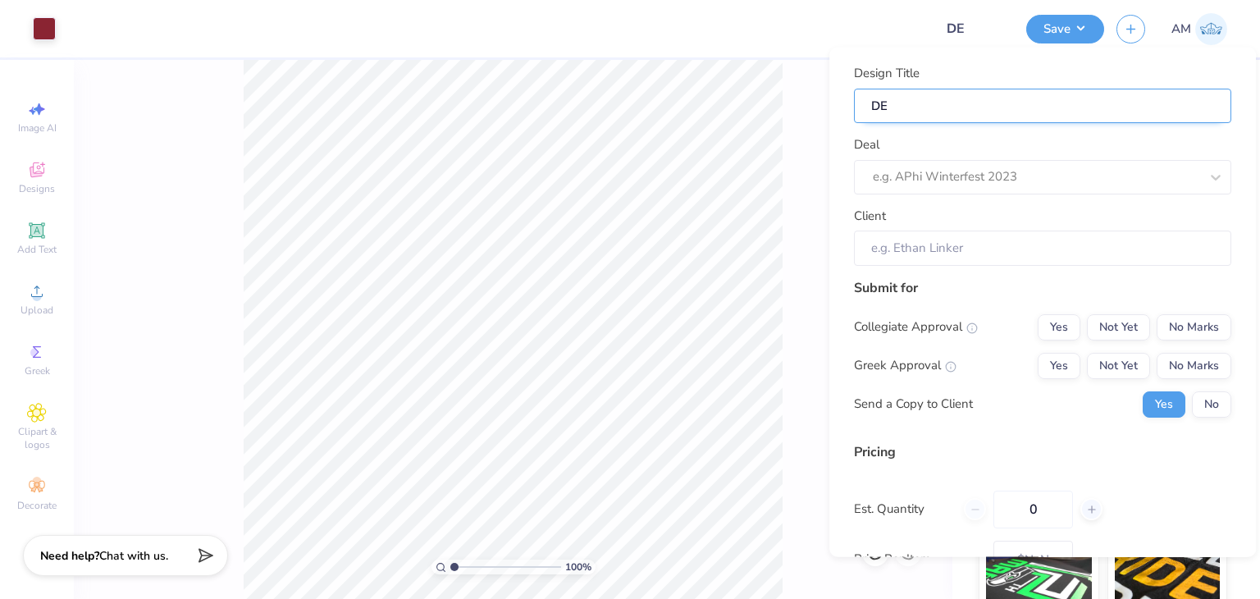
type input "DEM"
type input "DEM fall"
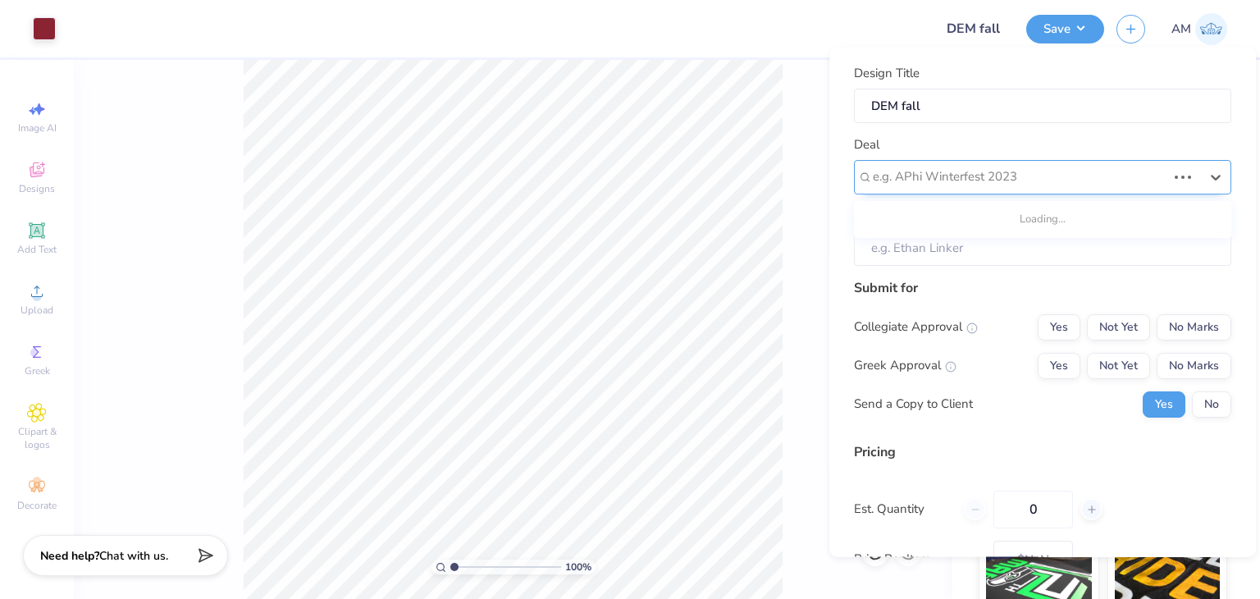
click at [984, 172] on div at bounding box center [1020, 177] width 294 height 22
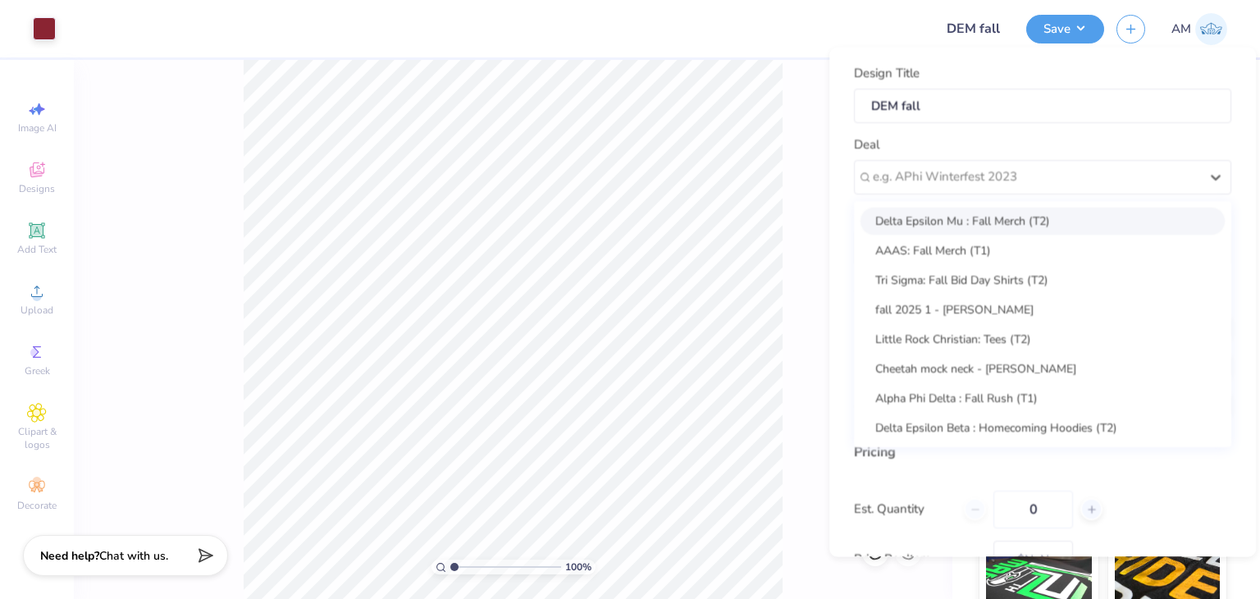
click at [951, 225] on div "Delta Epsilon Mu : Fall Merch (T2)" at bounding box center [1042, 220] width 364 height 27
type input "Amisha Singh"
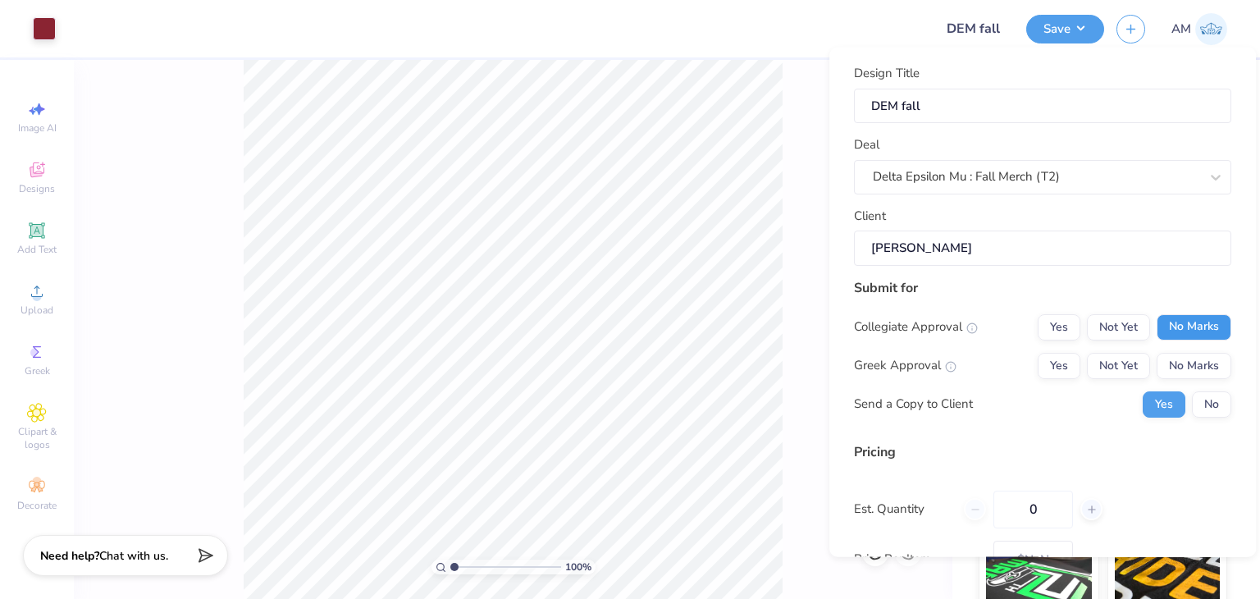
click at [1174, 336] on button "No Marks" at bounding box center [1193, 326] width 75 height 26
click at [1112, 354] on button "Not Yet" at bounding box center [1118, 365] width 63 height 26
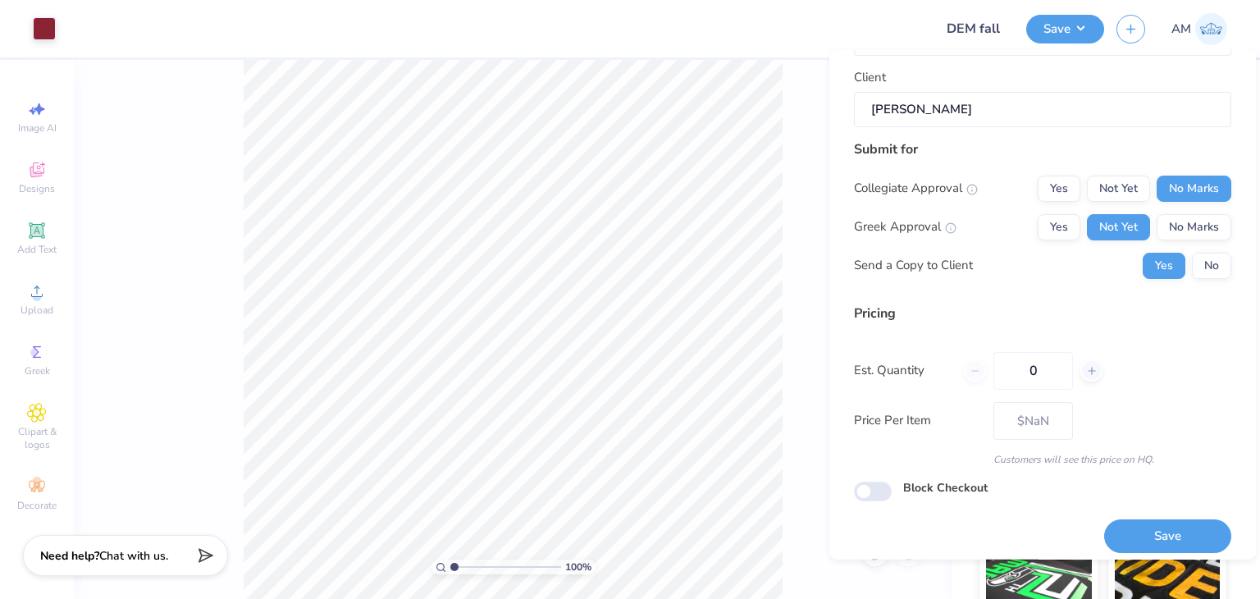
scroll to position [150, 0]
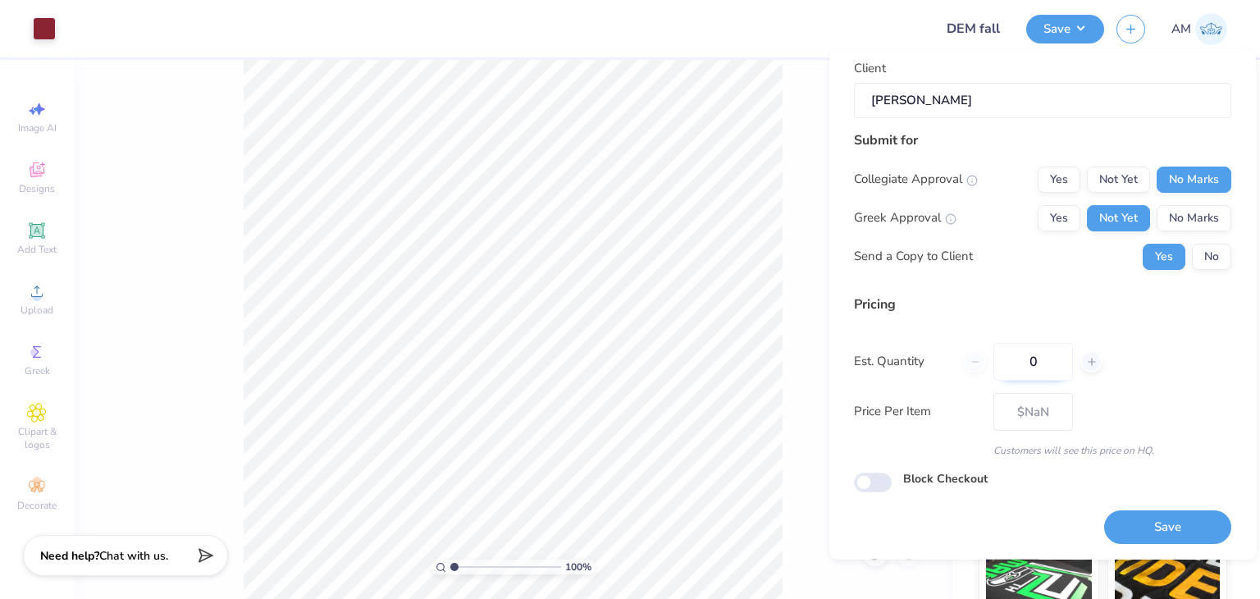
click at [1036, 358] on input "0" at bounding box center [1033, 361] width 80 height 38
type input "12"
click at [1122, 495] on div "Design Title DEM fall Deal Delta Epsilon Mu : Fall Merch (T2) Client Amisha Sin…" at bounding box center [1042, 229] width 377 height 627
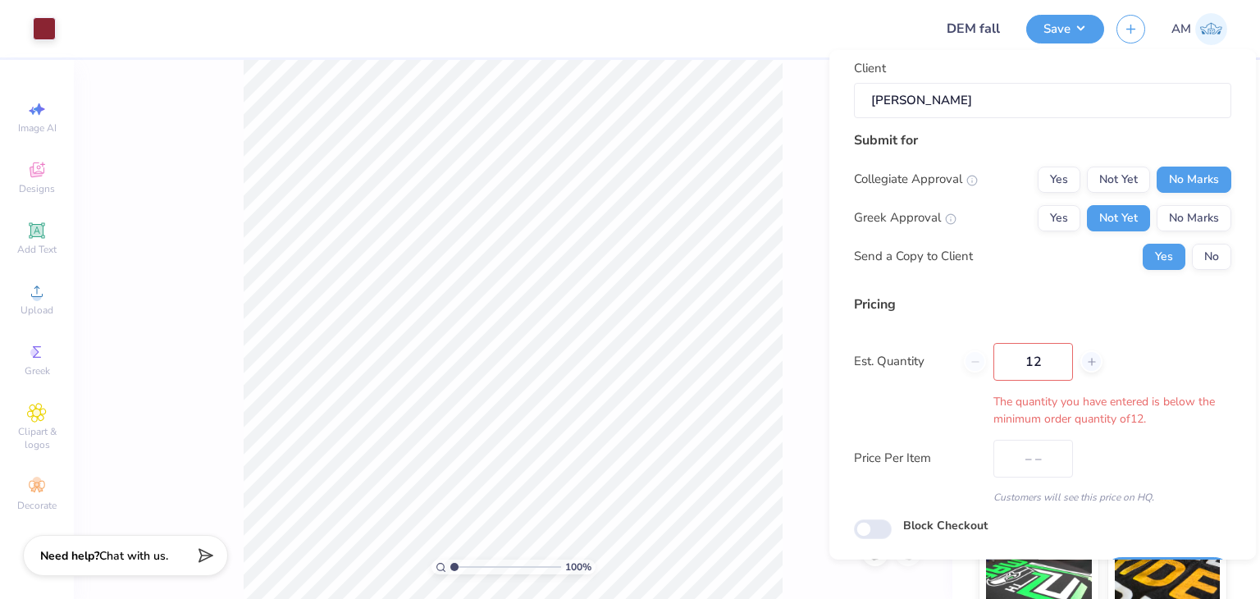
drag, startPoint x: 1052, startPoint y: 365, endPoint x: 1000, endPoint y: 358, distance: 52.9
click at [1000, 358] on input "12" at bounding box center [1033, 361] width 80 height 38
type input "$33.17"
type input "30"
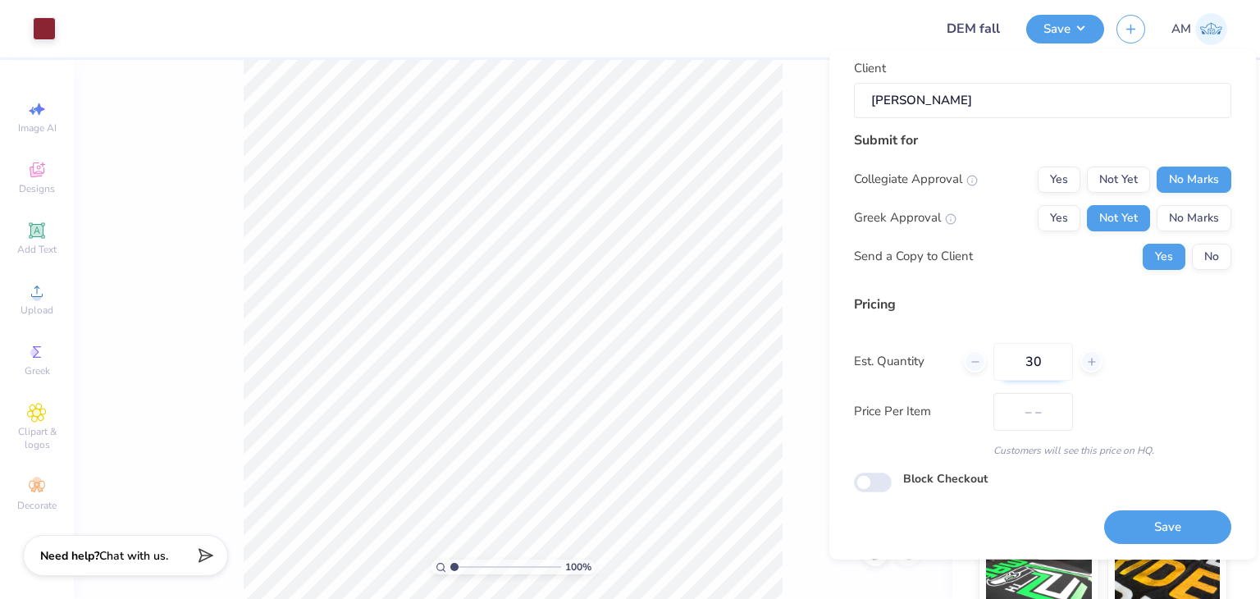
type input "$20.56"
type input "30"
click at [1123, 519] on button "Save" at bounding box center [1167, 527] width 127 height 34
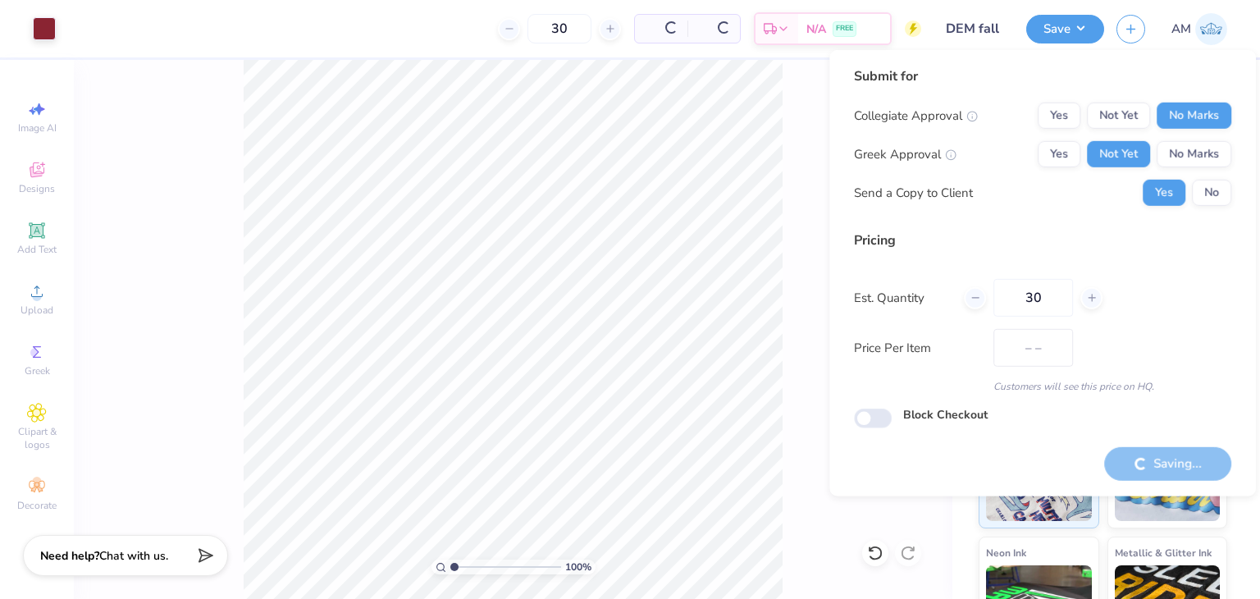
type input "$20.56"
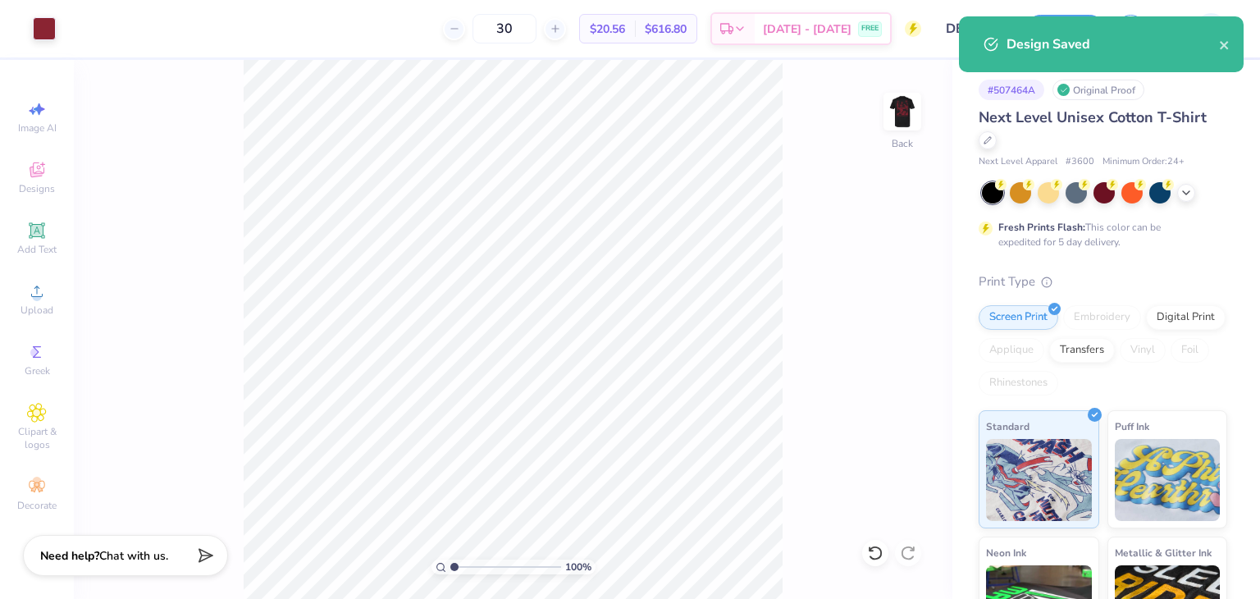
click at [1212, 47] on div "Design Saved" at bounding box center [1112, 44] width 212 height 20
click at [1217, 46] on div "Design Saved" at bounding box center [1112, 44] width 212 height 20
click at [1224, 46] on icon "close" at bounding box center [1224, 45] width 8 height 8
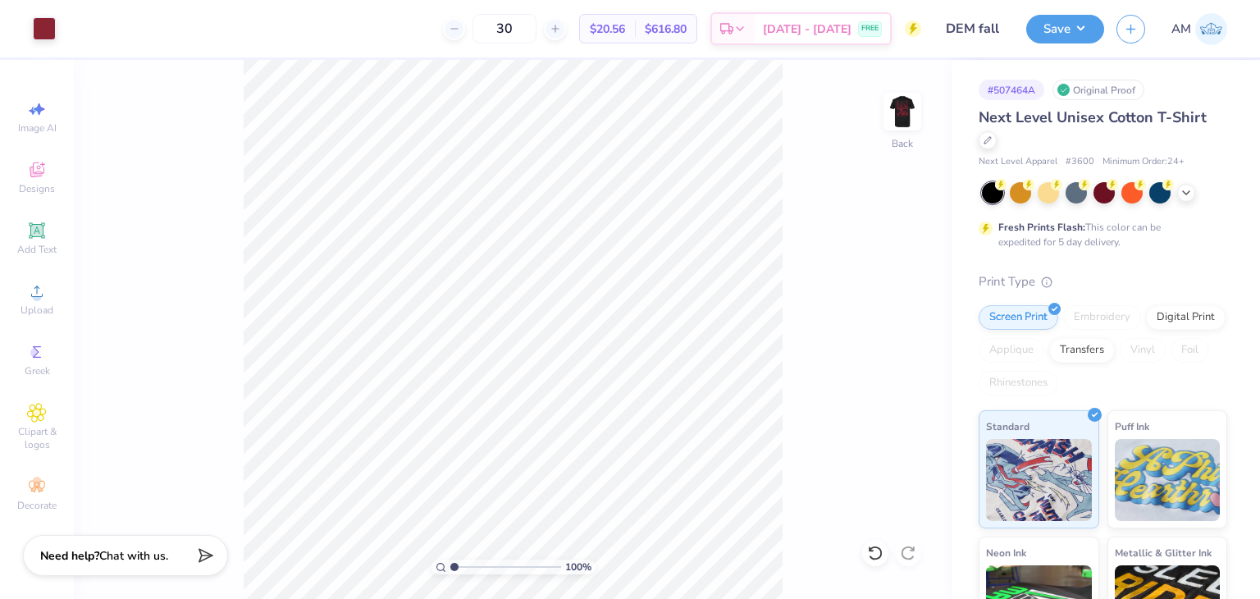
click at [1132, 37] on div "Art colors 30 $20.56 Per Item $616.80 Total Est. Delivery Aug 25 - 28 FREE Desi…" at bounding box center [630, 299] width 1260 height 599
click at [1132, 37] on button "button" at bounding box center [1130, 29] width 29 height 29
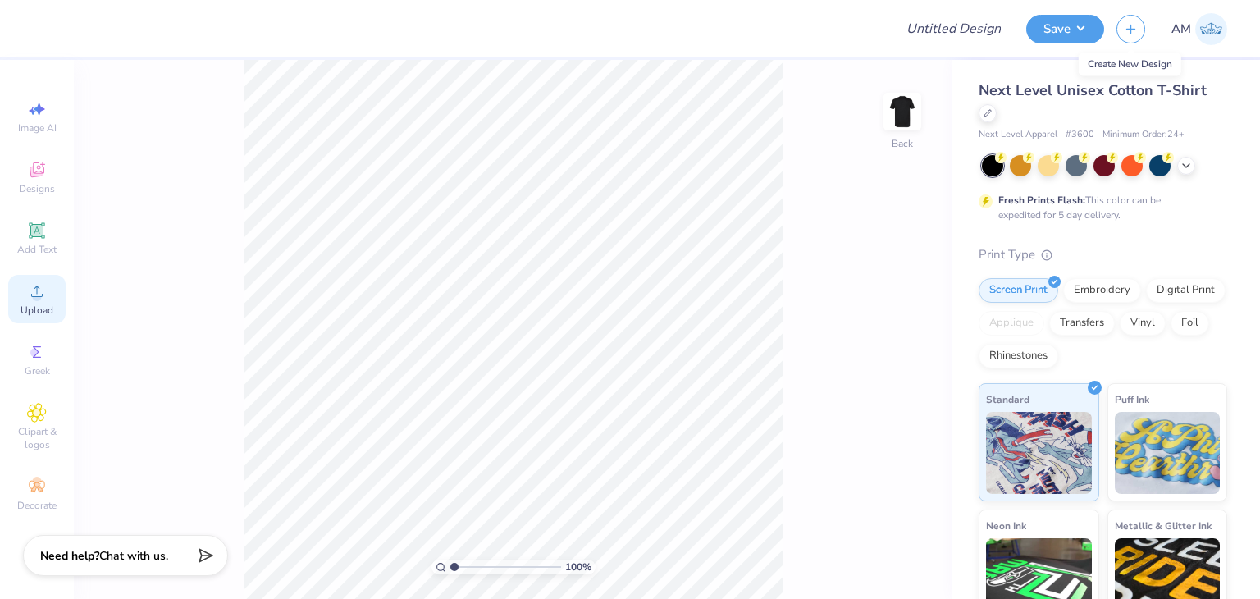
click at [52, 294] on div "Upload" at bounding box center [36, 299] width 57 height 48
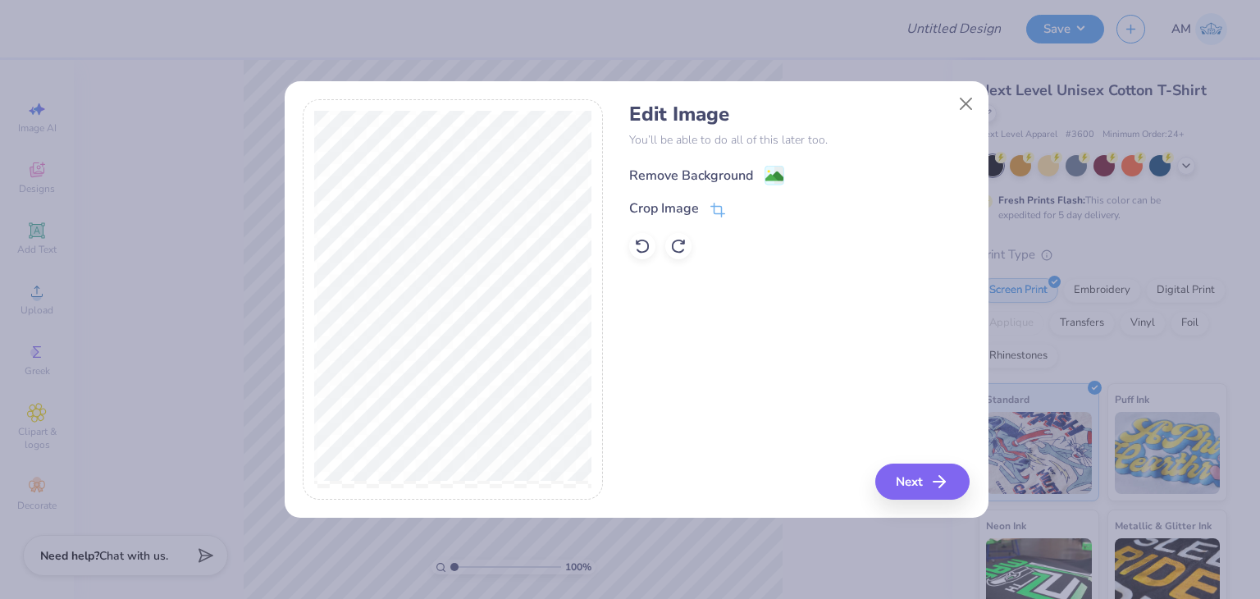
click at [676, 178] on div "Remove Background" at bounding box center [691, 176] width 124 height 20
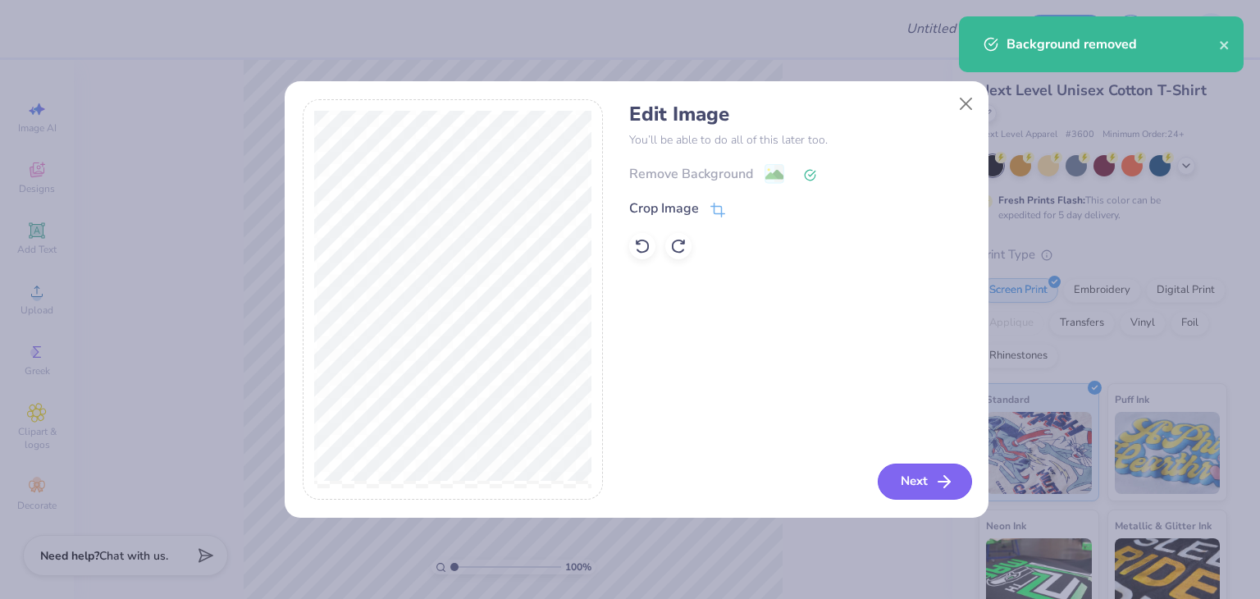
click at [888, 483] on button "Next" at bounding box center [925, 481] width 94 height 36
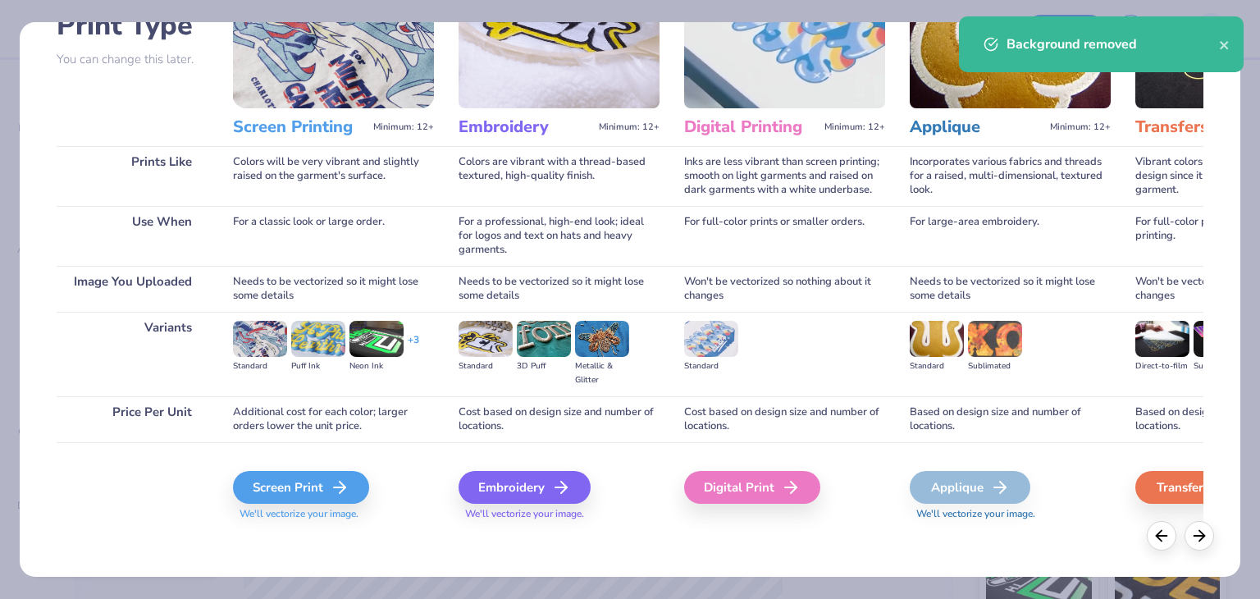
scroll to position [137, 0]
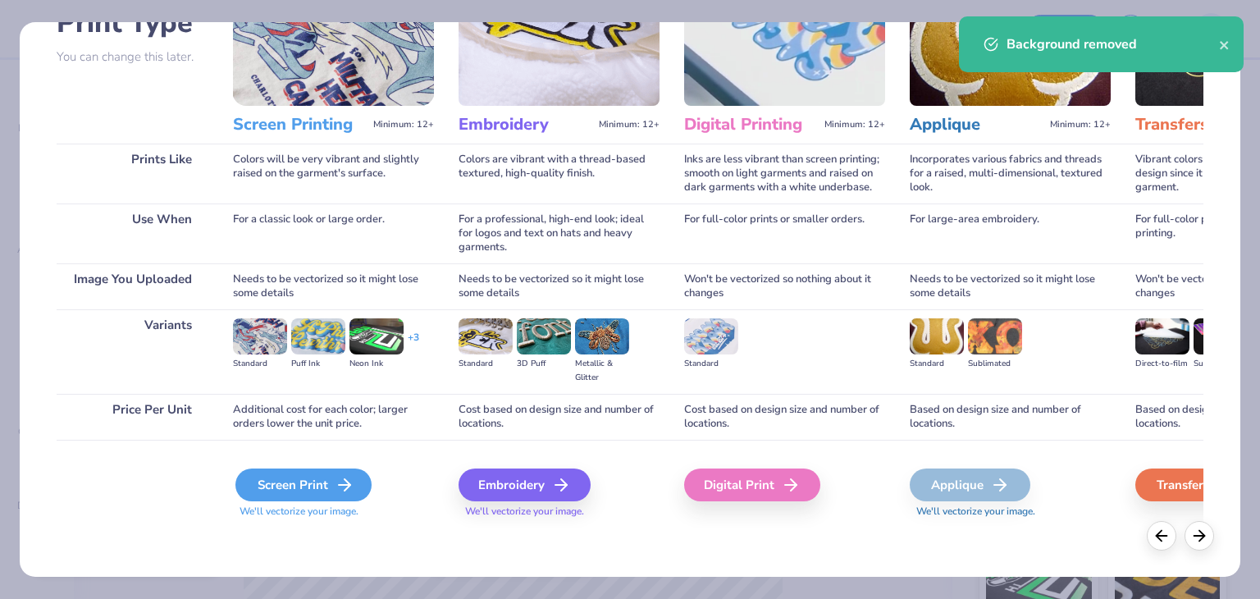
click at [353, 473] on div "Screen Print" at bounding box center [303, 484] width 136 height 33
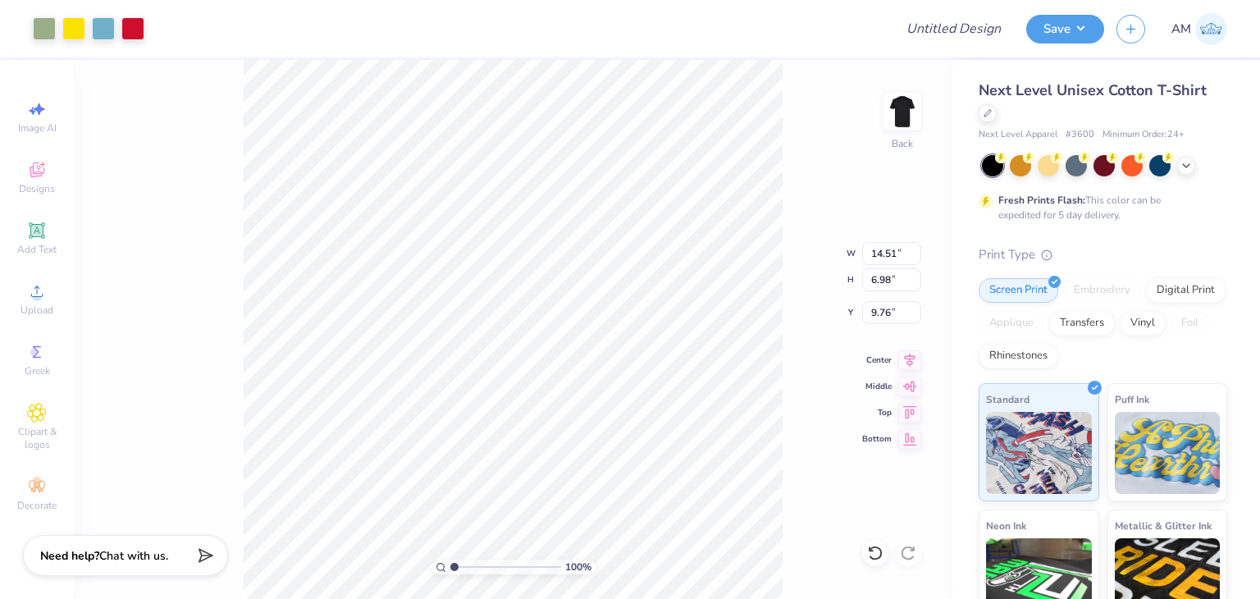
type input "4.32"
type input "2.08"
type input "3.00"
click at [1176, 173] on div at bounding box center [1104, 165] width 245 height 21
click at [1183, 164] on icon at bounding box center [1185, 163] width 13 height 13
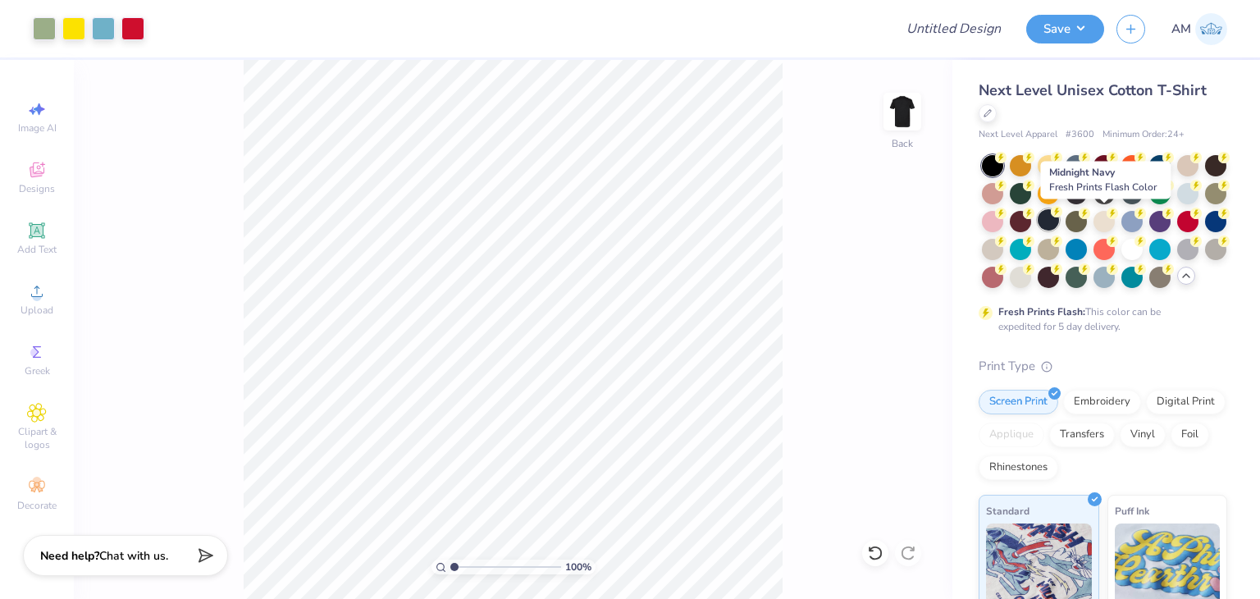
click at [1059, 214] on div at bounding box center [1047, 219] width 21 height 21
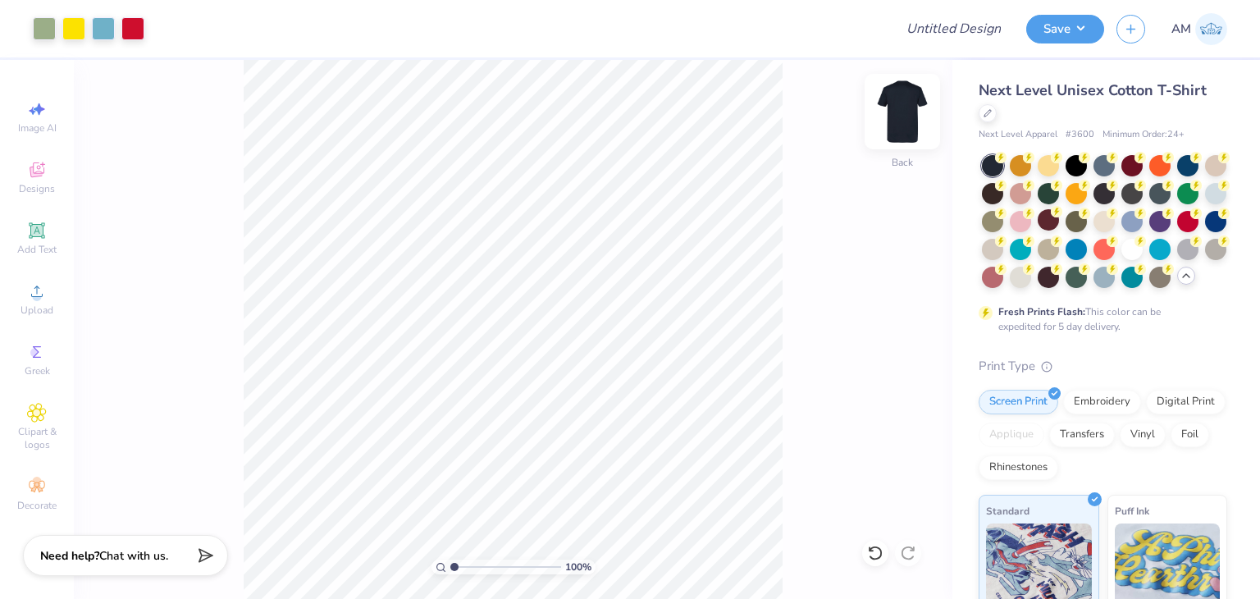
click at [901, 116] on img at bounding box center [902, 112] width 66 height 66
click at [52, 280] on div "Upload" at bounding box center [36, 299] width 57 height 48
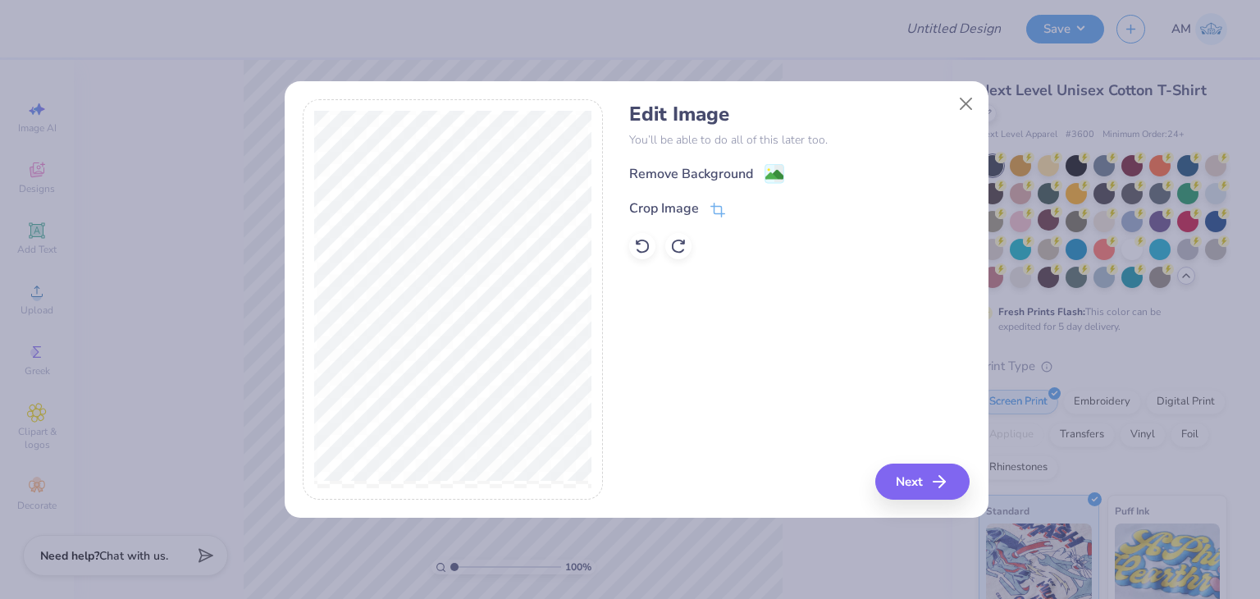
click at [682, 163] on div "Remove Background" at bounding box center [706, 173] width 155 height 21
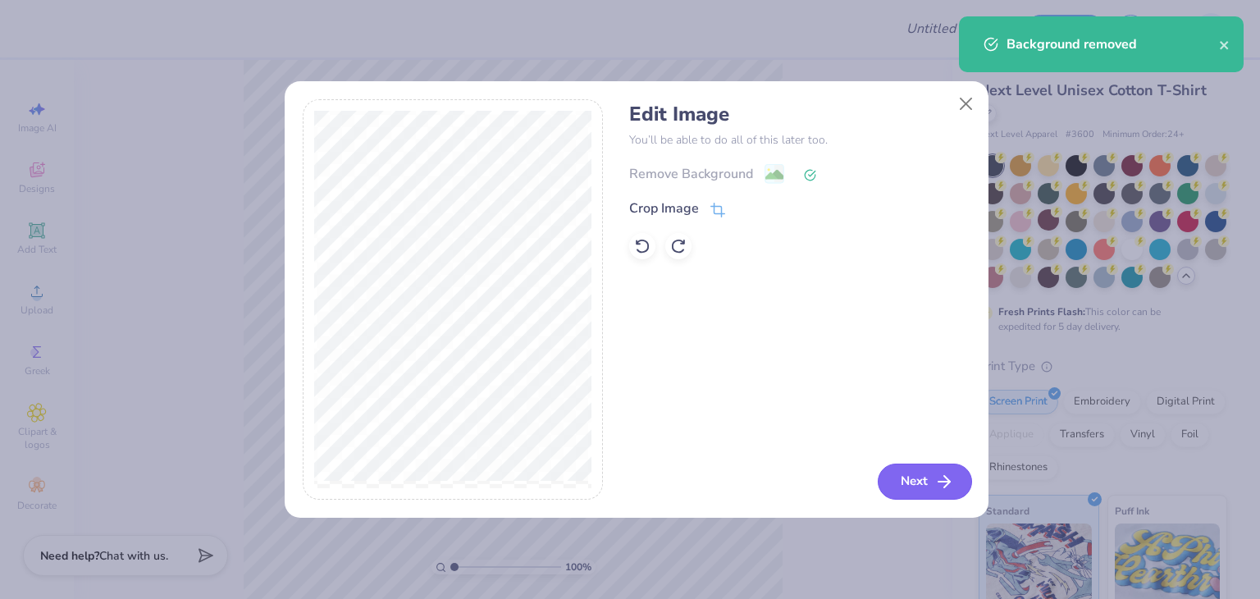
click at [903, 471] on button "Next" at bounding box center [925, 481] width 94 height 36
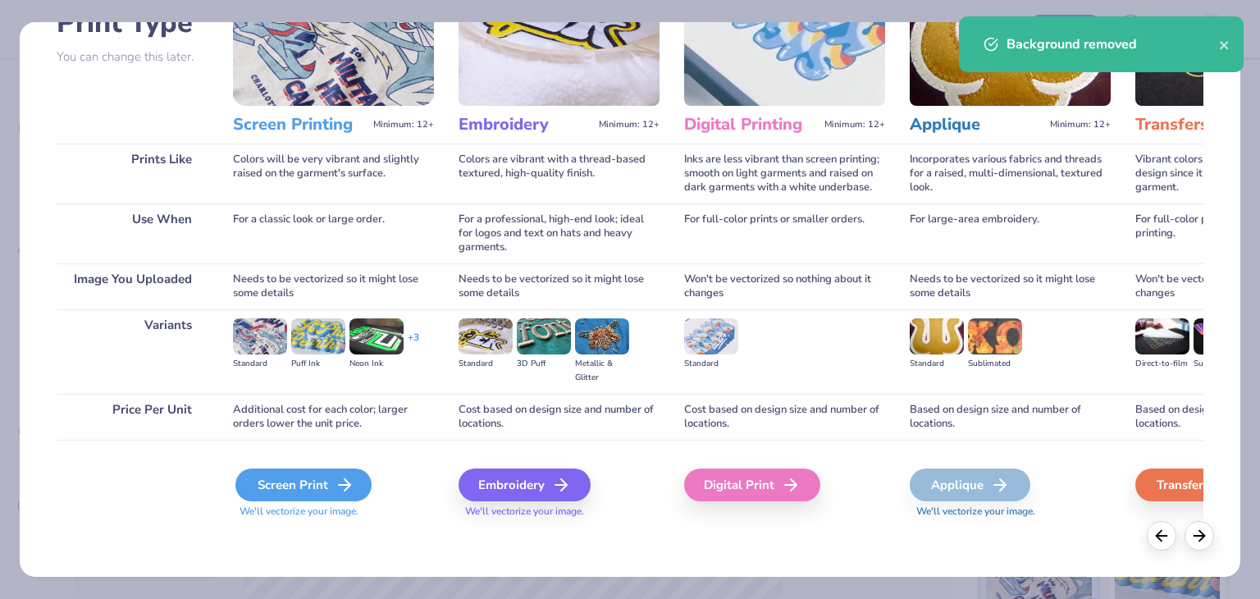
click at [318, 472] on div "Screen Print" at bounding box center [303, 484] width 136 height 33
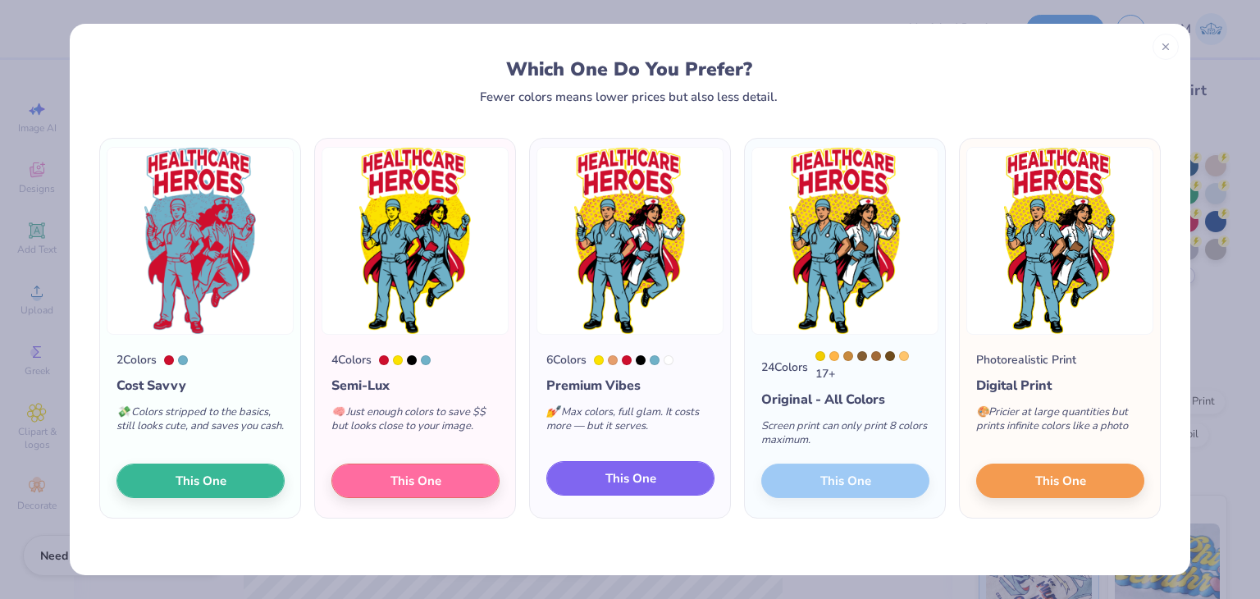
click at [640, 483] on span "This One" at bounding box center [630, 478] width 51 height 19
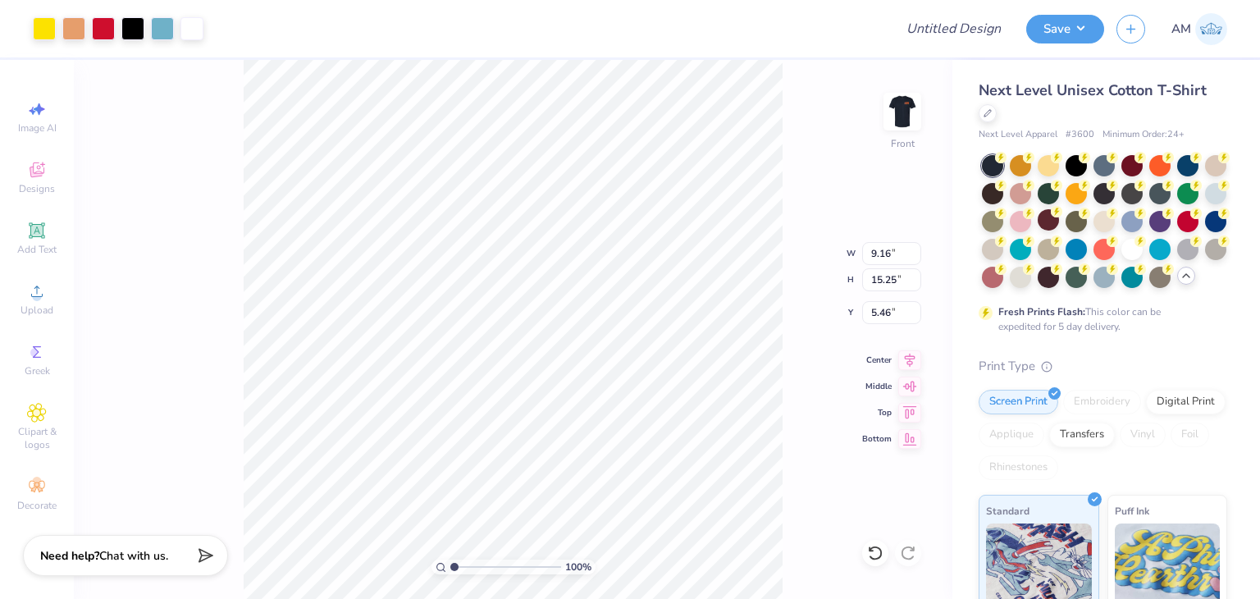
type input "9.16"
type input "15.25"
type input "2.73"
type input "3.81"
click at [1063, 34] on button "Save" at bounding box center [1065, 26] width 78 height 29
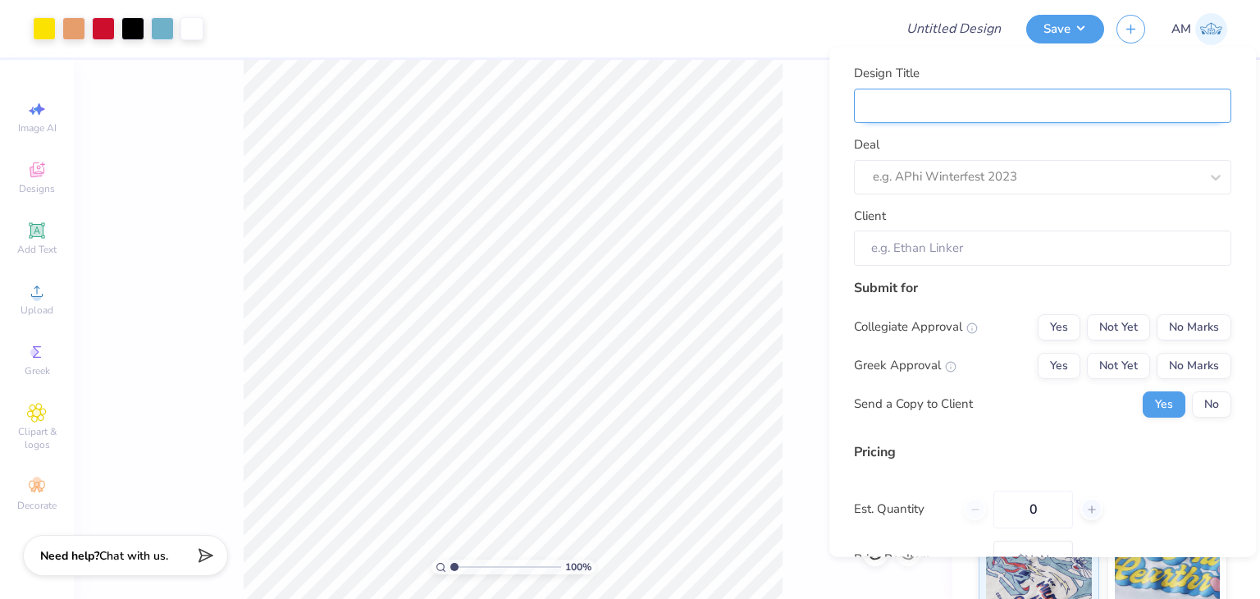
click at [1066, 98] on input "Design Title" at bounding box center [1042, 105] width 377 height 35
type input "D"
type input "DE"
type input "DEM fall"
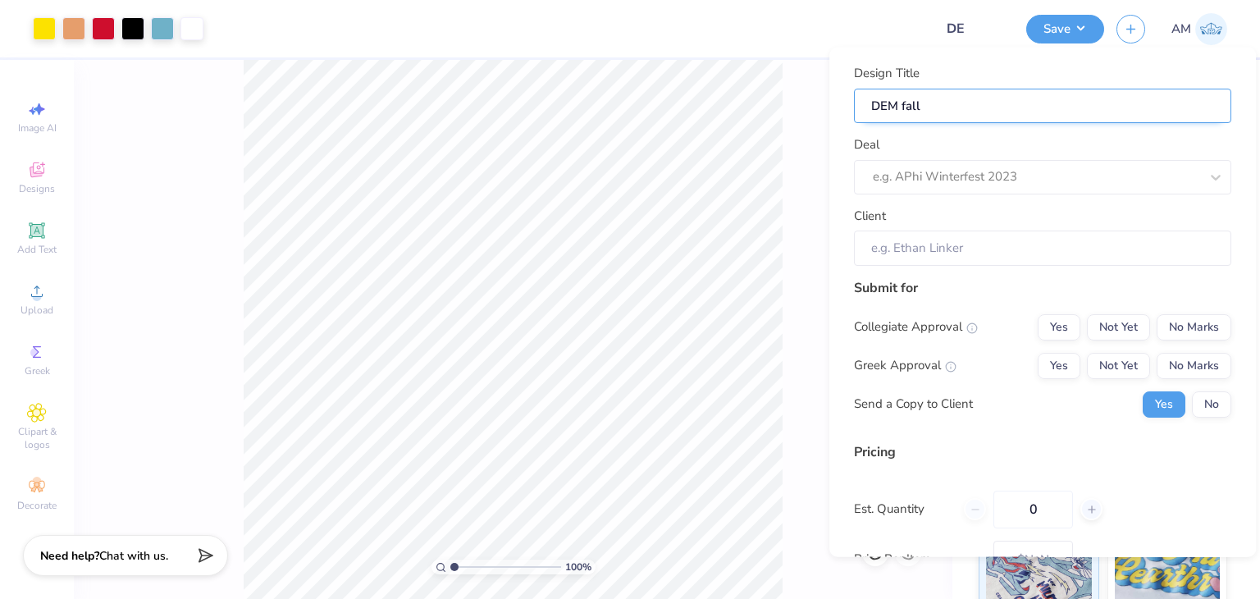
type input "DEM fall"
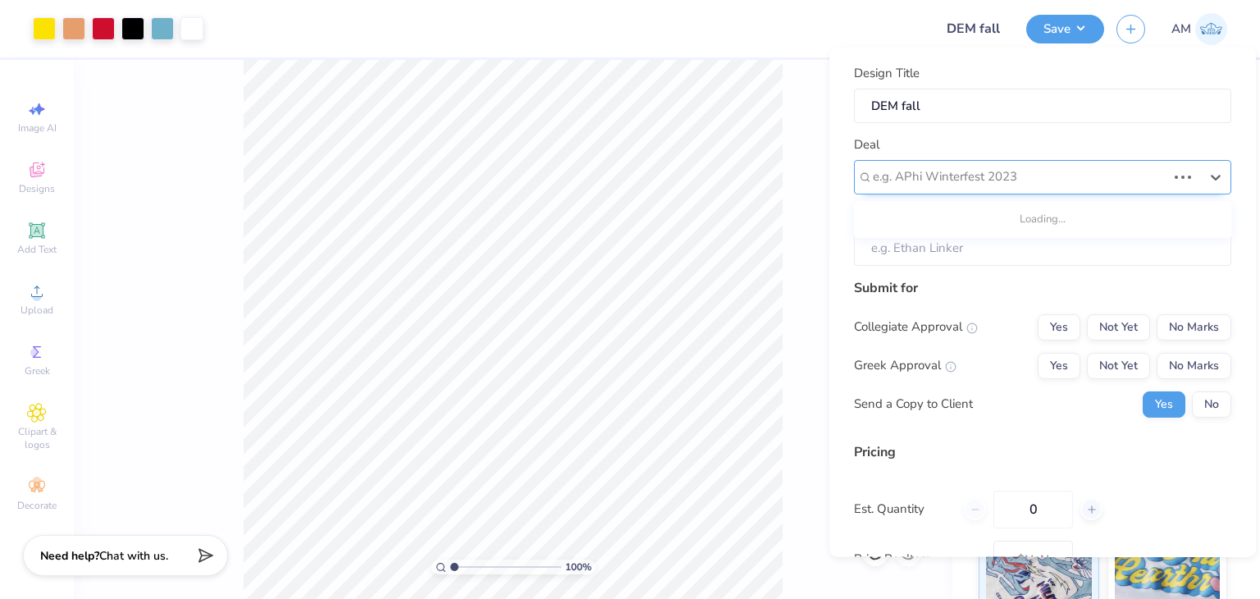
click at [974, 185] on div at bounding box center [1020, 177] width 294 height 22
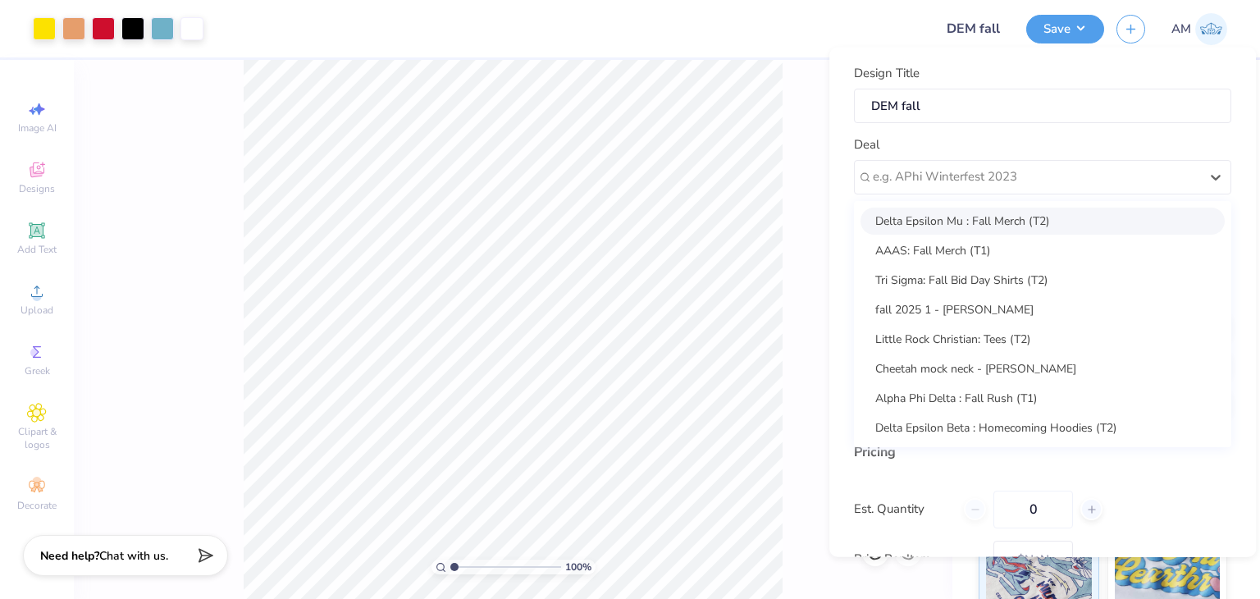
click at [944, 214] on div "Delta Epsilon Mu : Fall Merch (T2)" at bounding box center [1042, 220] width 364 height 27
type input "Amisha Singh"
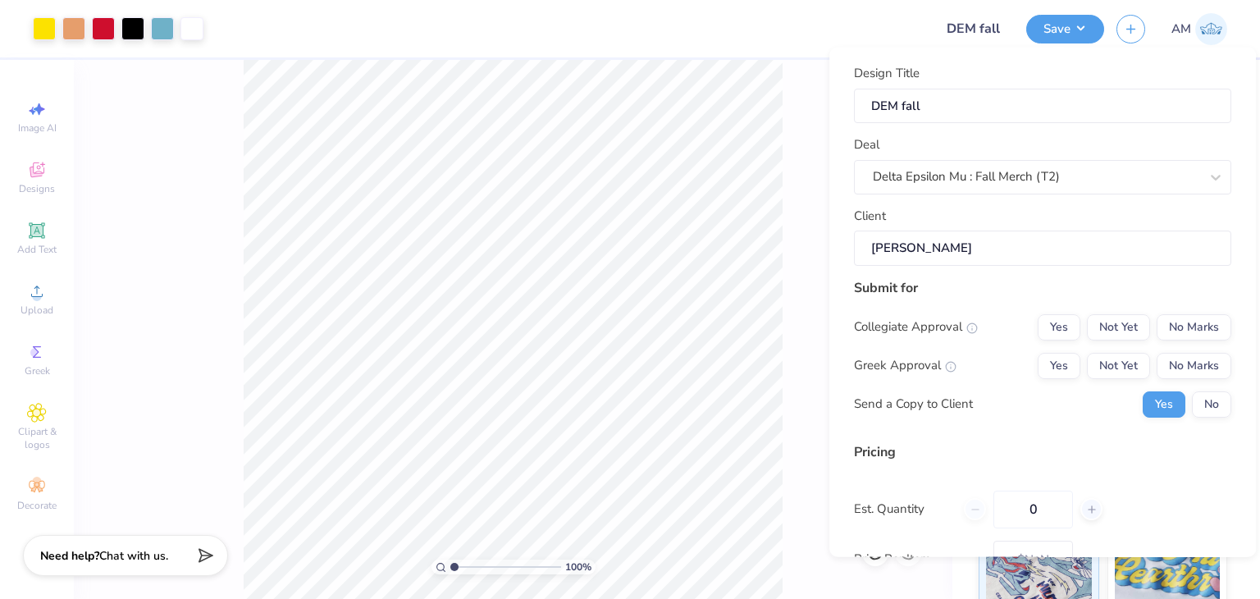
click at [1179, 312] on div "Submit for Collegiate Approval Yes Not Yet No Marks Greek Approval Yes Not Yet …" at bounding box center [1042, 353] width 377 height 152
click at [1185, 333] on button "No Marks" at bounding box center [1193, 326] width 75 height 26
click at [1124, 372] on button "Not Yet" at bounding box center [1118, 365] width 63 height 26
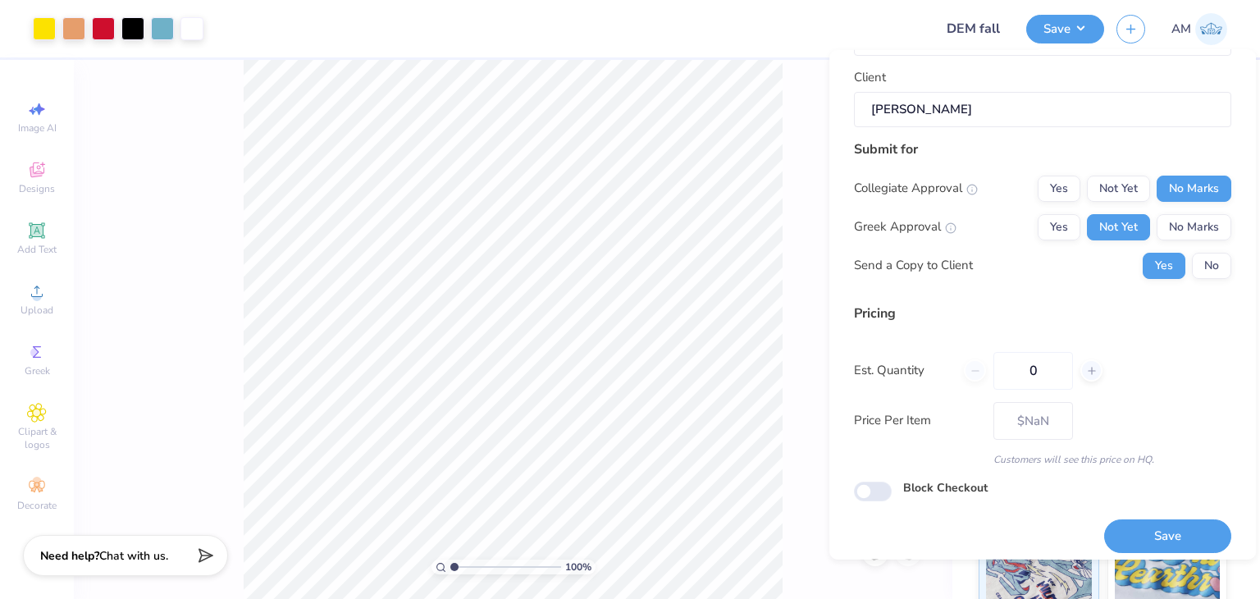
scroll to position [150, 0]
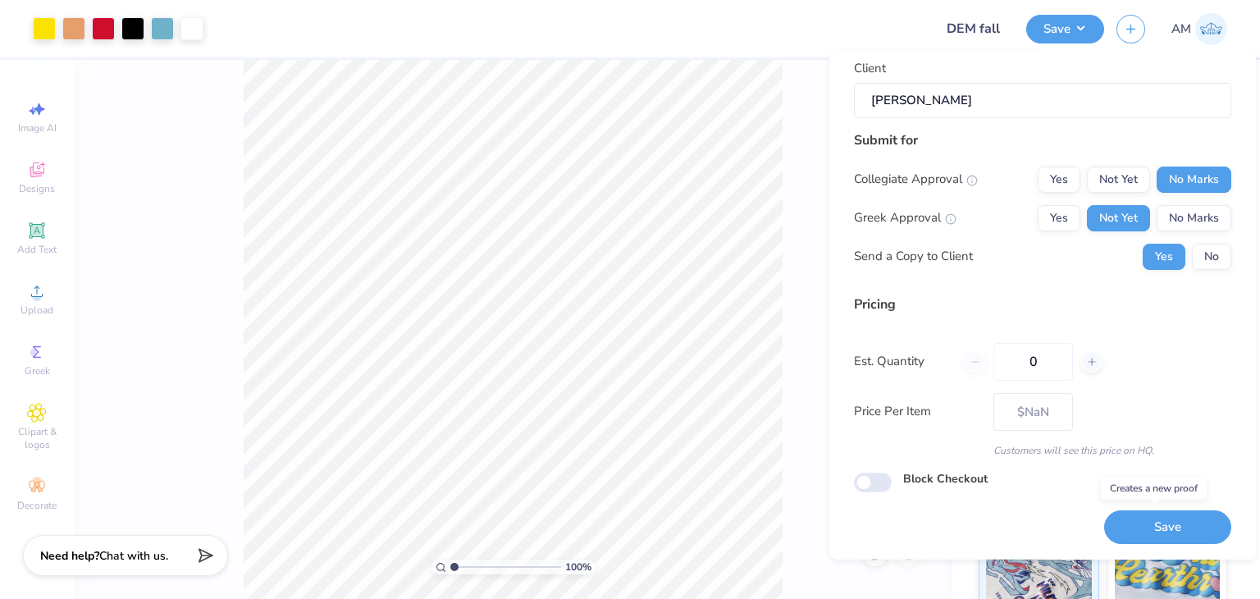
click at [1129, 519] on button "Save" at bounding box center [1167, 527] width 127 height 34
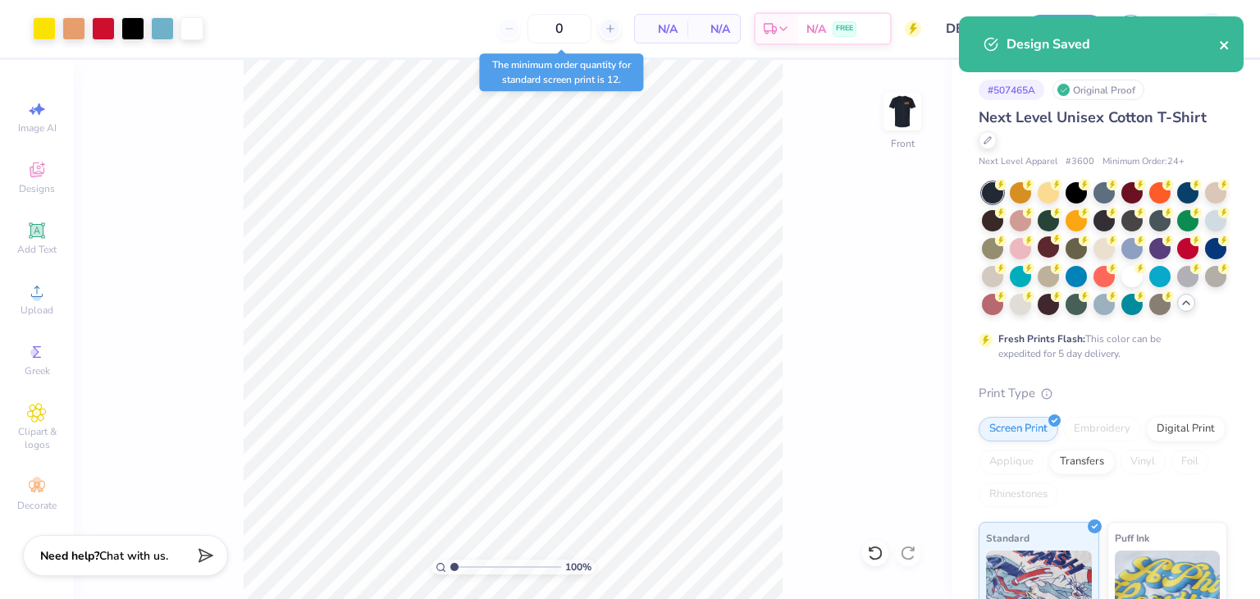
click at [1226, 40] on icon "close" at bounding box center [1224, 45] width 11 height 13
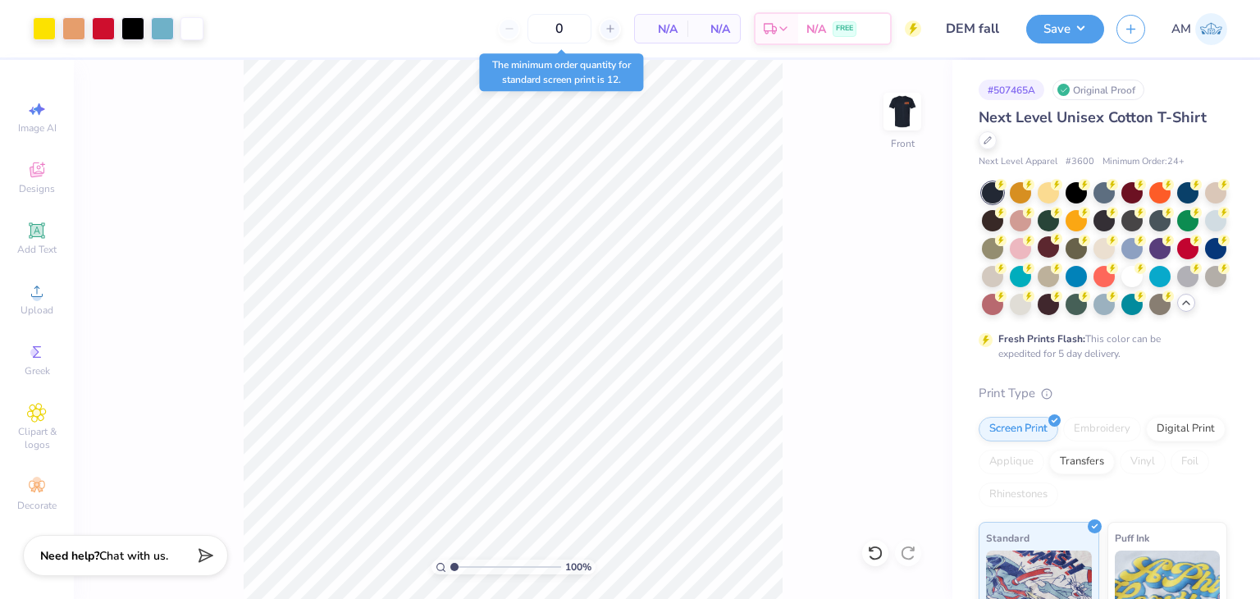
click at [1124, 34] on div "Design Saved" at bounding box center [1100, 50] width 291 height 75
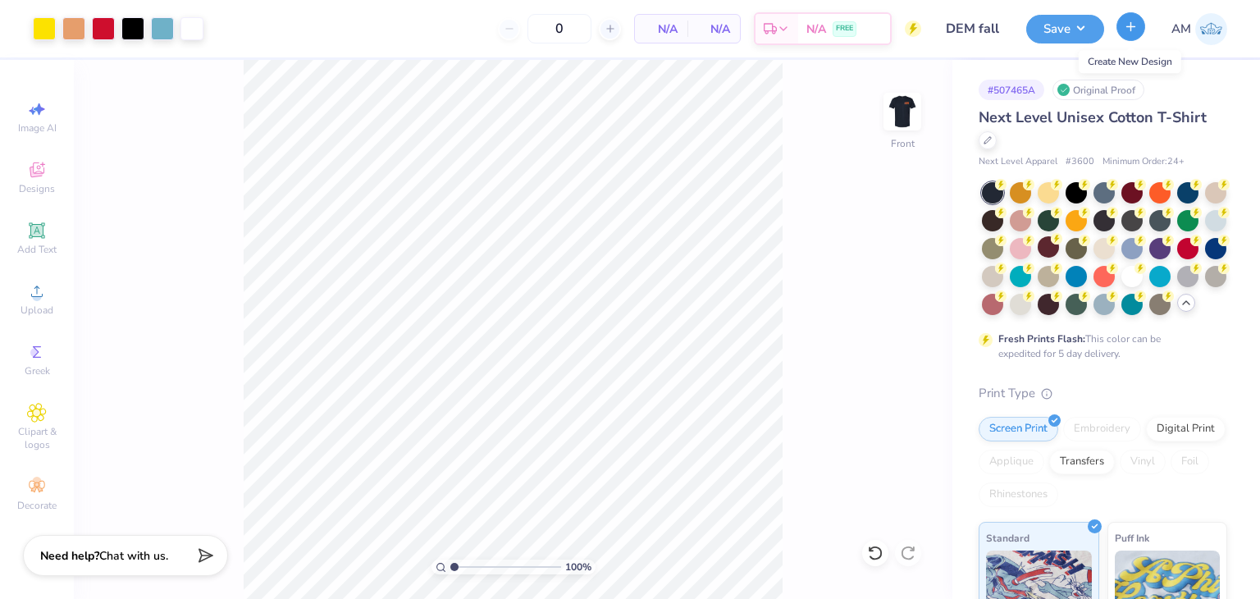
click at [1129, 32] on icon "button" at bounding box center [1131, 27] width 14 height 14
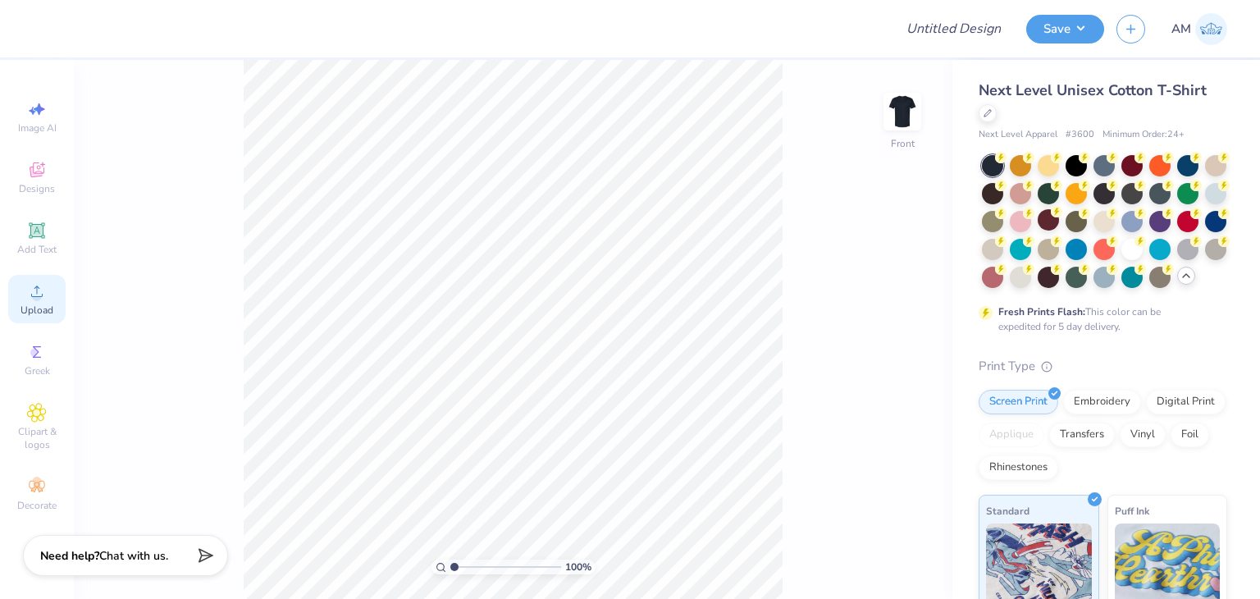
click at [30, 309] on span "Upload" at bounding box center [37, 309] width 33 height 13
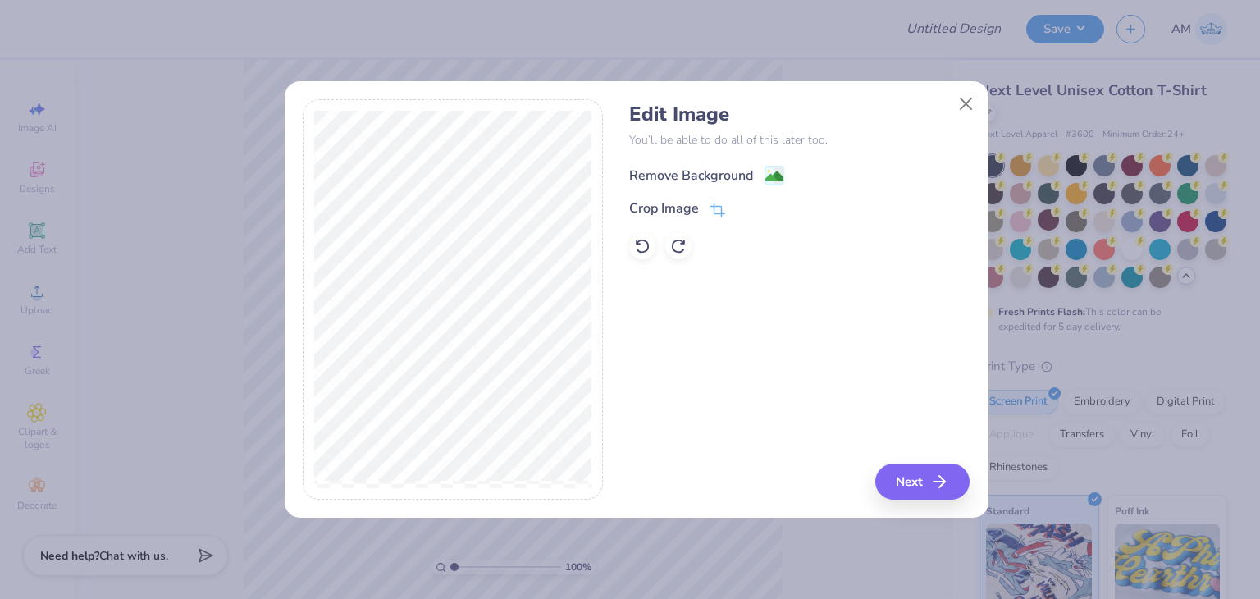
click at [653, 164] on div "Remove Background" at bounding box center [799, 173] width 340 height 21
click at [668, 171] on div "Remove Background" at bounding box center [691, 176] width 124 height 20
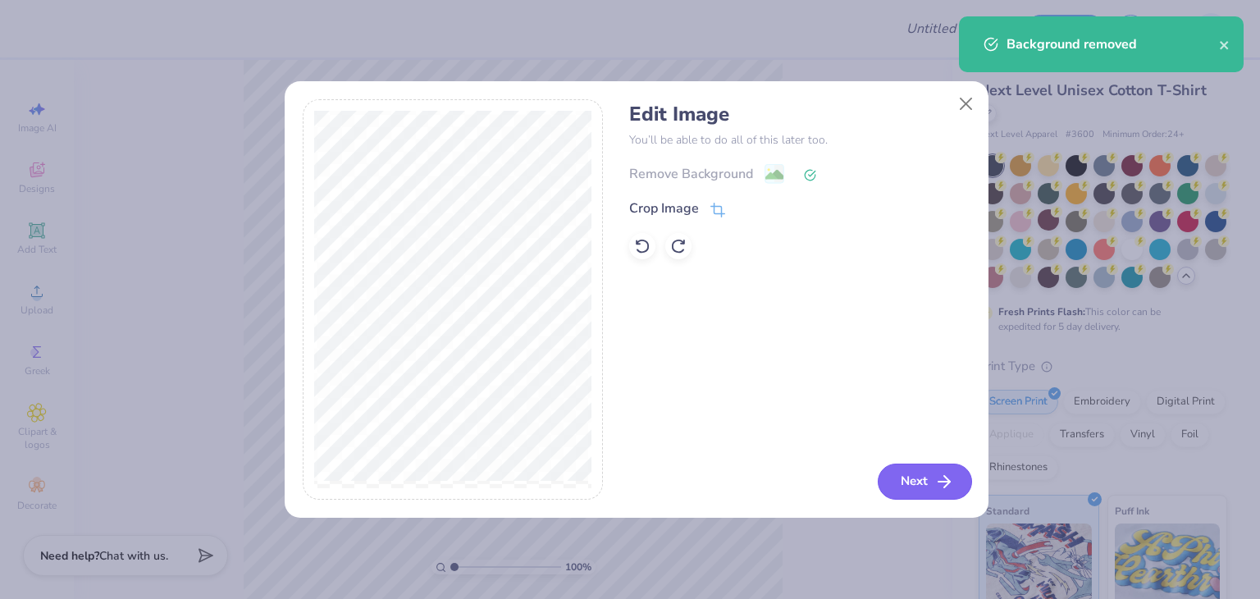
click at [942, 475] on icon "button" at bounding box center [944, 482] width 20 height 20
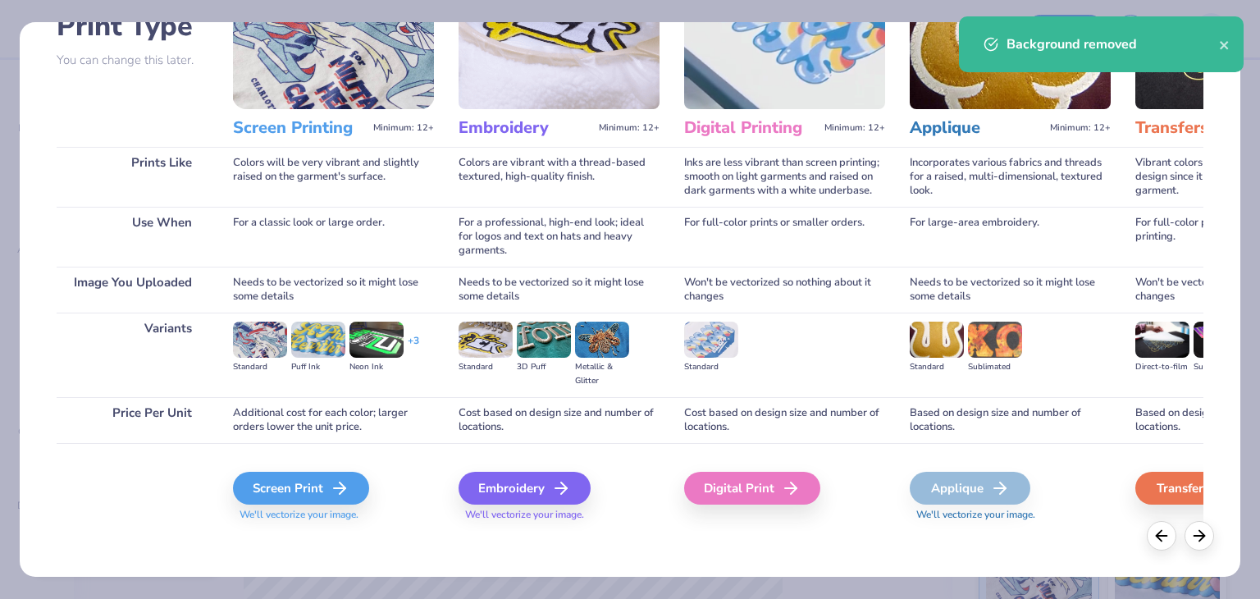
scroll to position [137, 0]
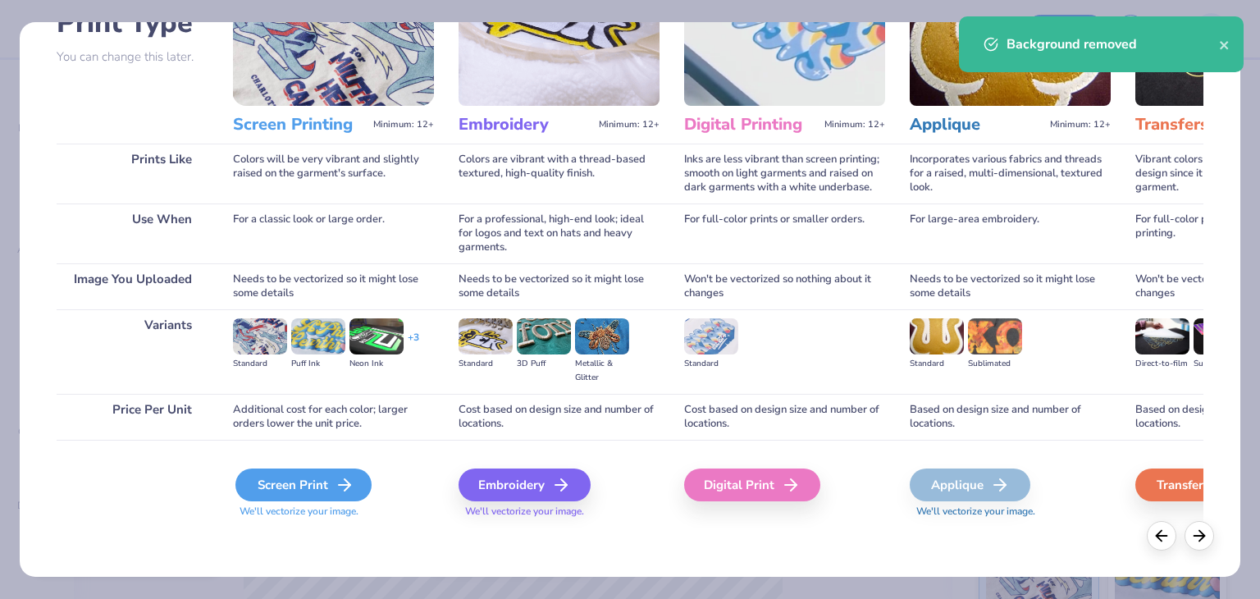
click at [274, 468] on div "Screen Print" at bounding box center [303, 484] width 136 height 33
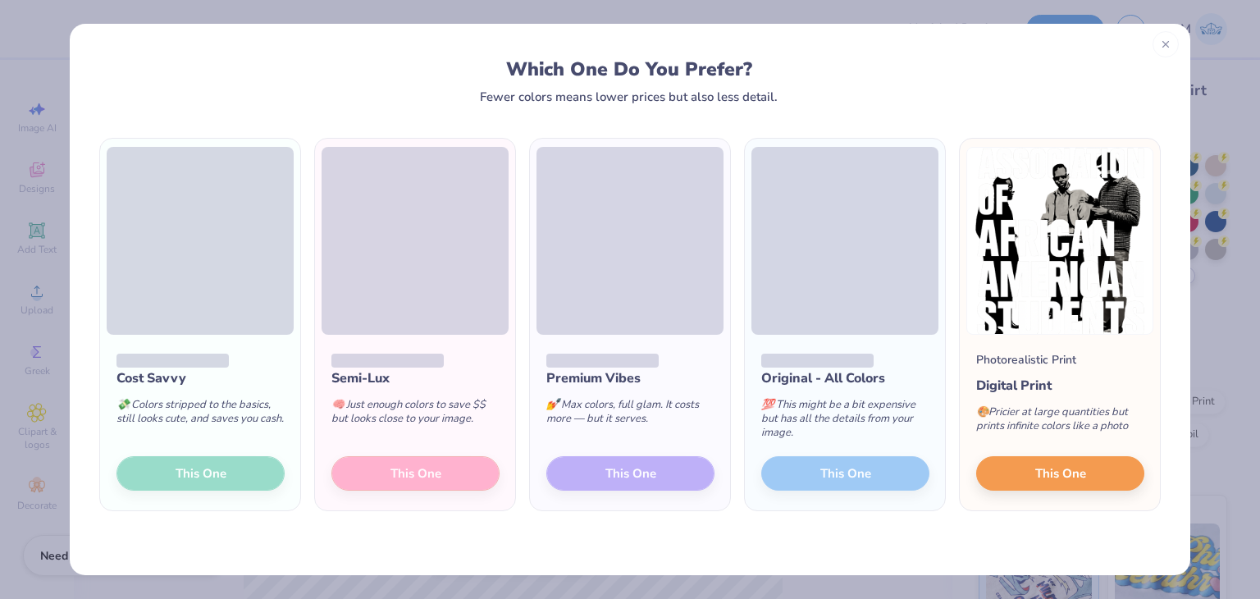
click at [1162, 50] on div at bounding box center [1165, 44] width 26 height 26
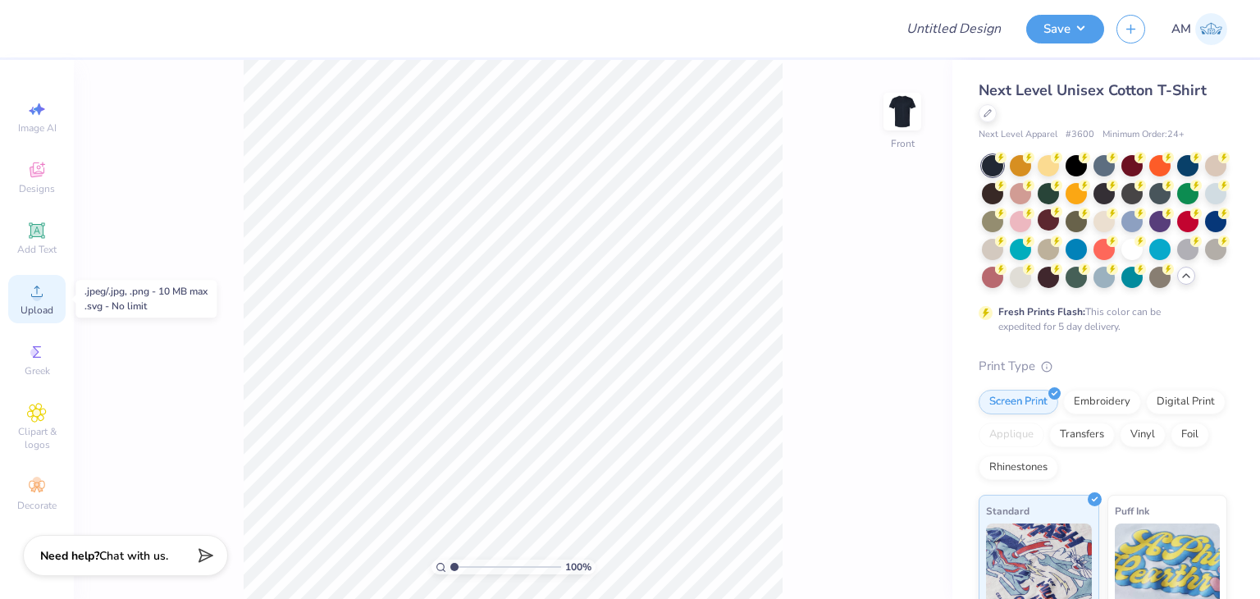
click at [45, 299] on icon at bounding box center [37, 291] width 20 height 20
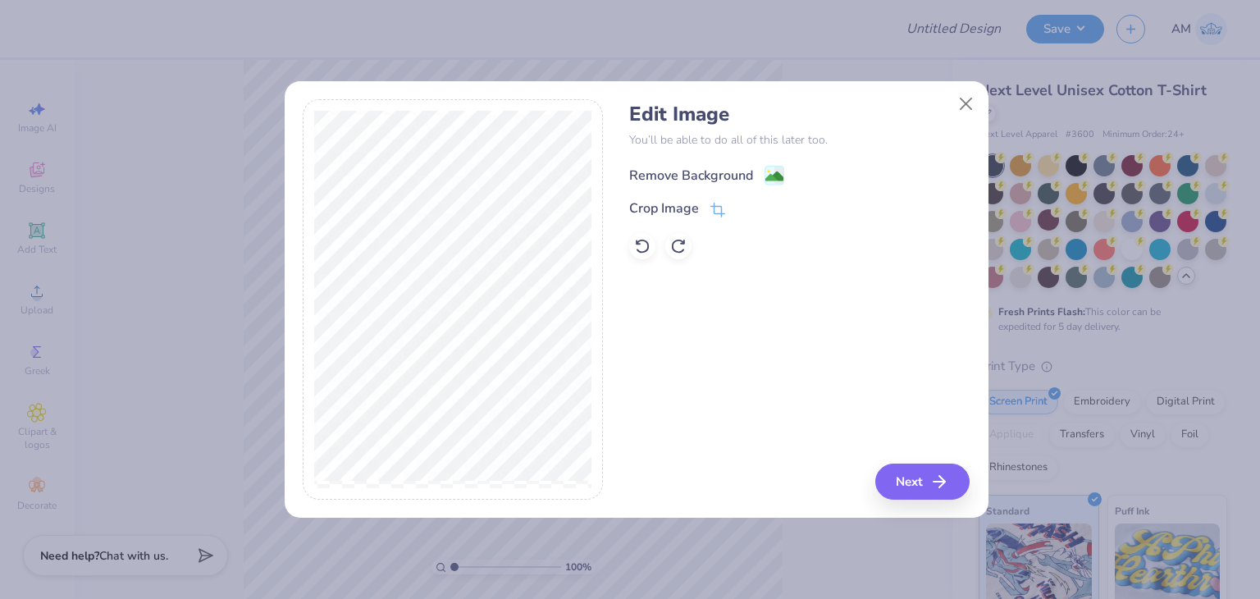
click at [645, 169] on div "Remove Background" at bounding box center [691, 176] width 124 height 20
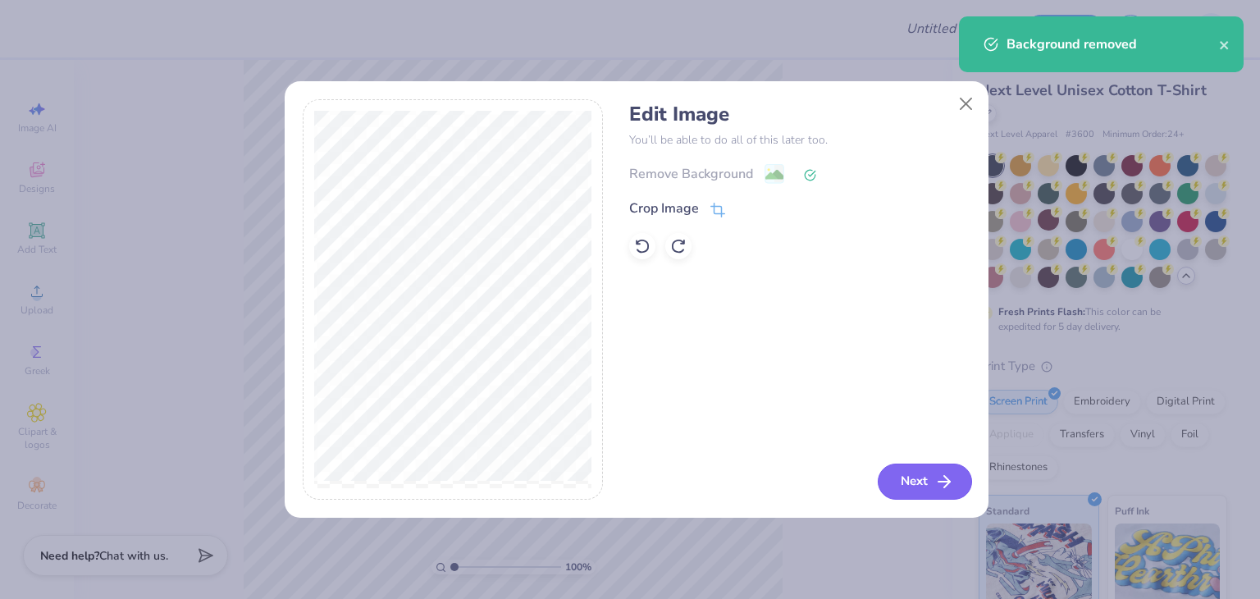
click at [901, 484] on button "Next" at bounding box center [925, 481] width 94 height 36
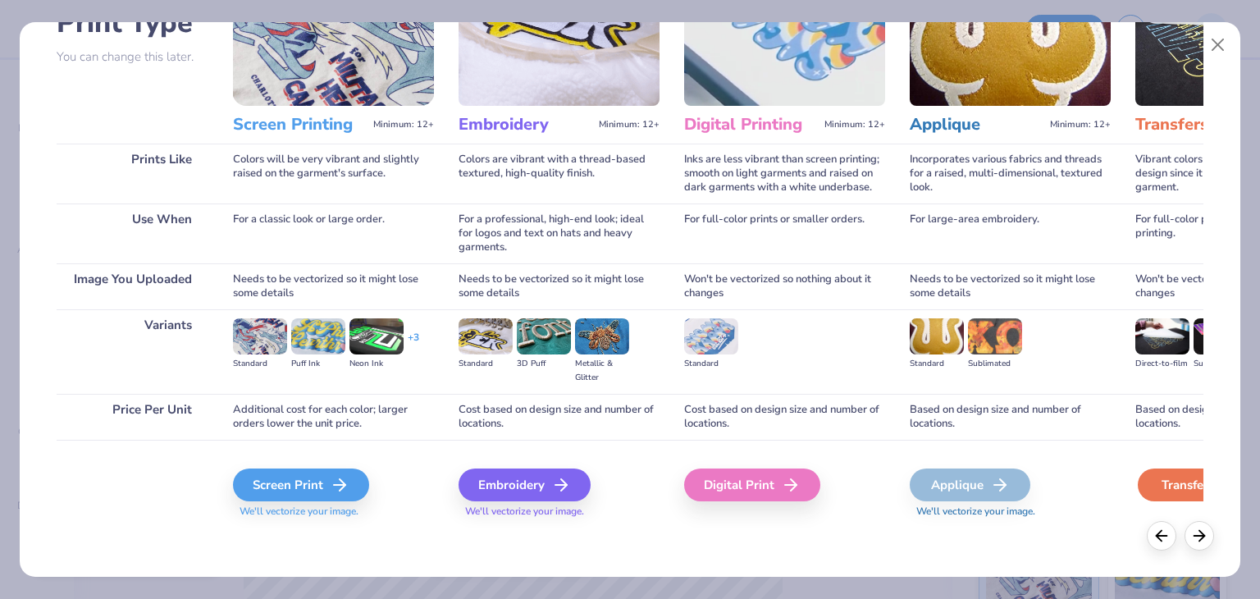
click at [1160, 480] on div "Transfers" at bounding box center [1198, 484] width 121 height 33
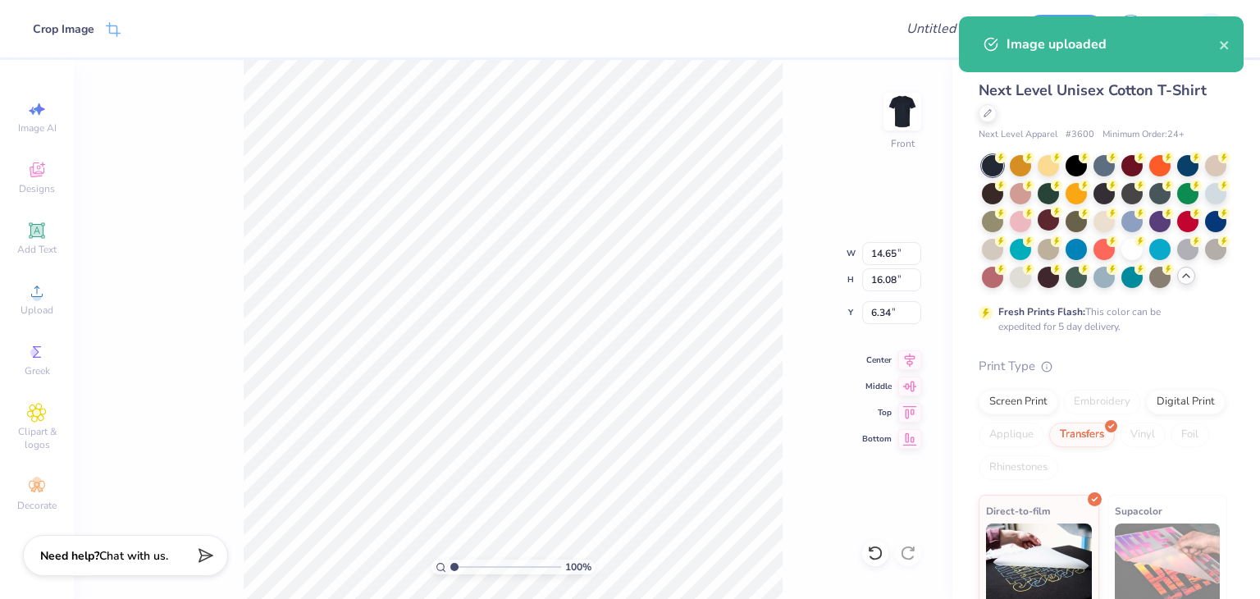
type input "11.98"
type input "13.15"
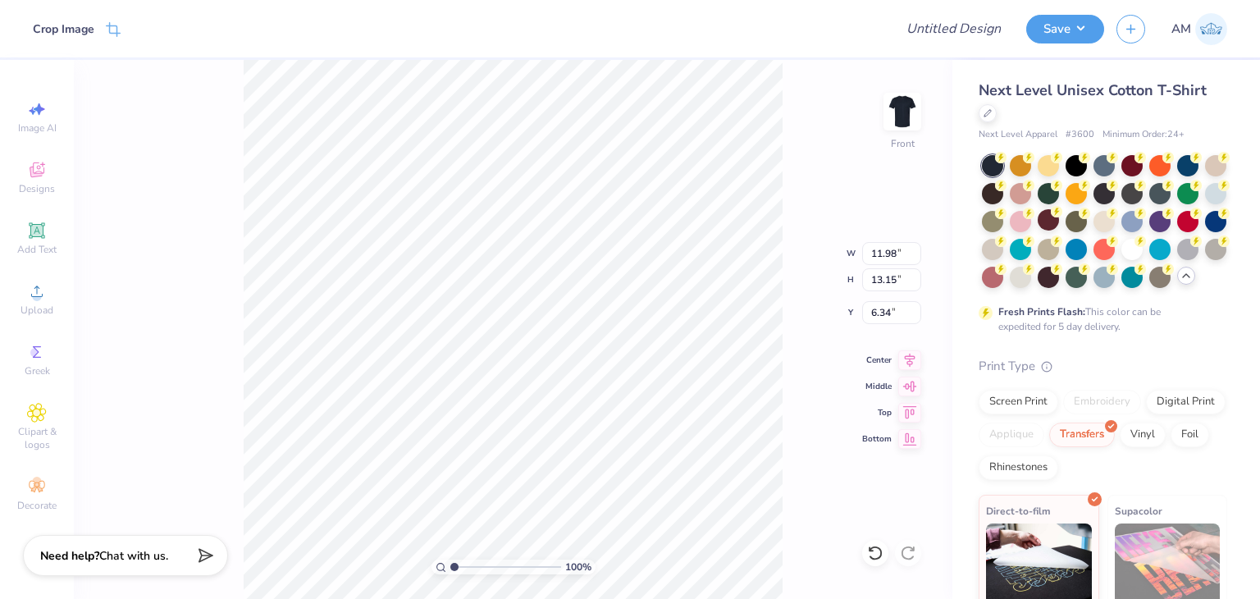
type input "2.75"
type input "3.00"
click at [1069, 164] on div at bounding box center [1075, 163] width 21 height 21
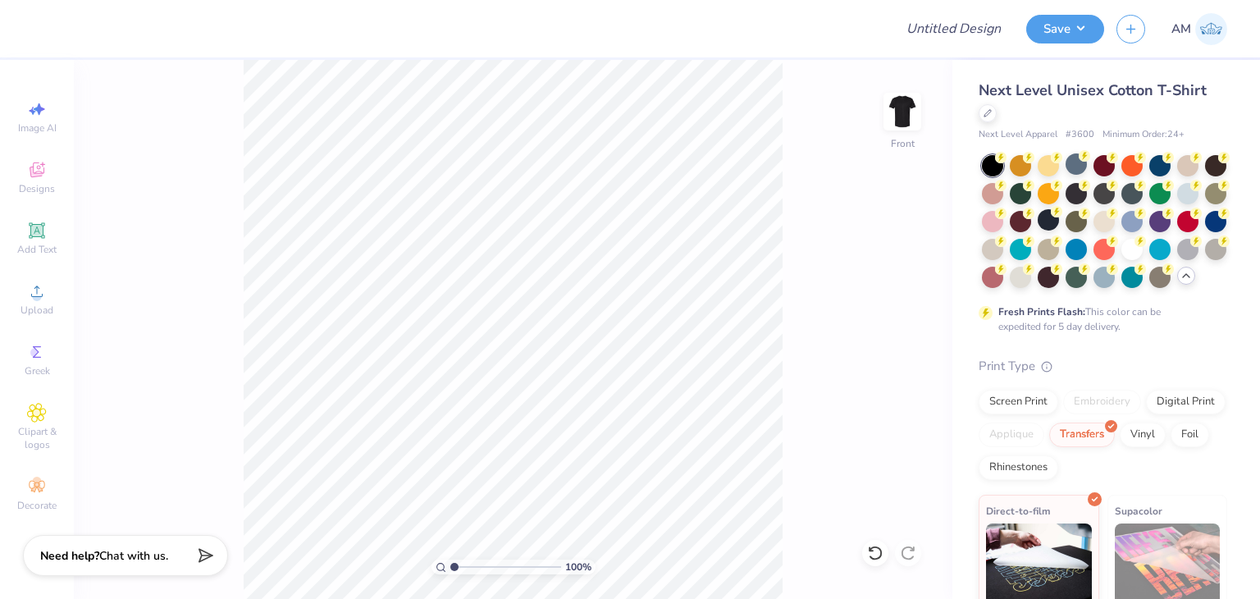
click at [843, 305] on div "100 % Front" at bounding box center [513, 329] width 878 height 539
type input "11.39"
type input "12.50"
click at [46, 29] on div at bounding box center [463, 28] width 836 height 57
click at [26, 25] on div at bounding box center [16, 28] width 33 height 57
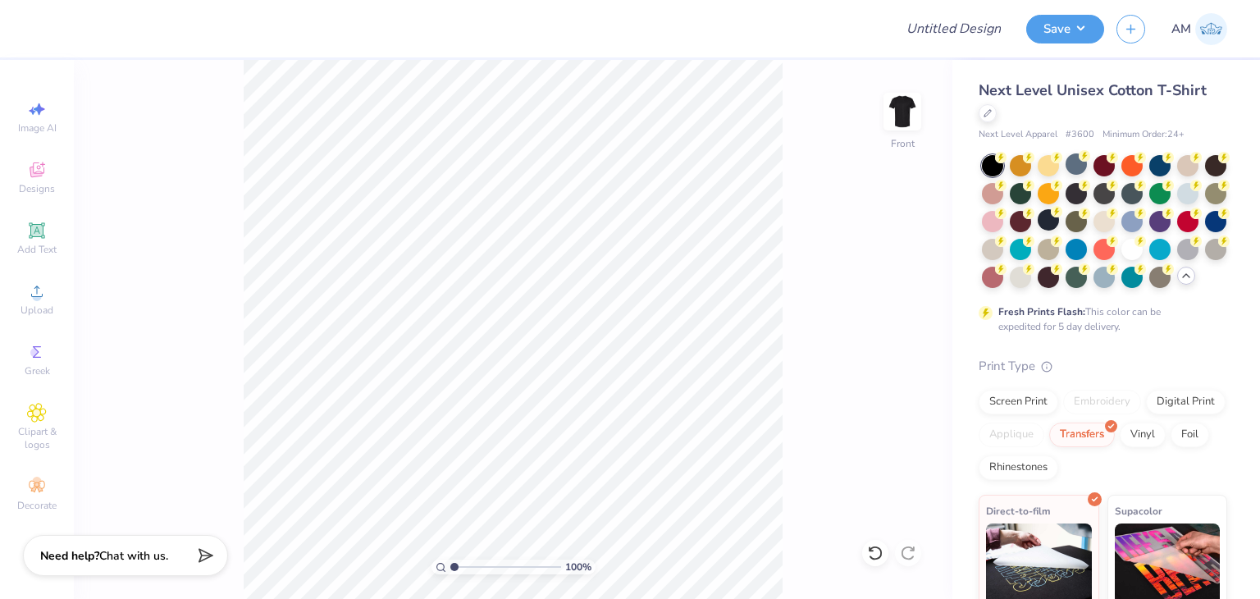
click at [36, 29] on div "Design Title Save AM" at bounding box center [630, 28] width 1260 height 57
click at [40, 29] on div "Design Title Save AM" at bounding box center [630, 28] width 1260 height 57
drag, startPoint x: 79, startPoint y: 29, endPoint x: 153, endPoint y: 43, distance: 76.1
click at [79, 28] on div at bounding box center [463, 28] width 836 height 57
type input "3.92"
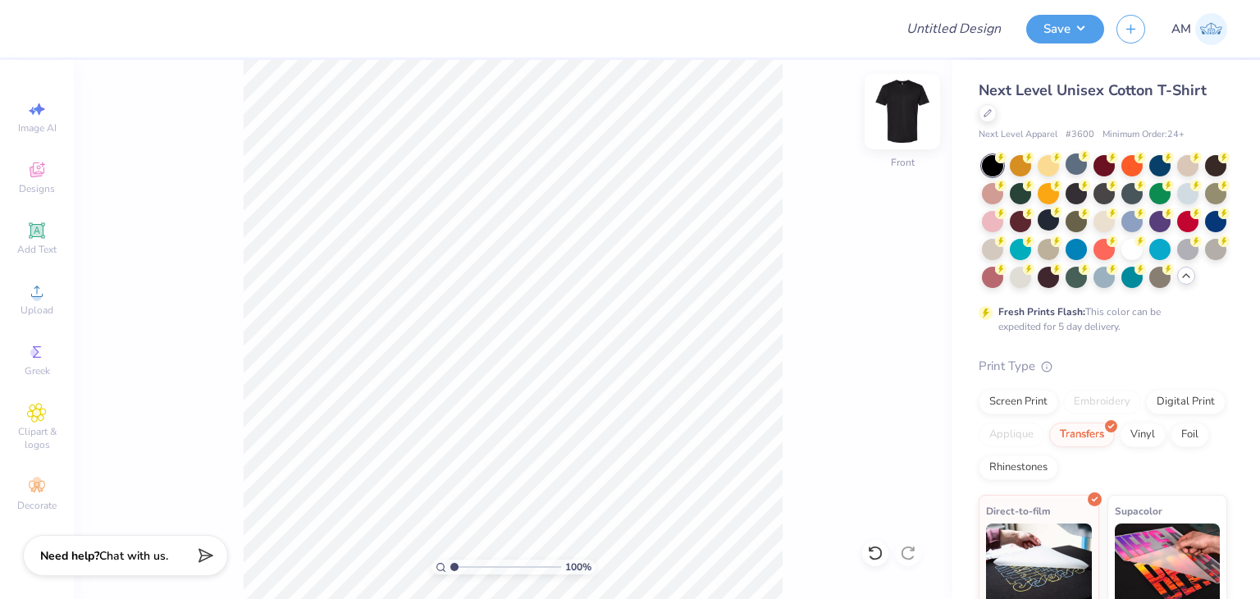
click at [886, 122] on img at bounding box center [902, 112] width 66 height 66
click at [46, 299] on icon at bounding box center [37, 291] width 20 height 20
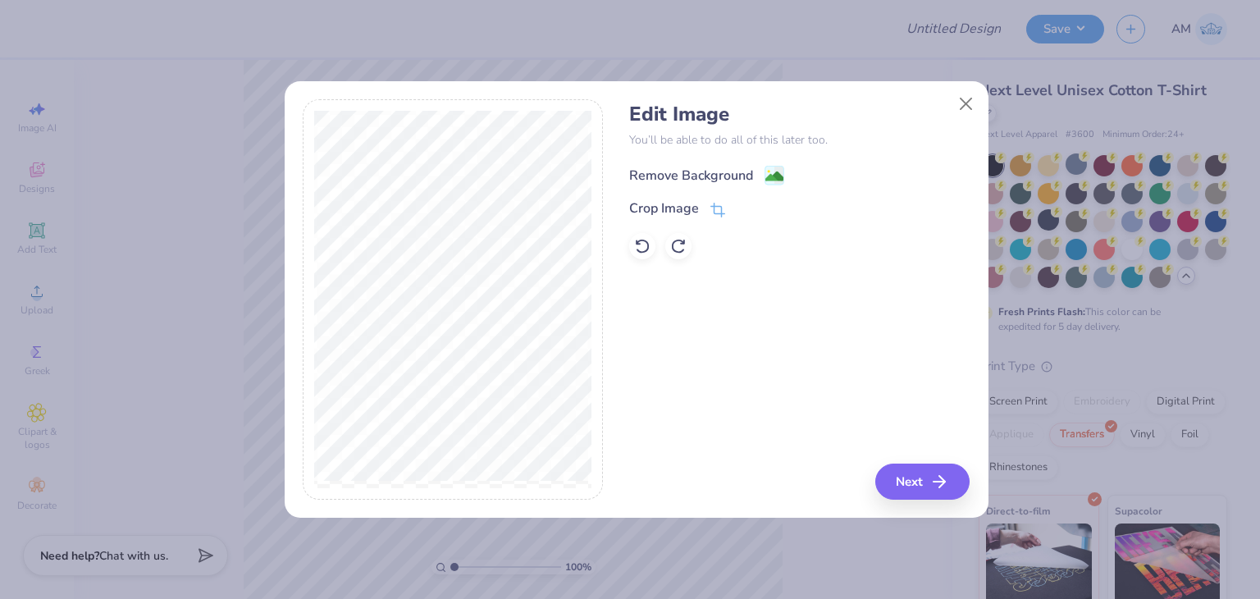
click at [653, 174] on div "Remove Background" at bounding box center [691, 176] width 124 height 20
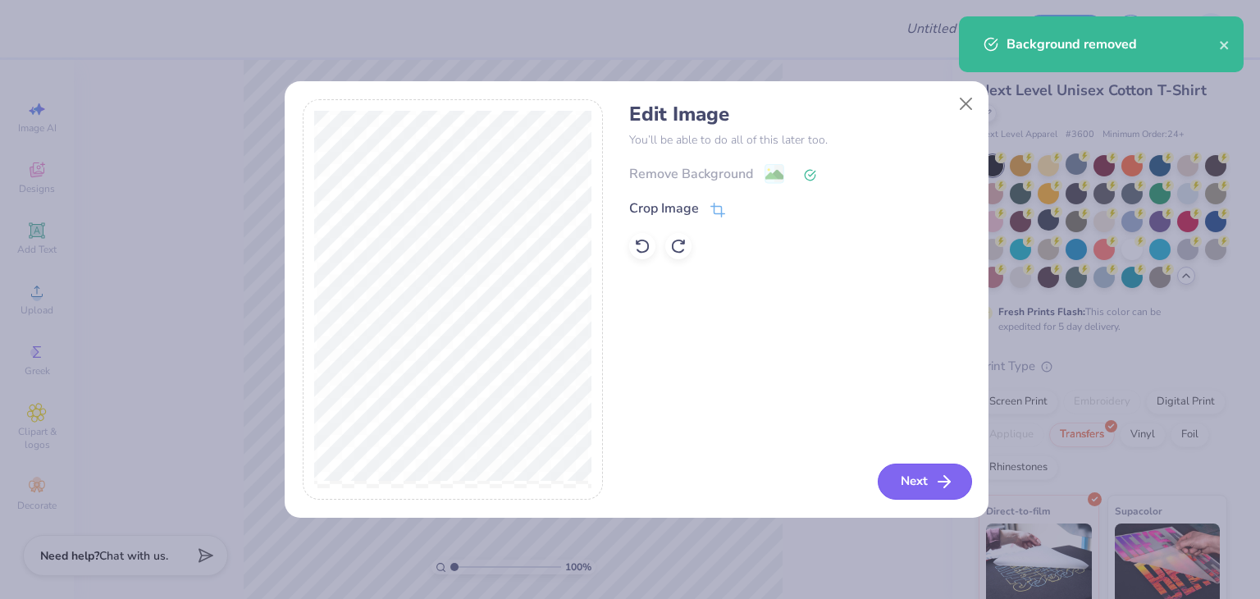
drag, startPoint x: 973, startPoint y: 499, endPoint x: 960, endPoint y: 483, distance: 20.4
click at [970, 496] on div "Edit Image You’ll be able to do all of this later too. Remove Background Crop I…" at bounding box center [637, 308] width 704 height 418
click at [957, 483] on button "Next" at bounding box center [925, 481] width 94 height 36
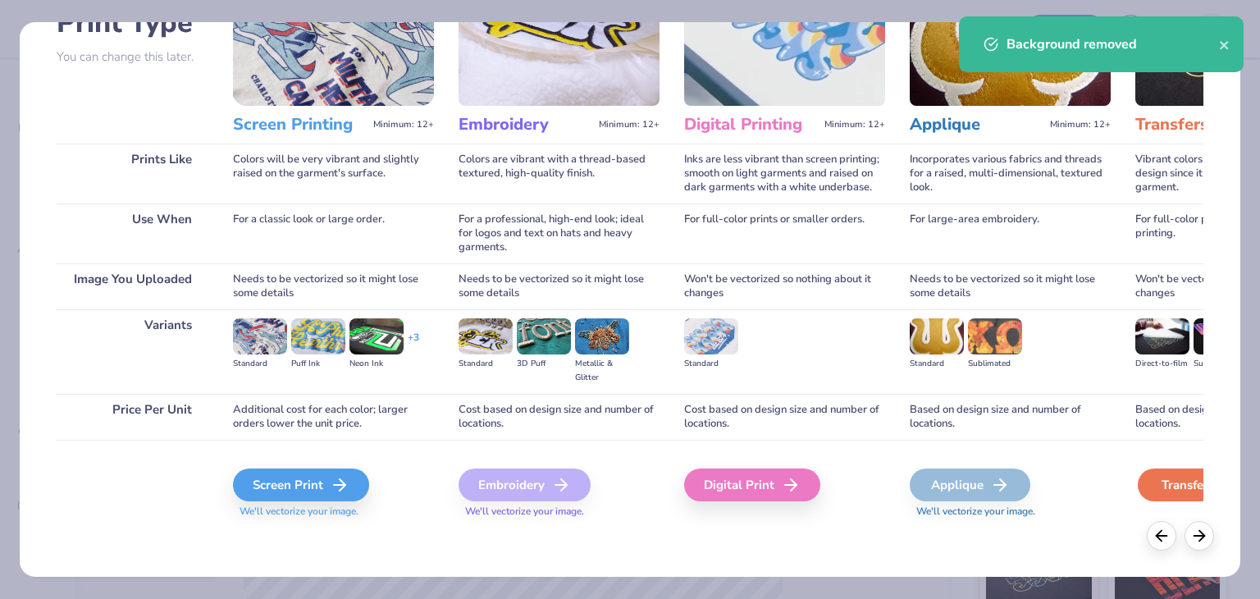
click at [1201, 485] on div "Transfers" at bounding box center [1198, 484] width 121 height 33
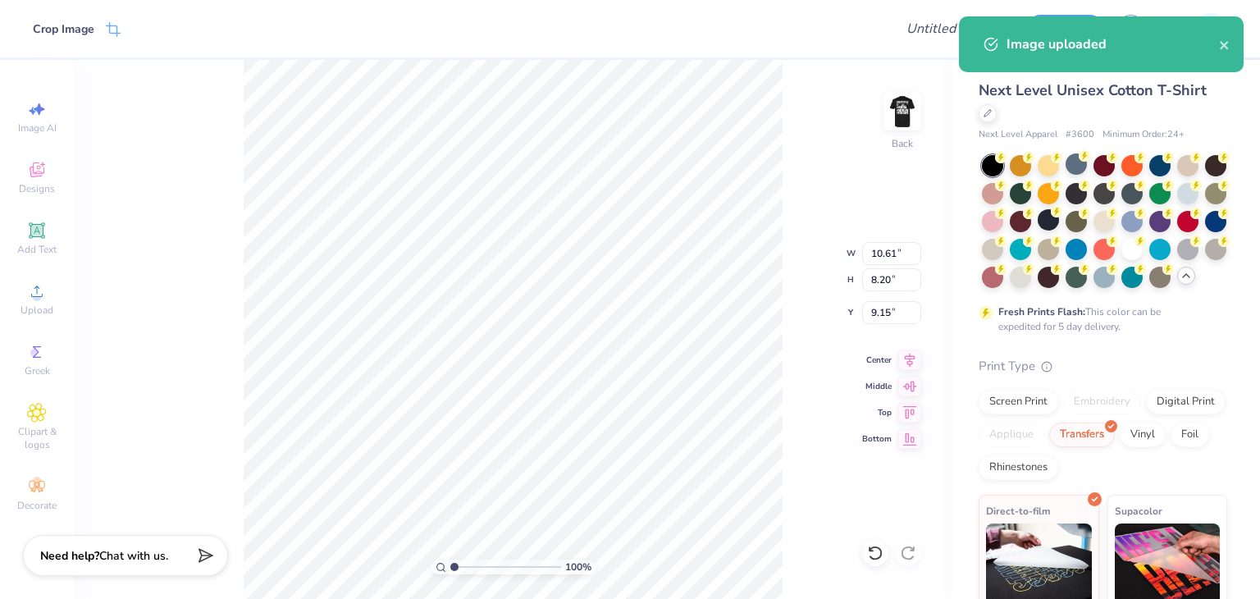
type input "11.43"
type input "8.83"
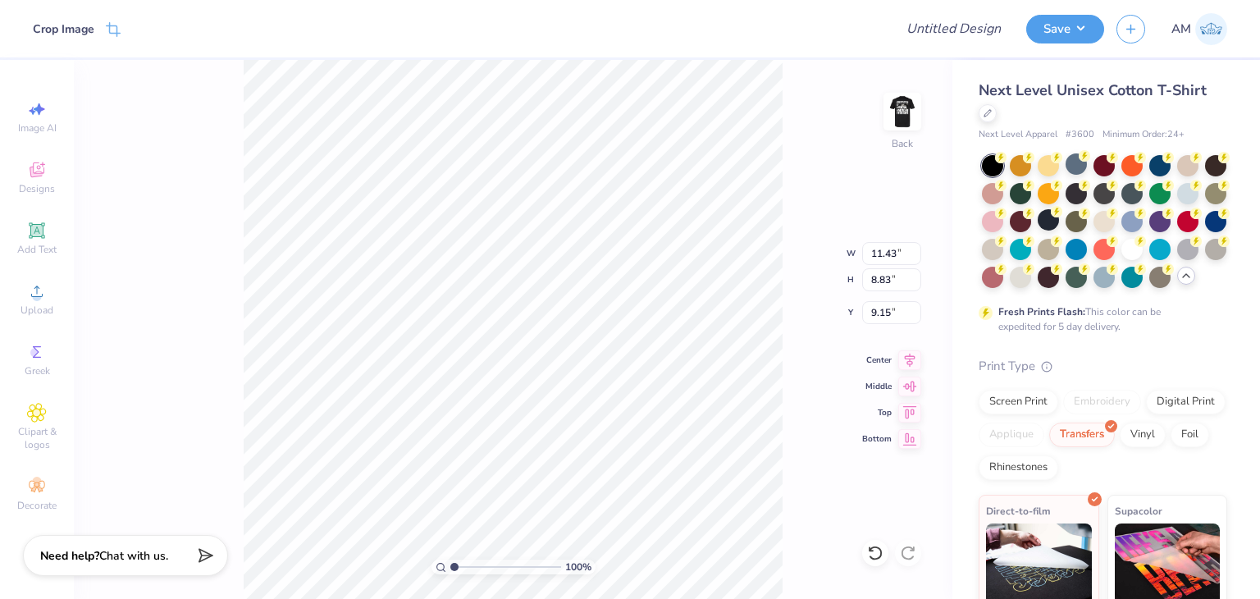
type input "5.18"
type input "12.65"
type input "9.77"
type input "3.00"
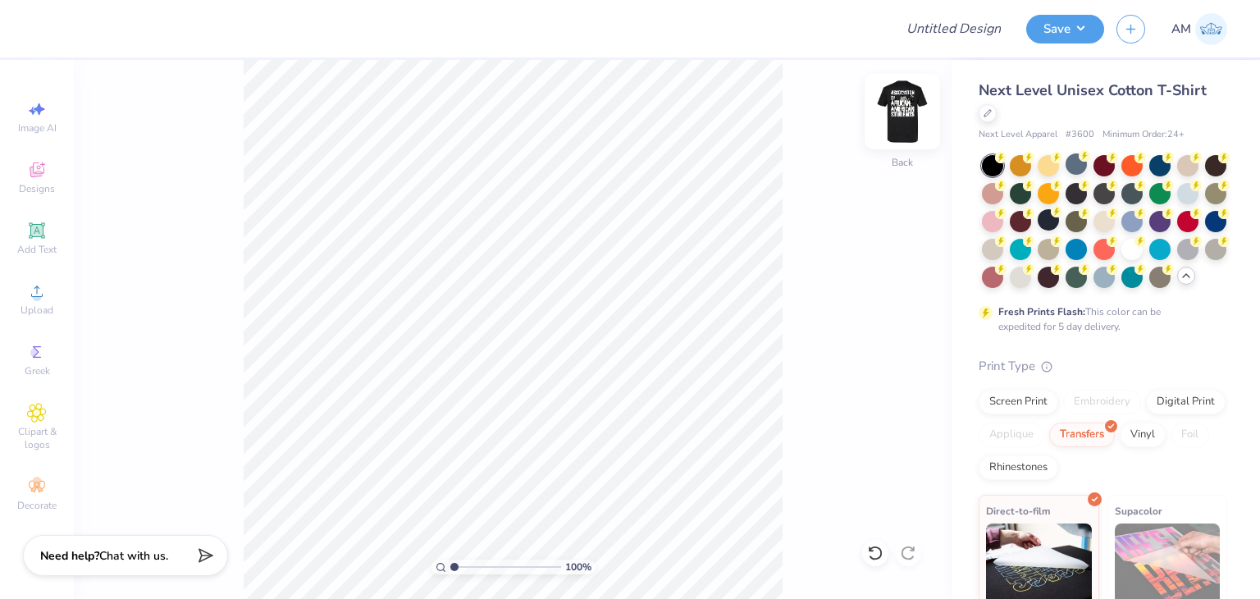
click at [895, 123] on img at bounding box center [902, 112] width 66 height 66
click at [1079, 21] on button "Save" at bounding box center [1065, 26] width 78 height 29
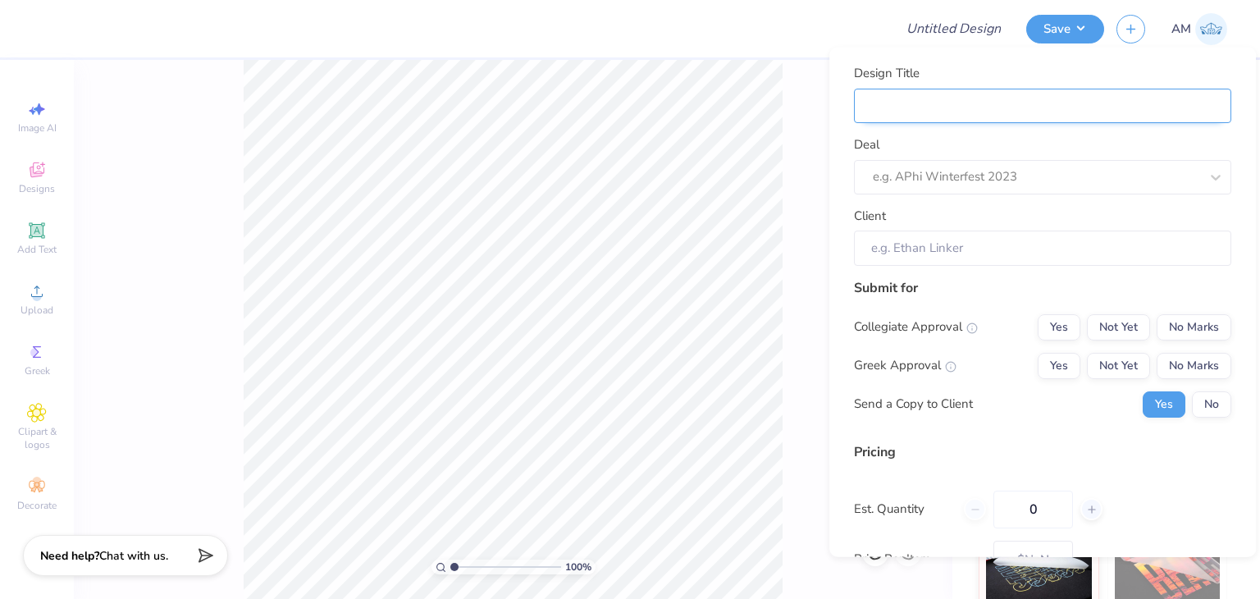
click at [1101, 112] on input "Design Title" at bounding box center [1042, 105] width 377 height 35
type input "A"
type input "AA"
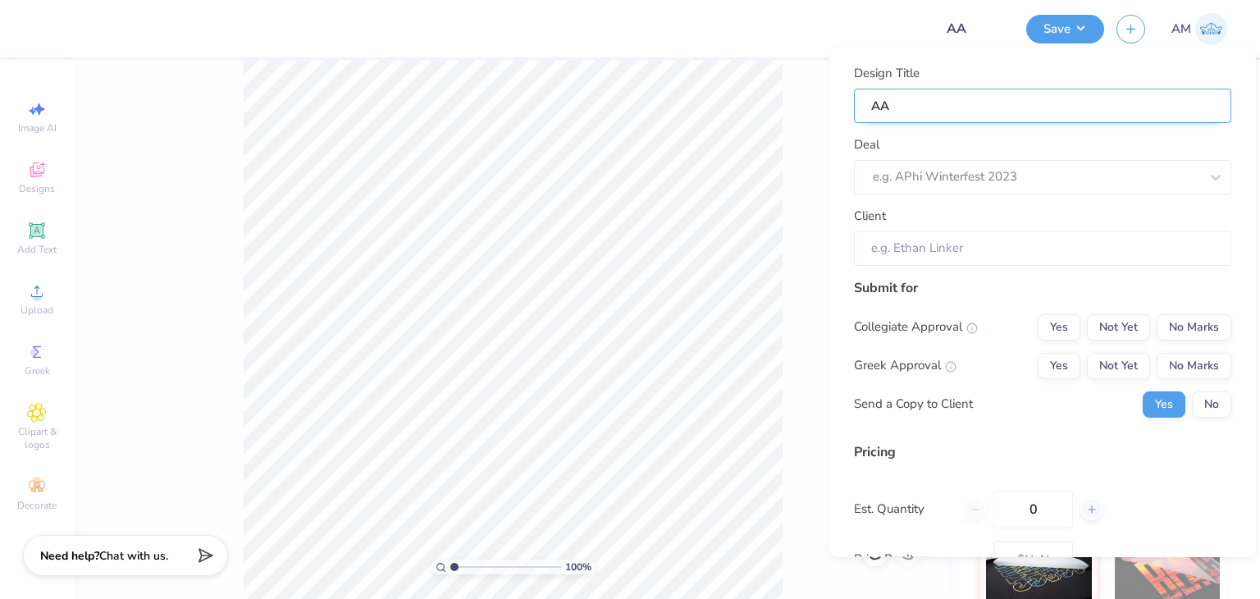
type input "AAA"
type input "AAAS"
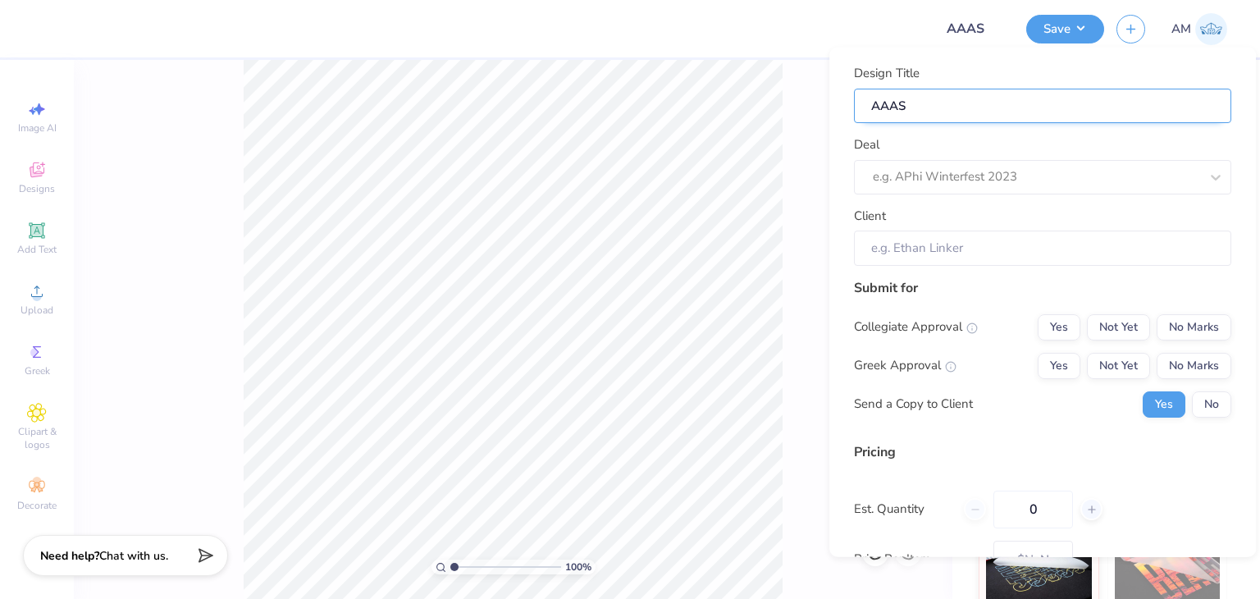
type input "AAAS"
type input "AAAS p"
type input "AAAS pr"
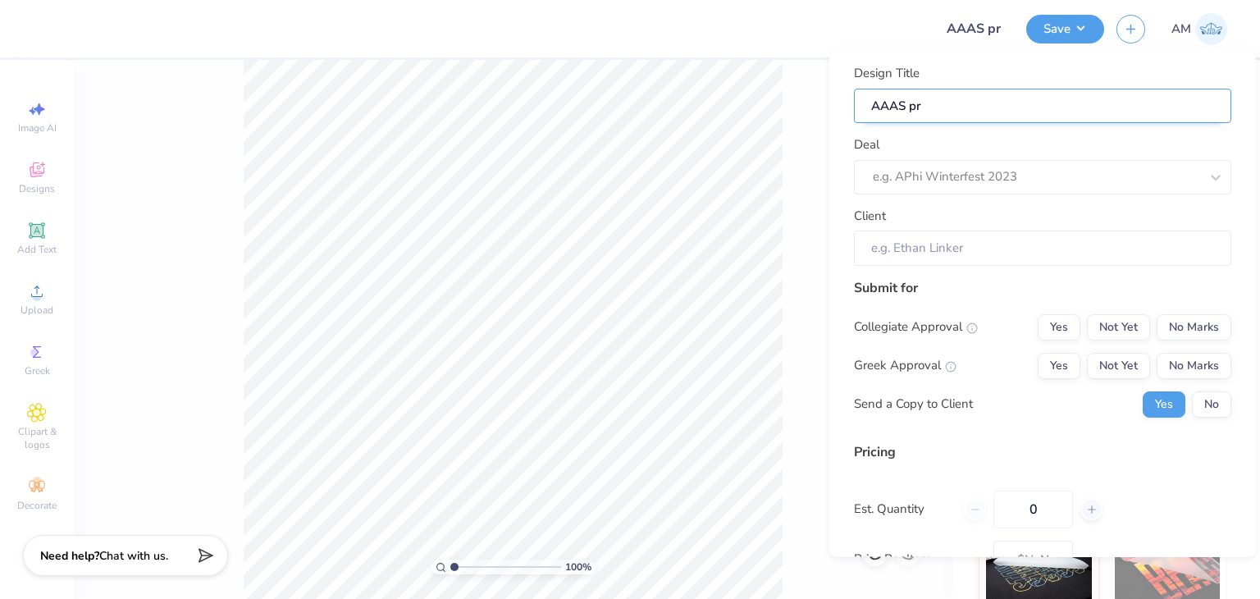
type input "AAAS pro"
type input "AAAS prot"
type input "AAAS proto"
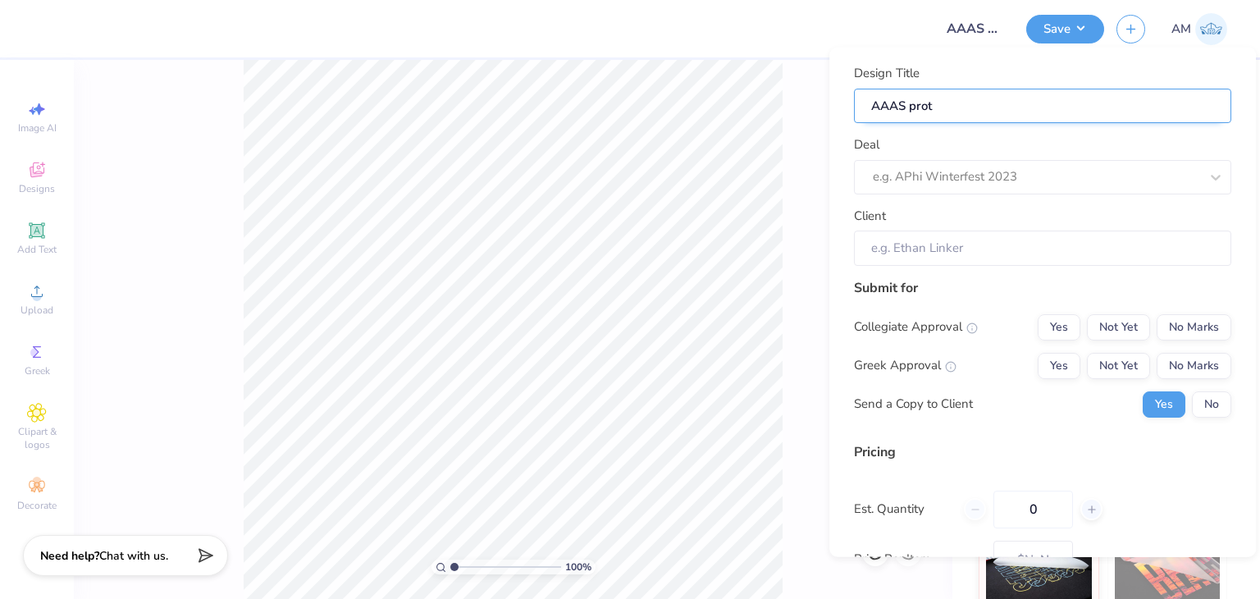
type input "AAAS proto"
type input "AAAS protoy"
type input "AAAS protoyp"
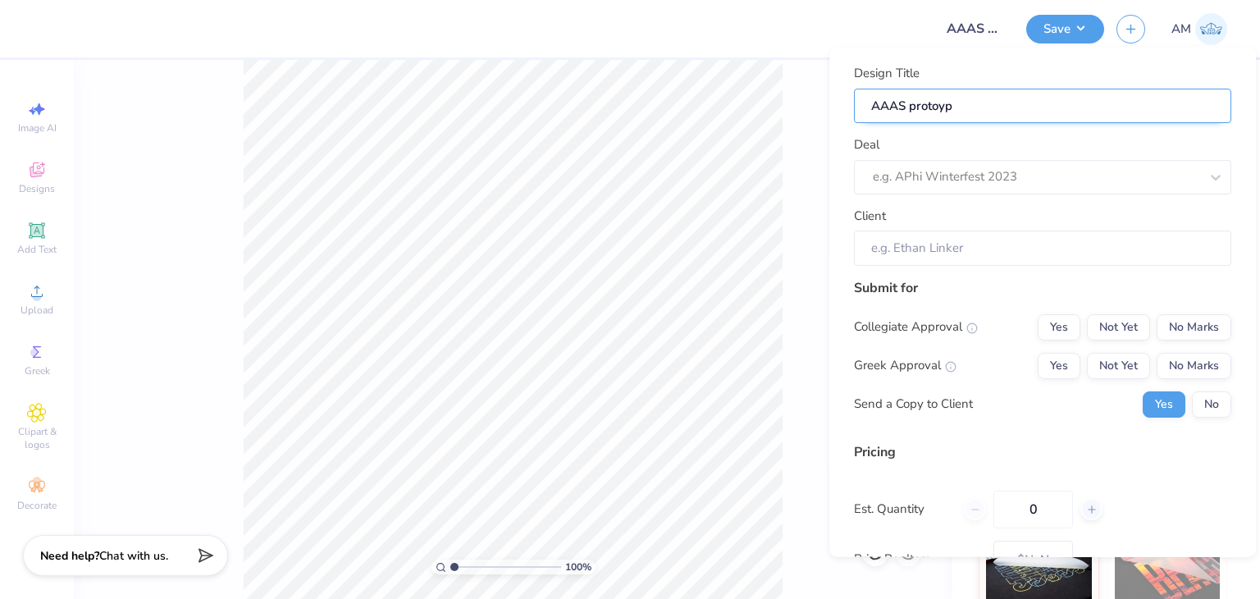
type input "AAAS protoy"
type input "AAAS proto"
type input "AAAS prot"
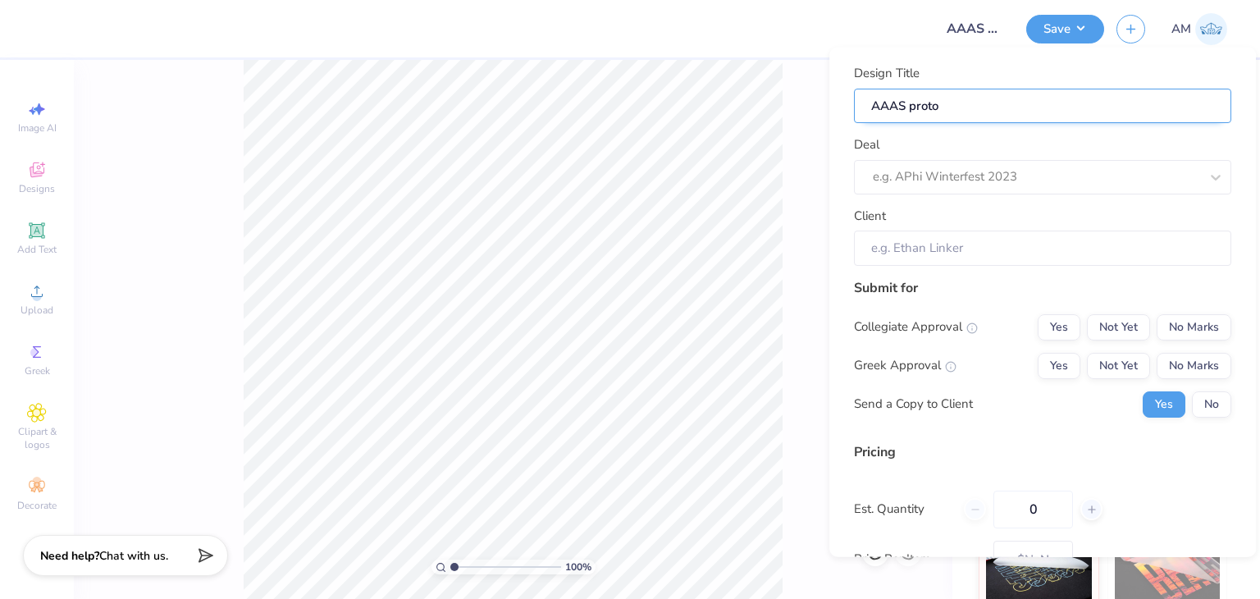
type input "AAAS prot"
type input "AAAS pro"
type input "AAAS pr"
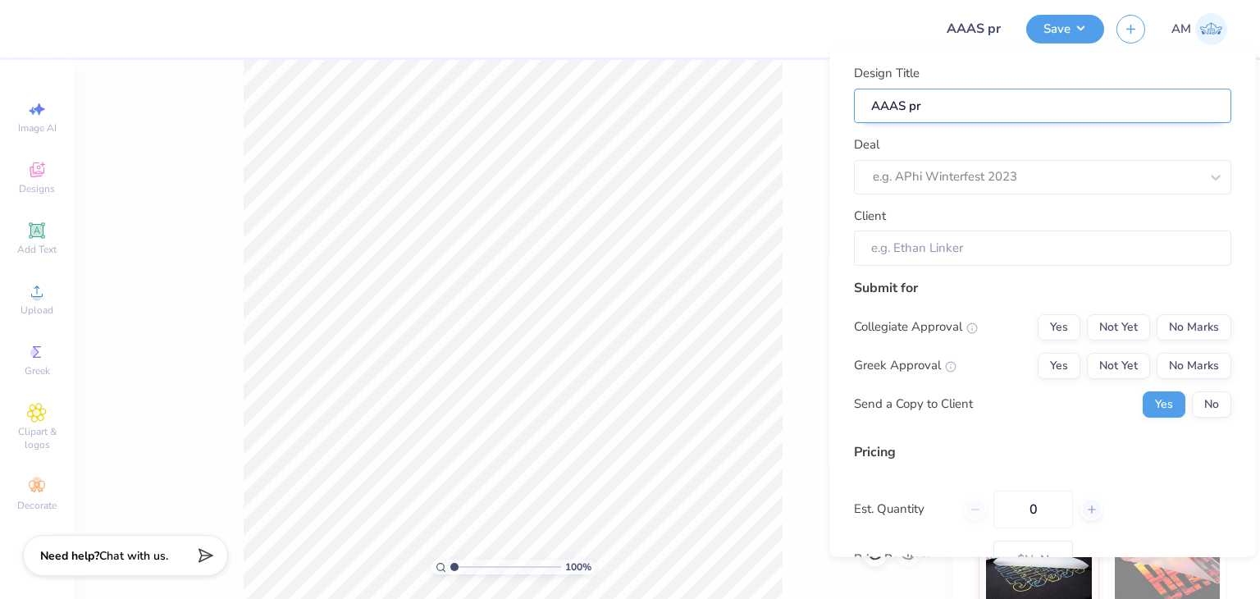
type input "AAAS p"
type input "AAAS"
type input "AAAS d"
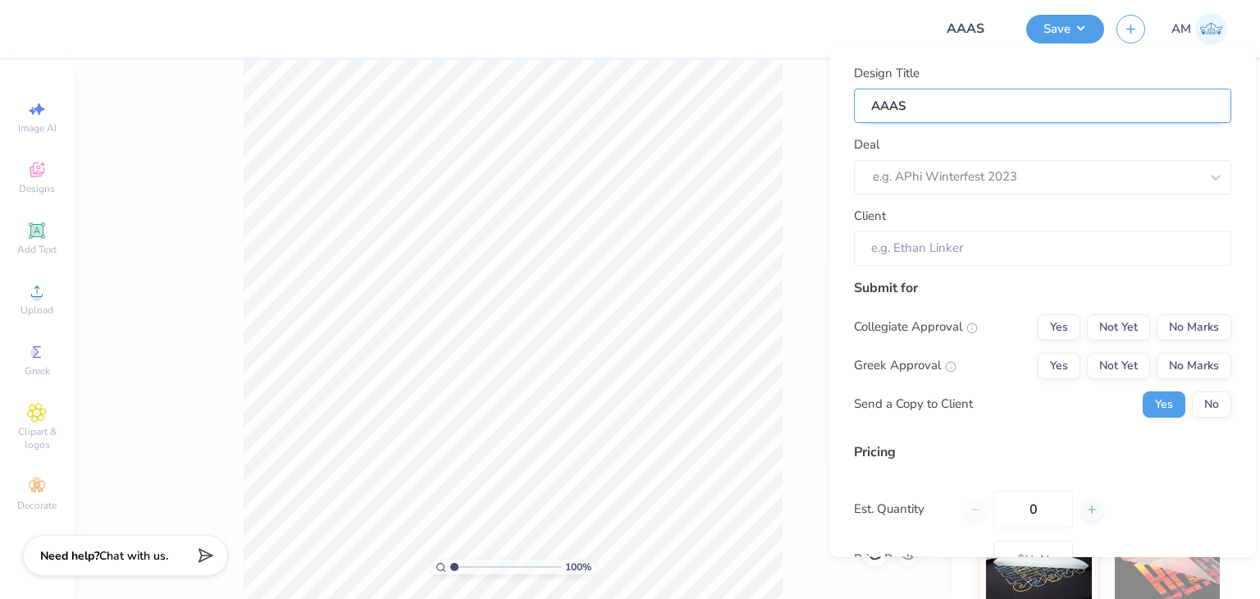
type input "AAAS d"
type input "AAAS dr"
type input "AAAS dra"
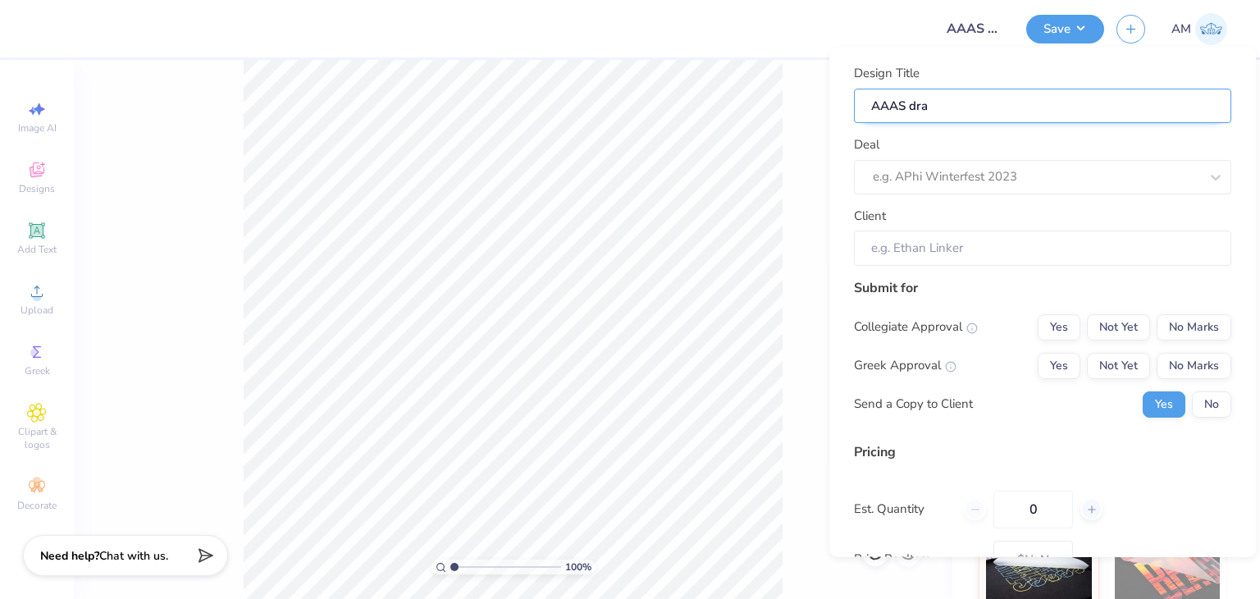
type input "AAAS draf"
type input "AAAS draft"
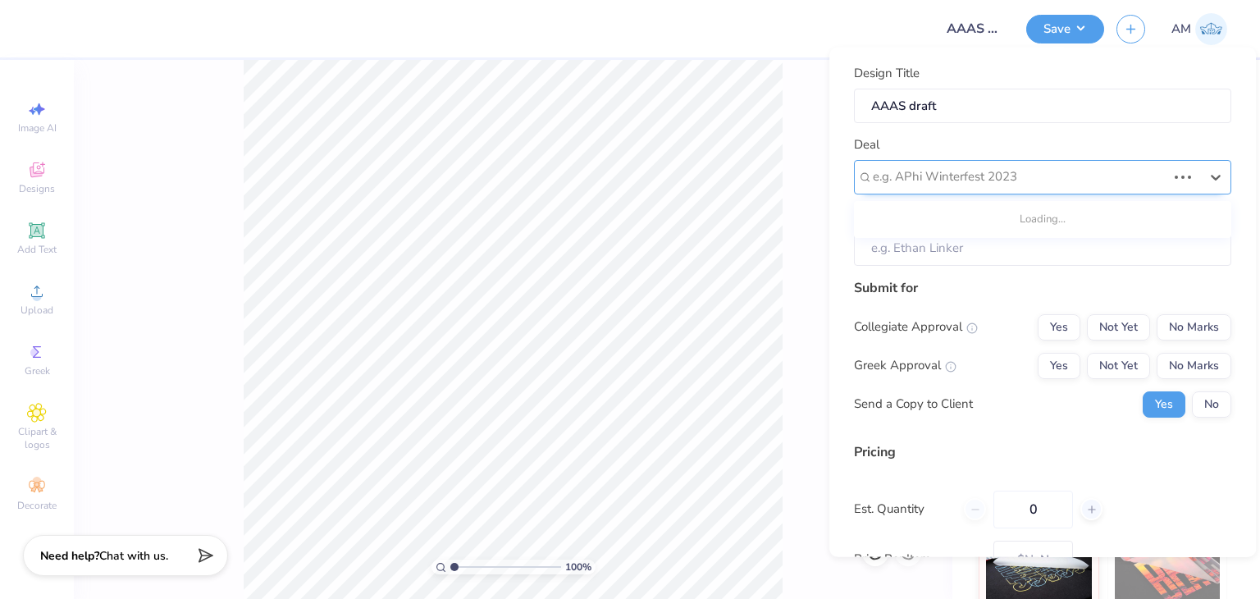
click at [1023, 188] on div "e.g. APhi Winterfest 2023" at bounding box center [1019, 176] width 297 height 25
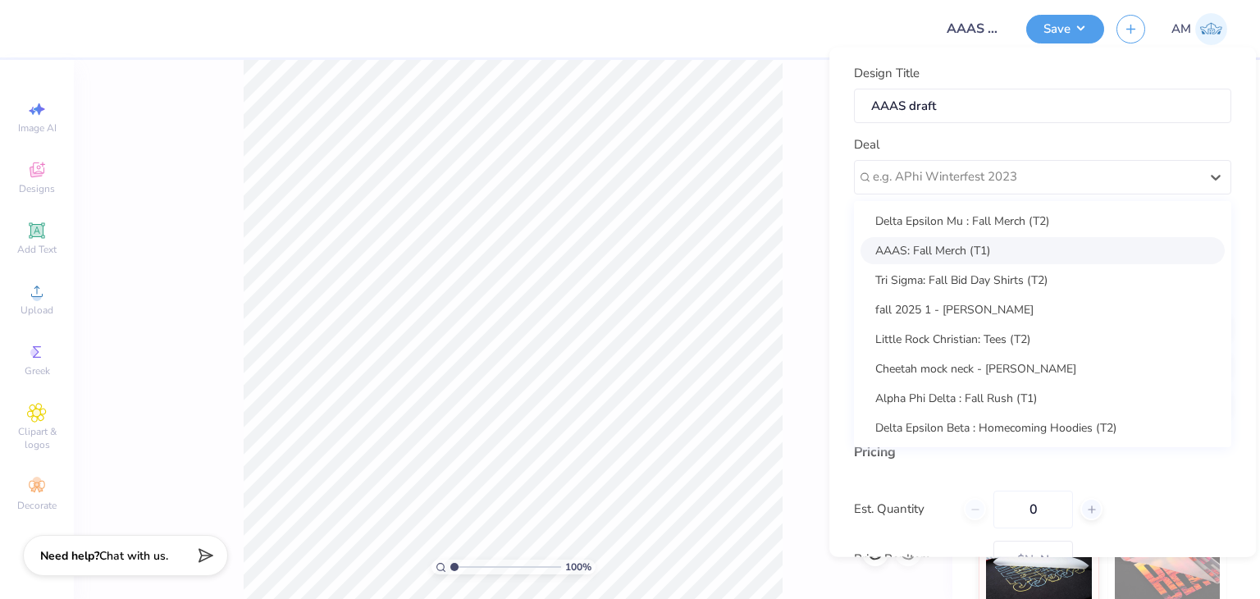
click at [992, 239] on div "AAAS: Fall Merch (T1)" at bounding box center [1042, 249] width 364 height 27
type input "Dania Malachi"
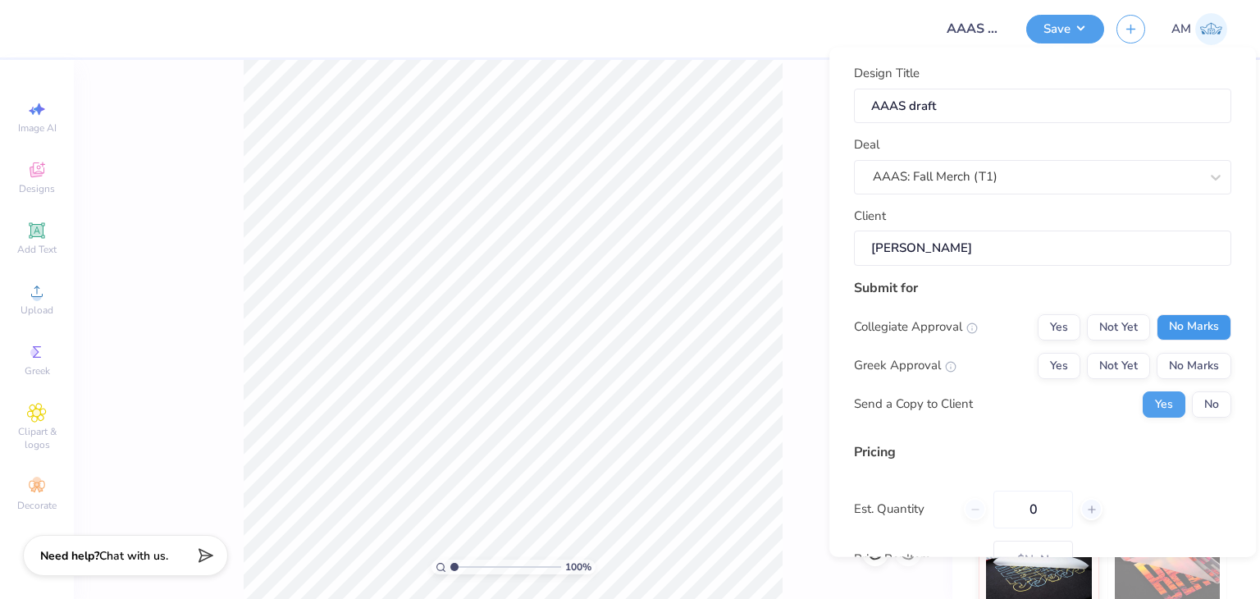
click at [1163, 335] on button "No Marks" at bounding box center [1193, 326] width 75 height 26
click at [1173, 362] on button "No Marks" at bounding box center [1193, 365] width 75 height 26
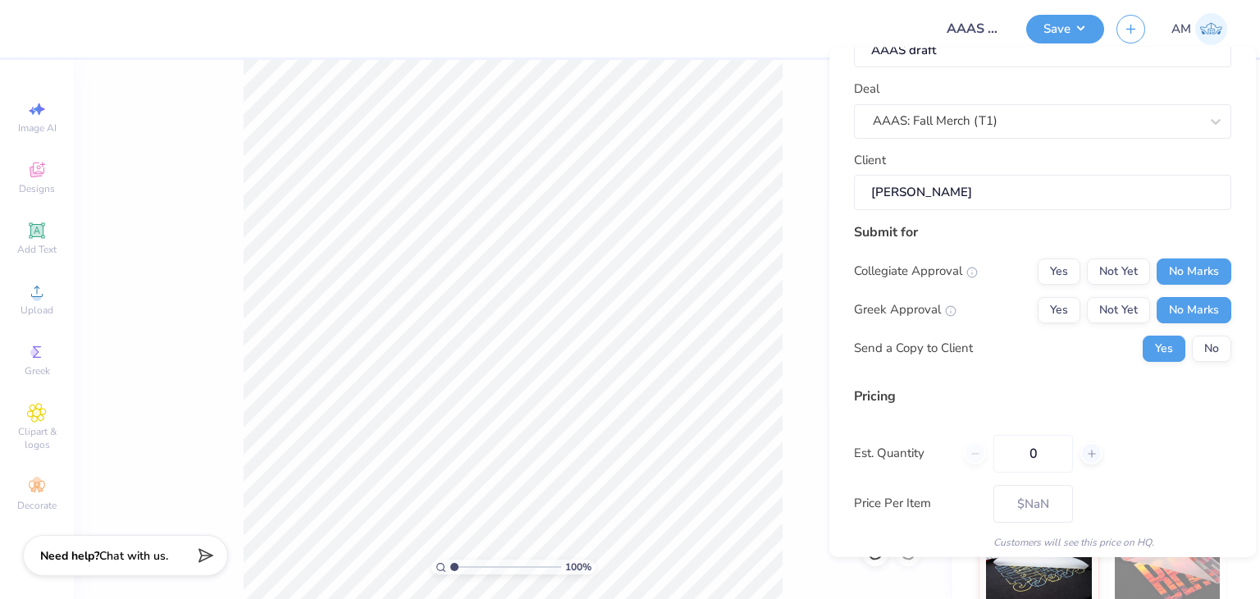
scroll to position [150, 0]
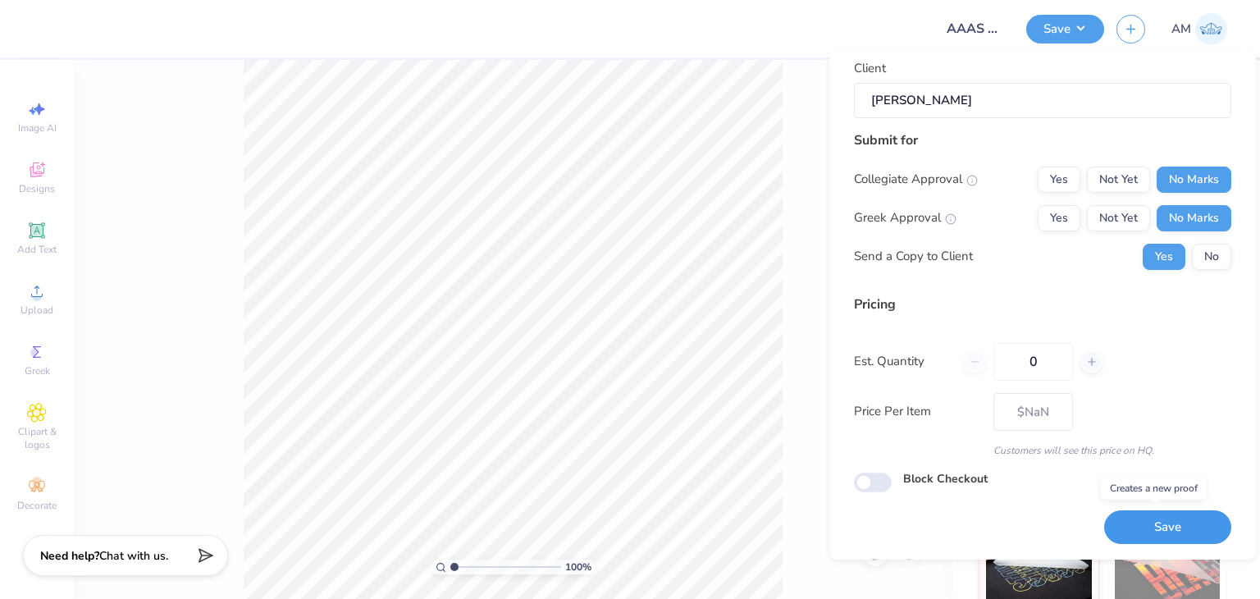
click at [1122, 521] on button "Save" at bounding box center [1167, 527] width 127 height 34
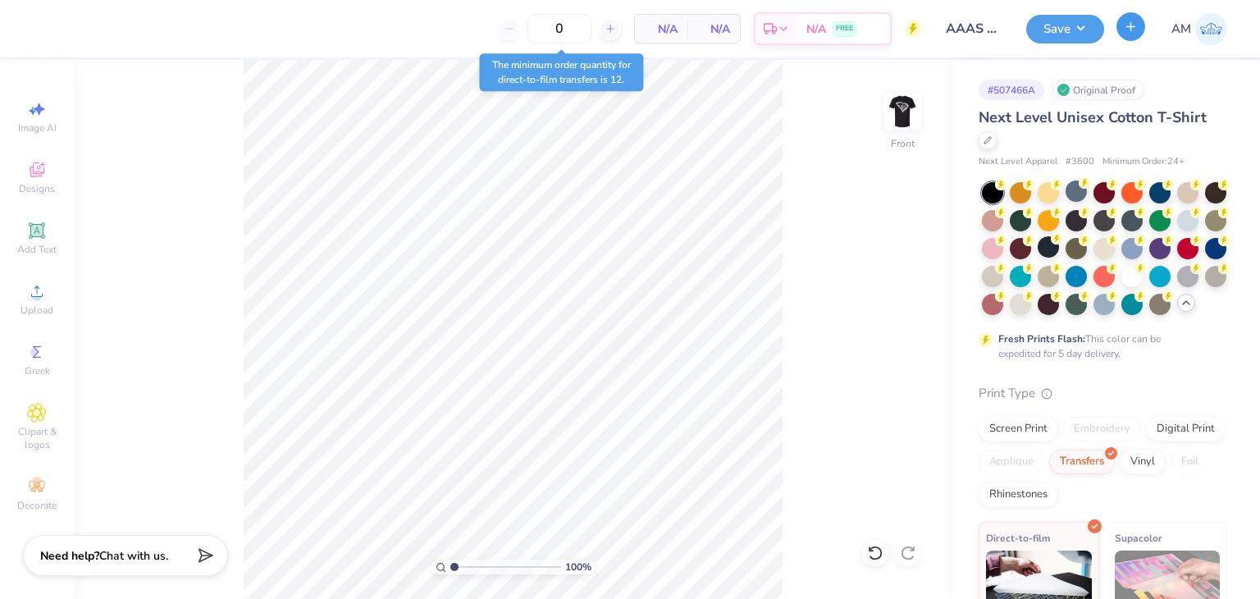
click at [1119, 24] on button "button" at bounding box center [1130, 26] width 29 height 29
